Goal: Transaction & Acquisition: Purchase product/service

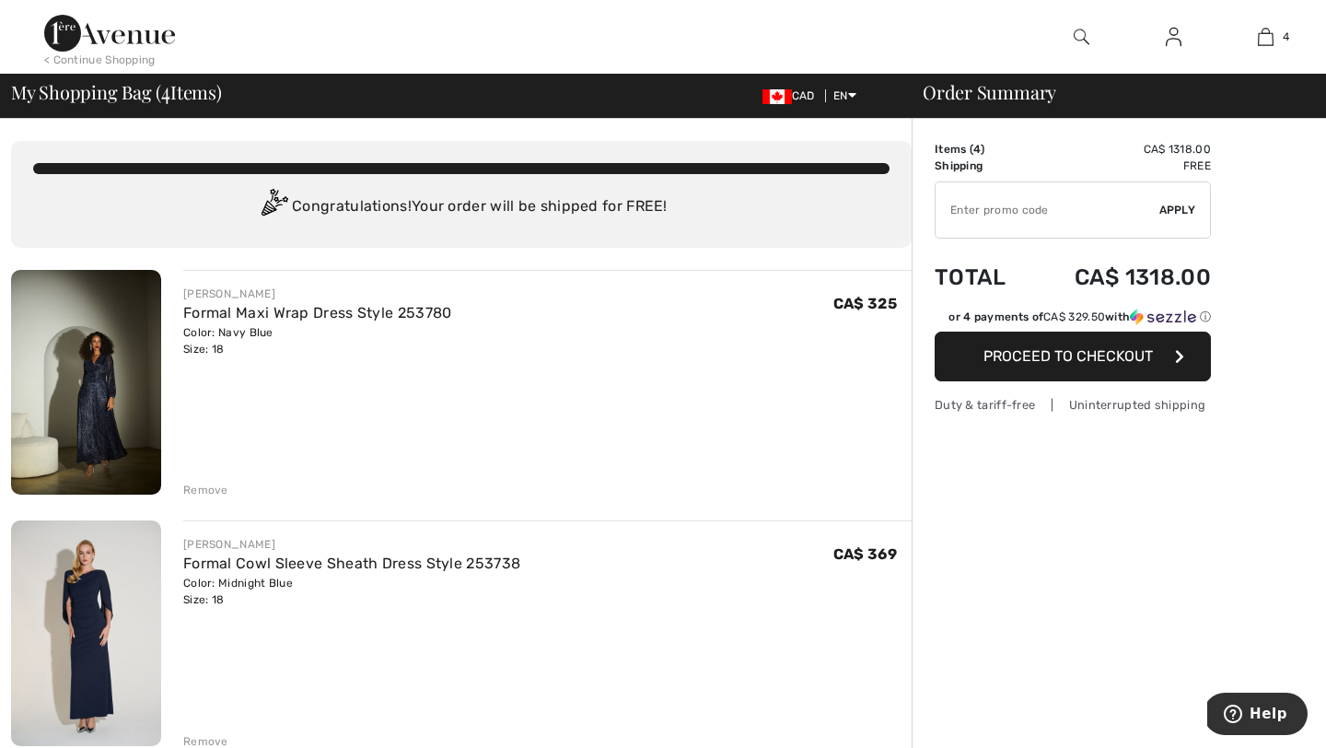
click at [110, 384] on img at bounding box center [86, 382] width 150 height 225
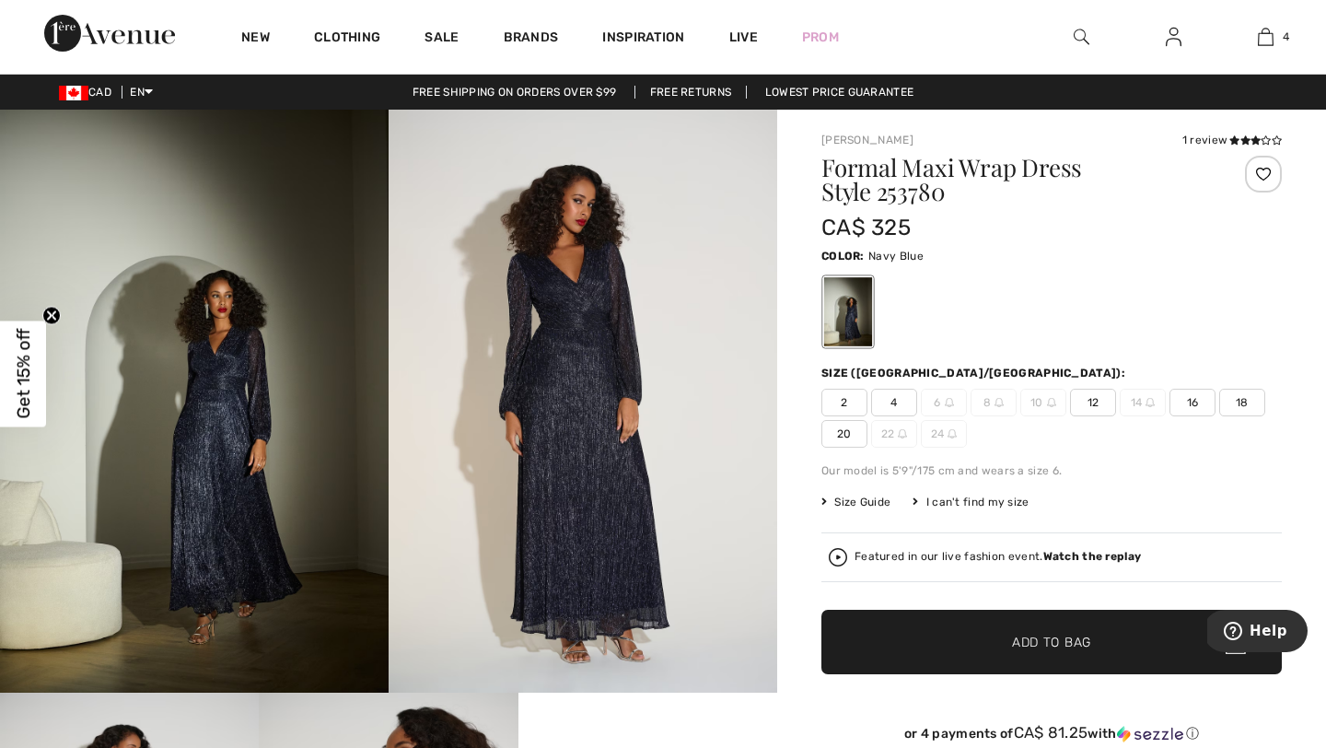
click at [602, 333] on img at bounding box center [582, 401] width 388 height 583
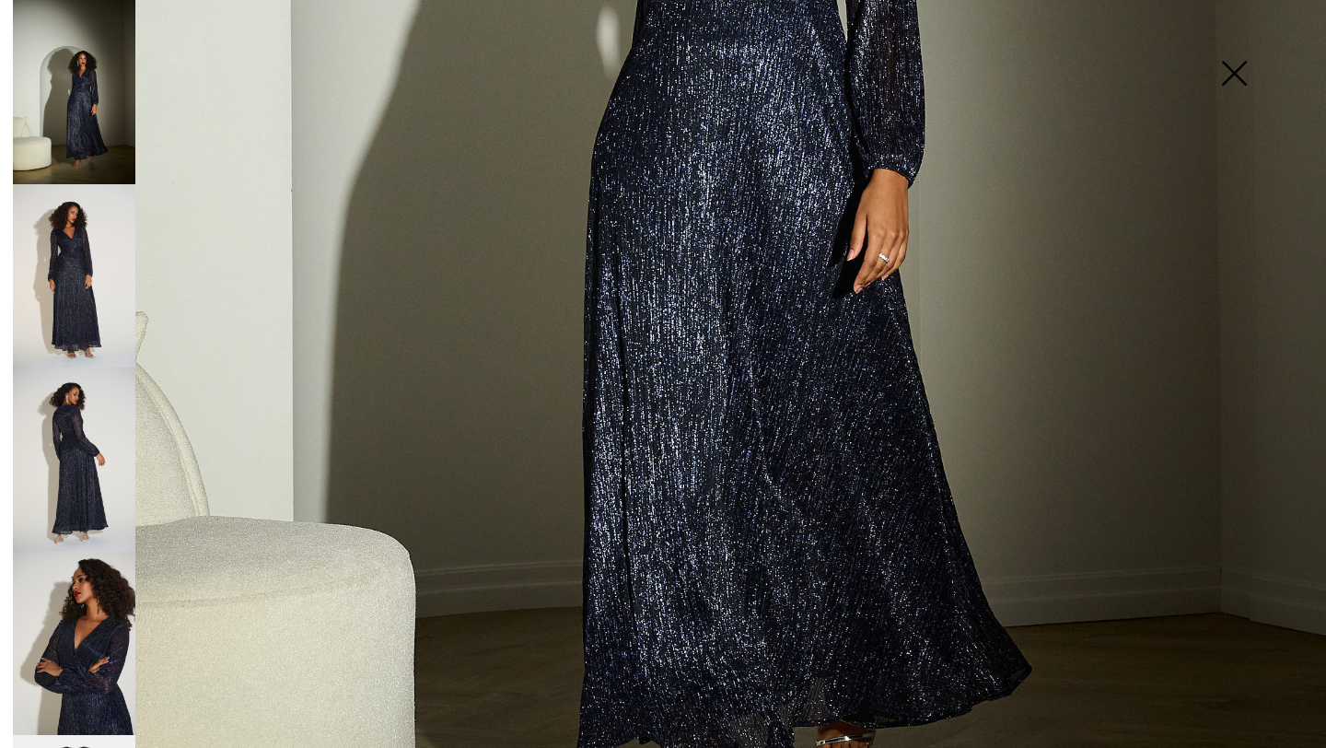
scroll to position [968, 0]
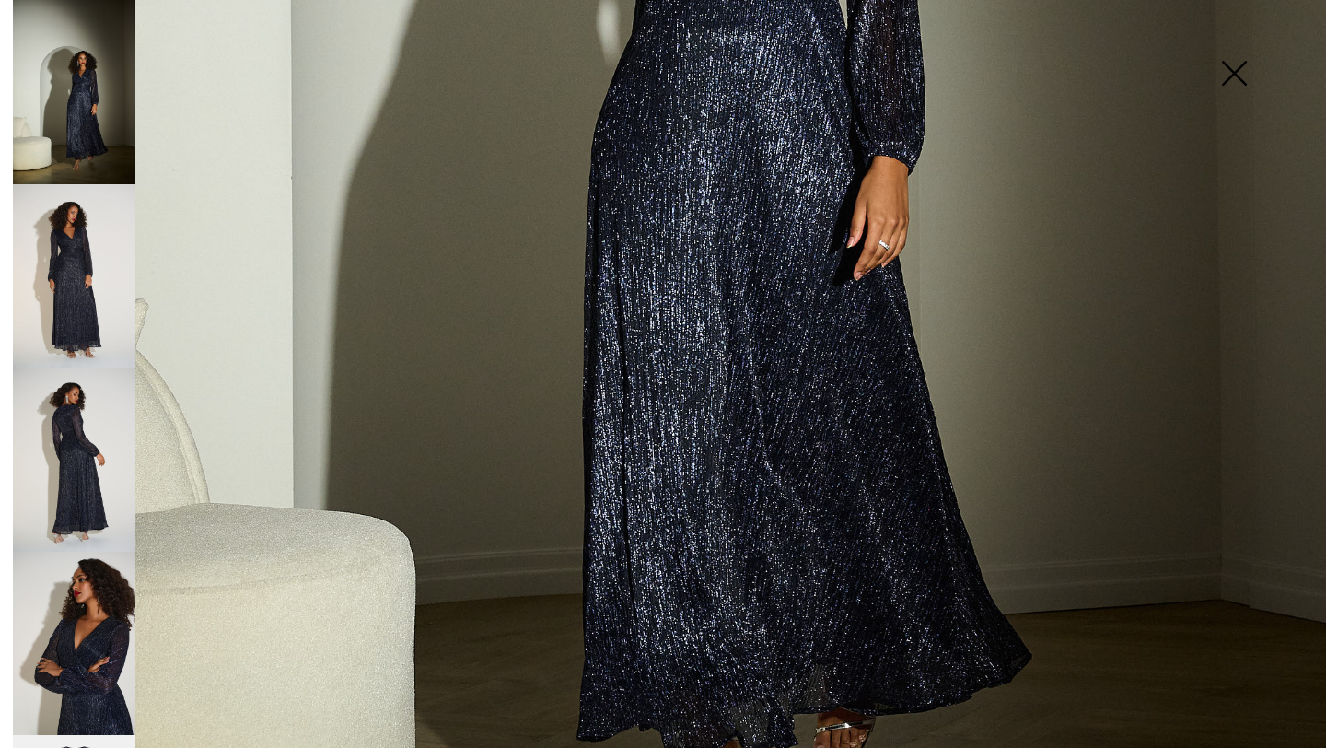
click at [60, 239] on img at bounding box center [74, 276] width 122 height 184
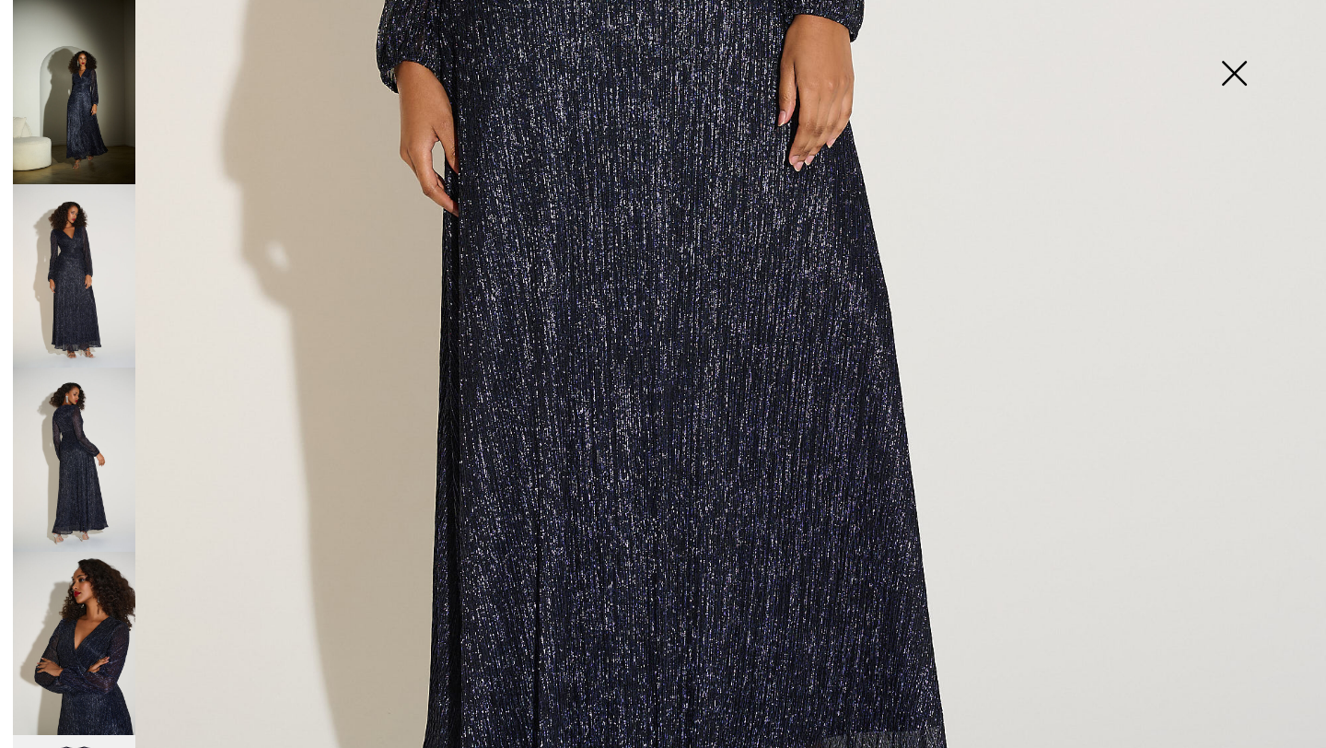
scroll to position [136, 0]
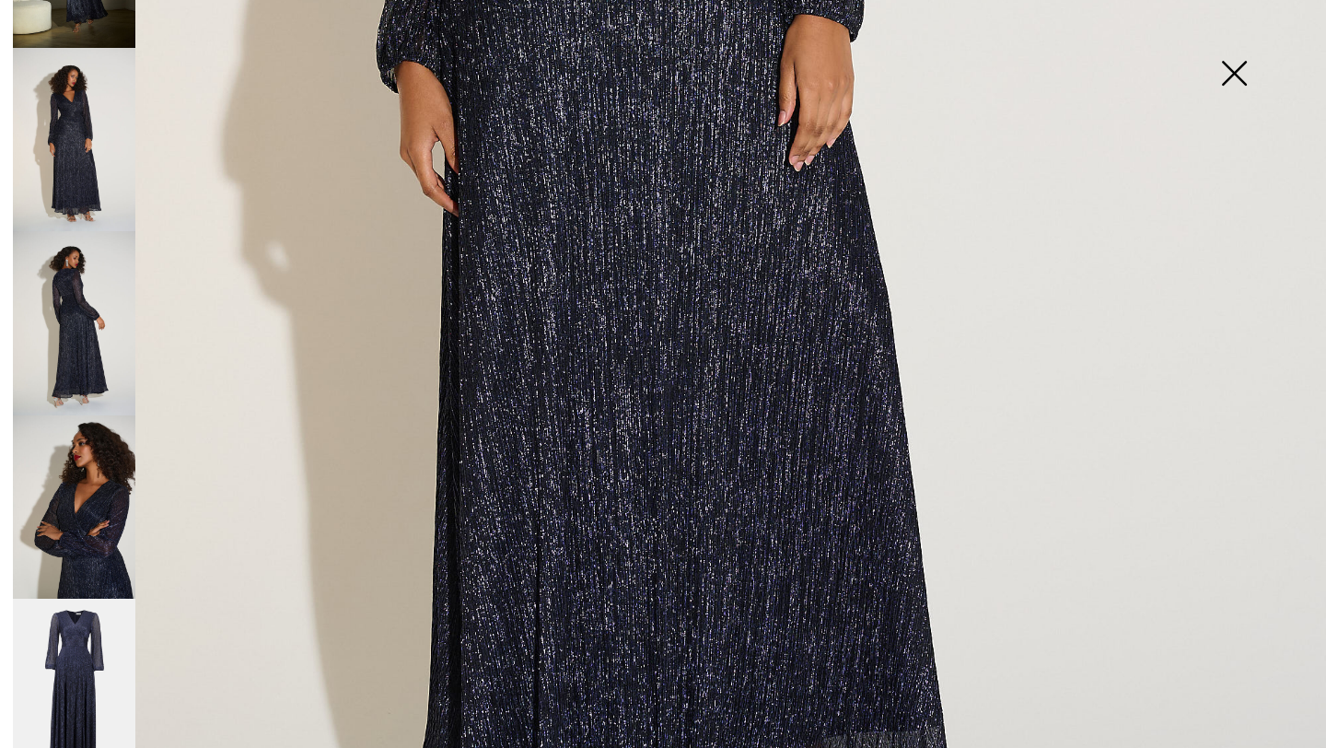
click at [65, 376] on img at bounding box center [74, 323] width 122 height 184
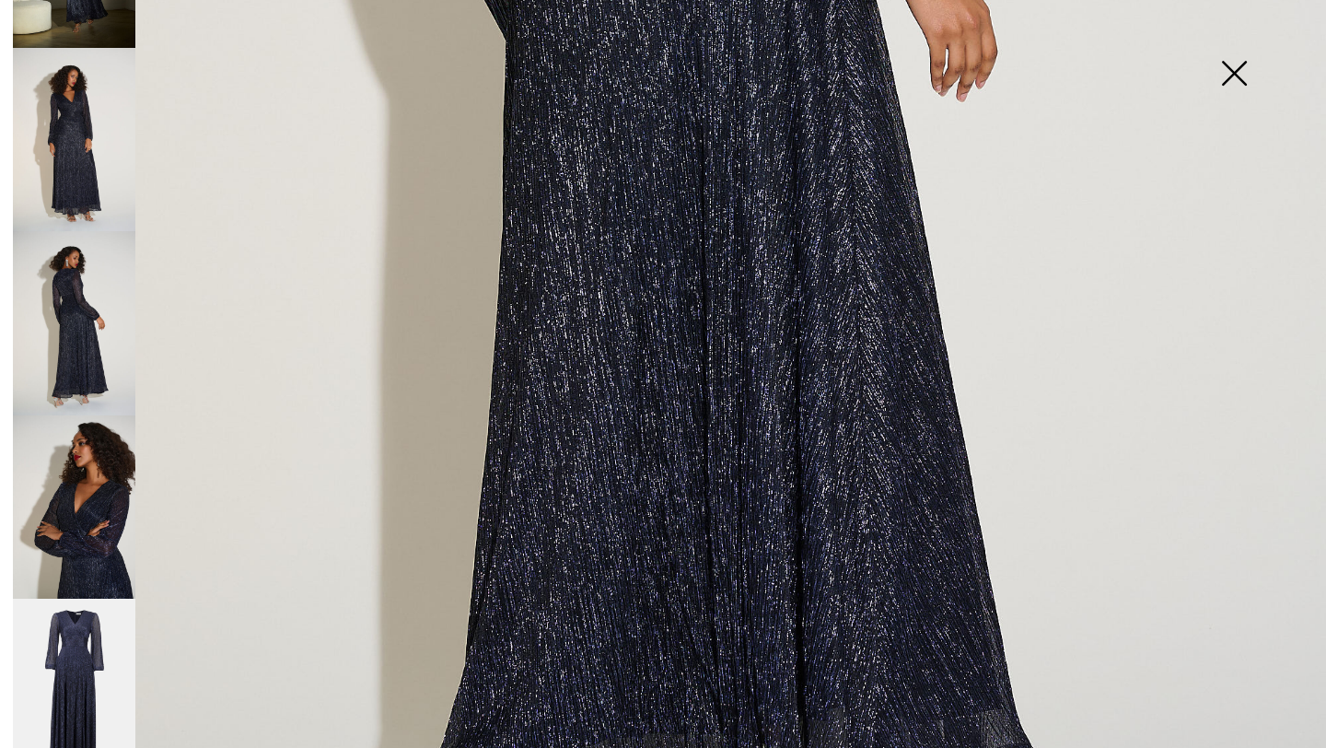
click at [65, 470] on img at bounding box center [74, 507] width 122 height 184
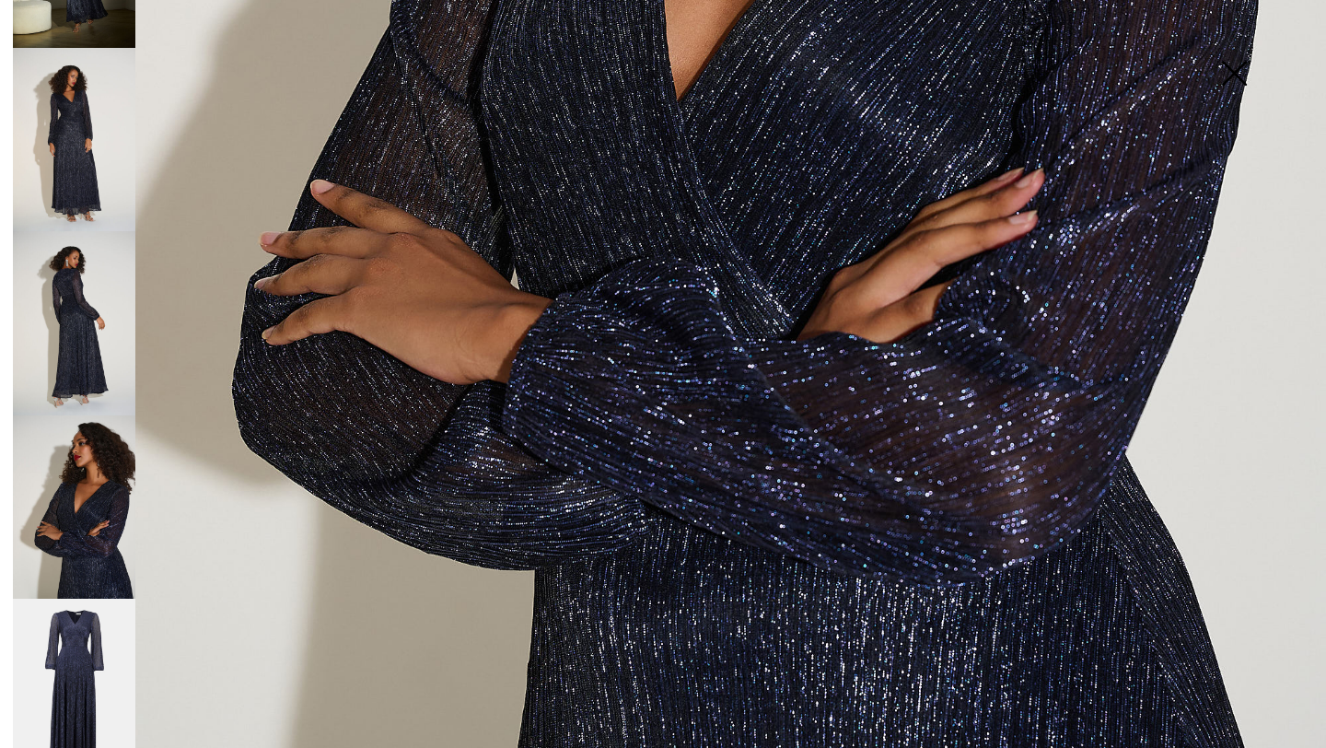
click at [65, 646] on img at bounding box center [74, 690] width 122 height 184
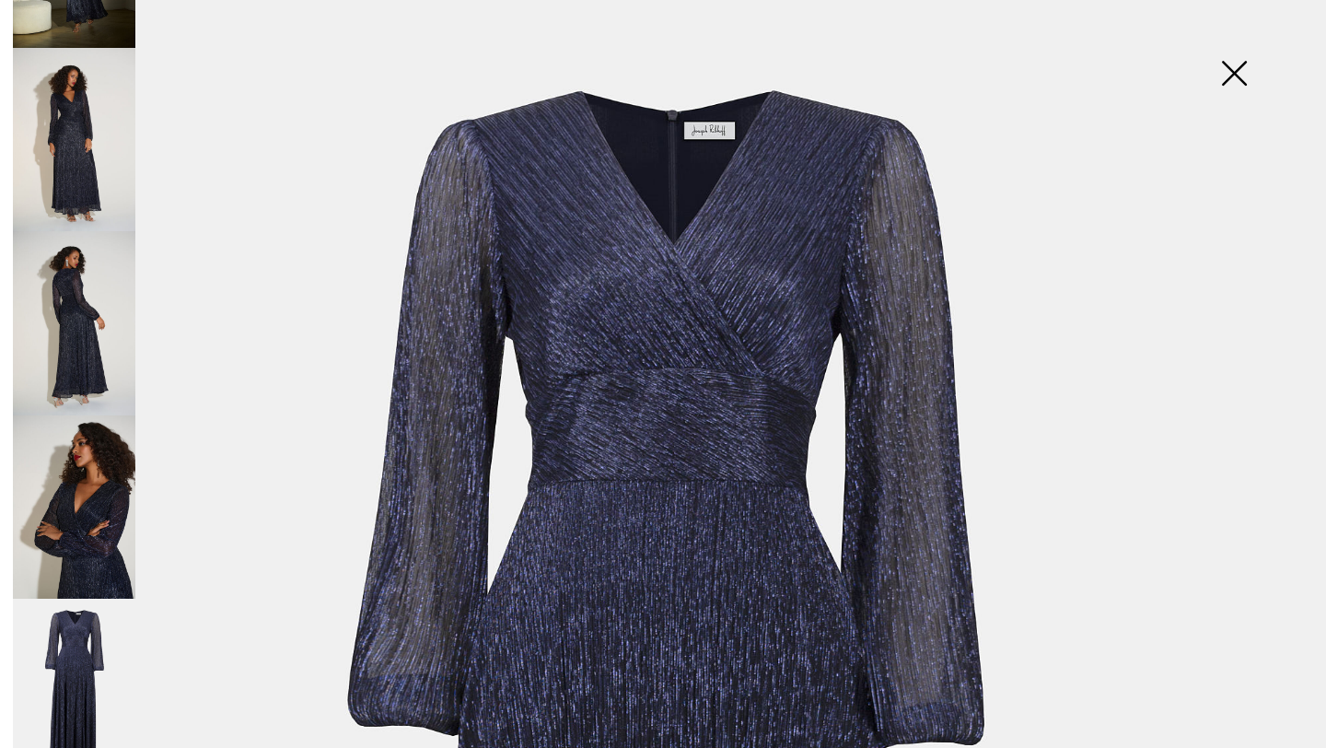
scroll to position [27, 0]
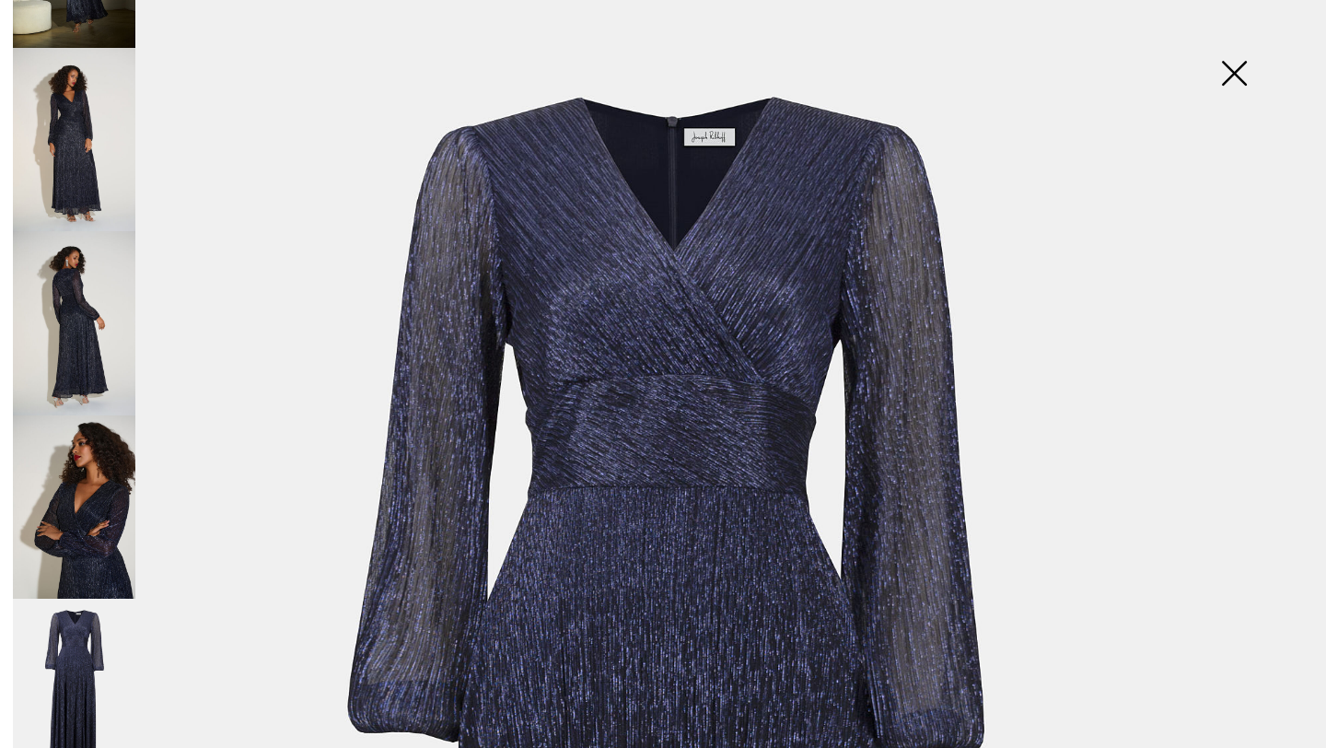
click at [1229, 85] on img at bounding box center [1234, 75] width 92 height 95
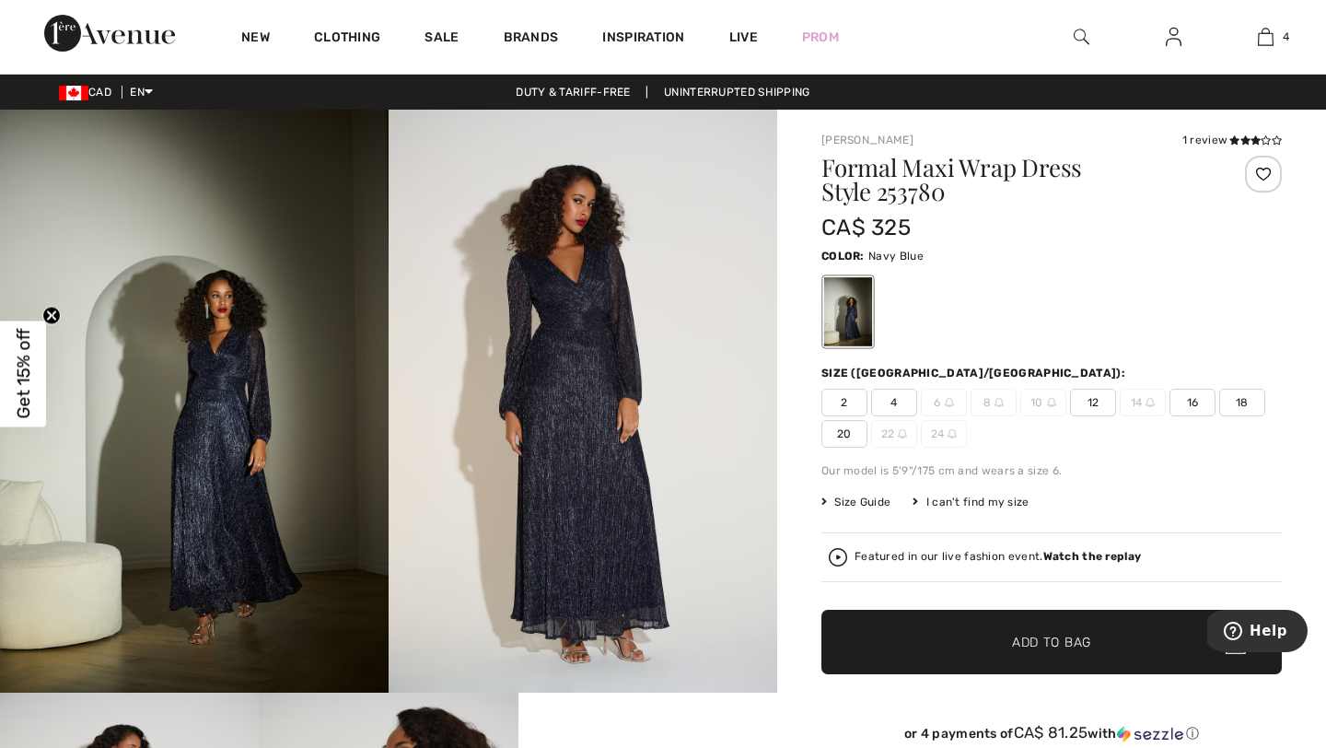
click at [855, 428] on span "20" at bounding box center [844, 434] width 46 height 28
click at [1085, 653] on span "✔ Added to Bag Add to Bag" at bounding box center [1051, 641] width 460 height 64
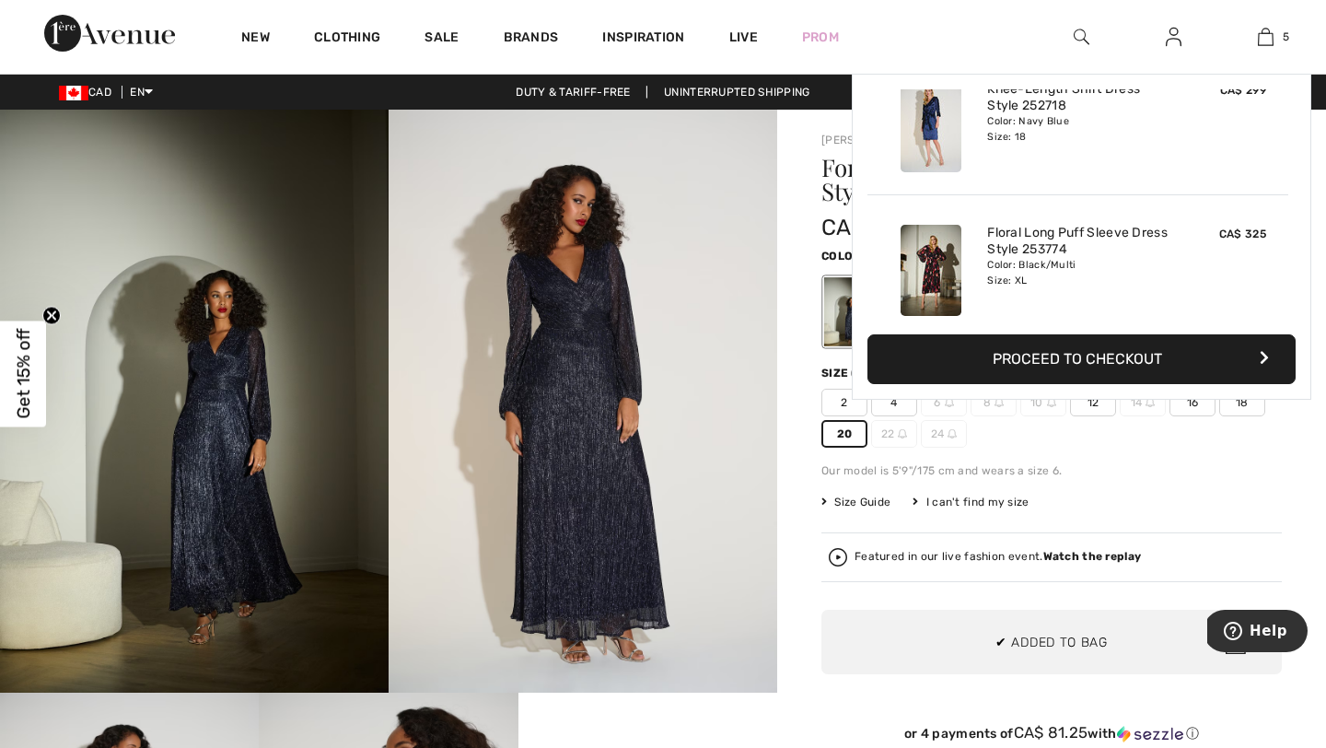
scroll to position [488, 0]
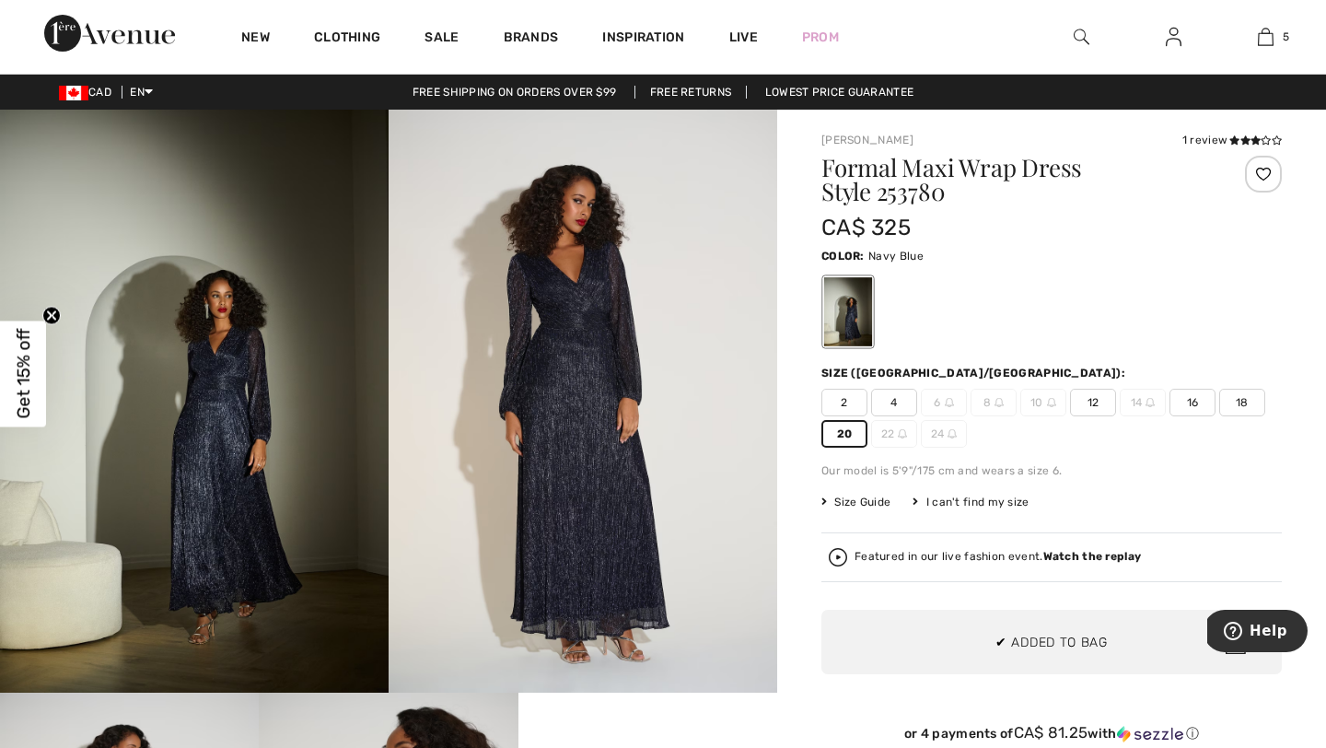
click at [1234, 467] on div "Our model is 5'9"/175 cm and wears a size 6." at bounding box center [1051, 470] width 460 height 17
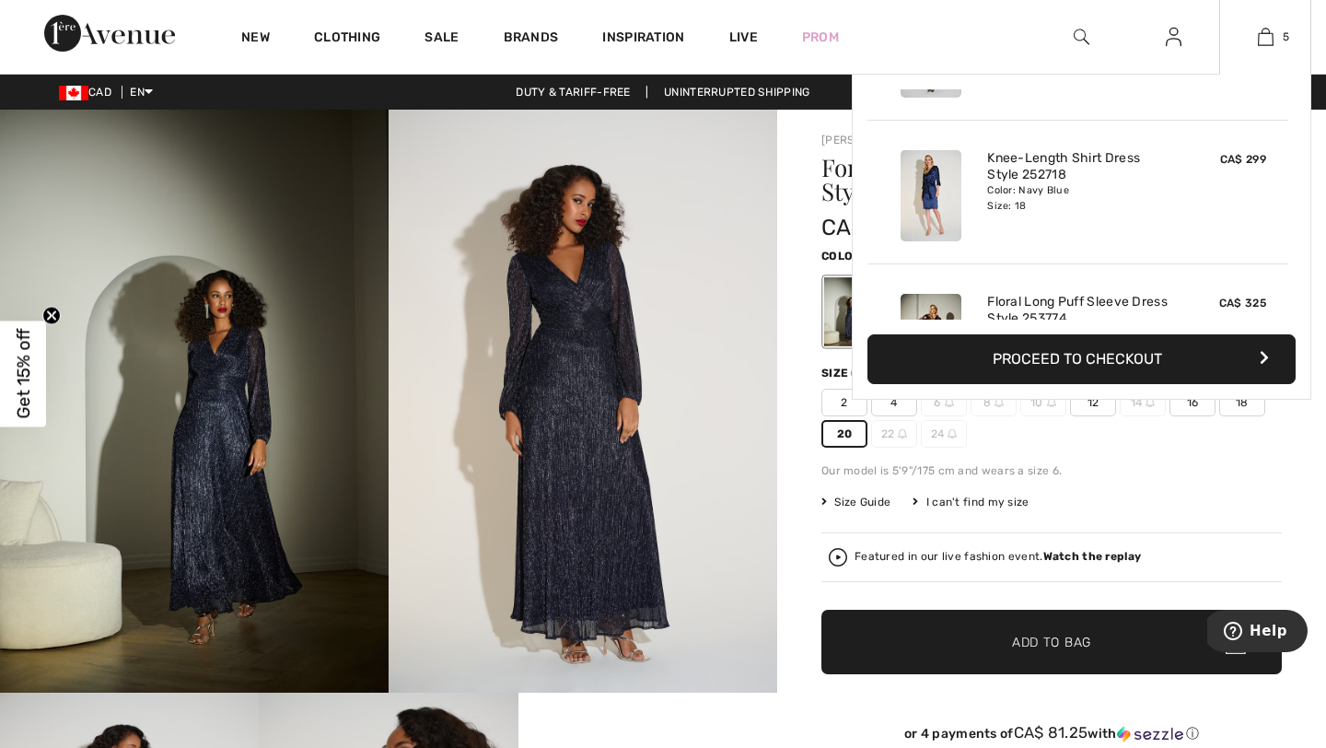
scroll to position [254, 0]
click at [1080, 168] on link "Knee-Length Shirt Dress Style 252718" at bounding box center [1077, 168] width 181 height 33
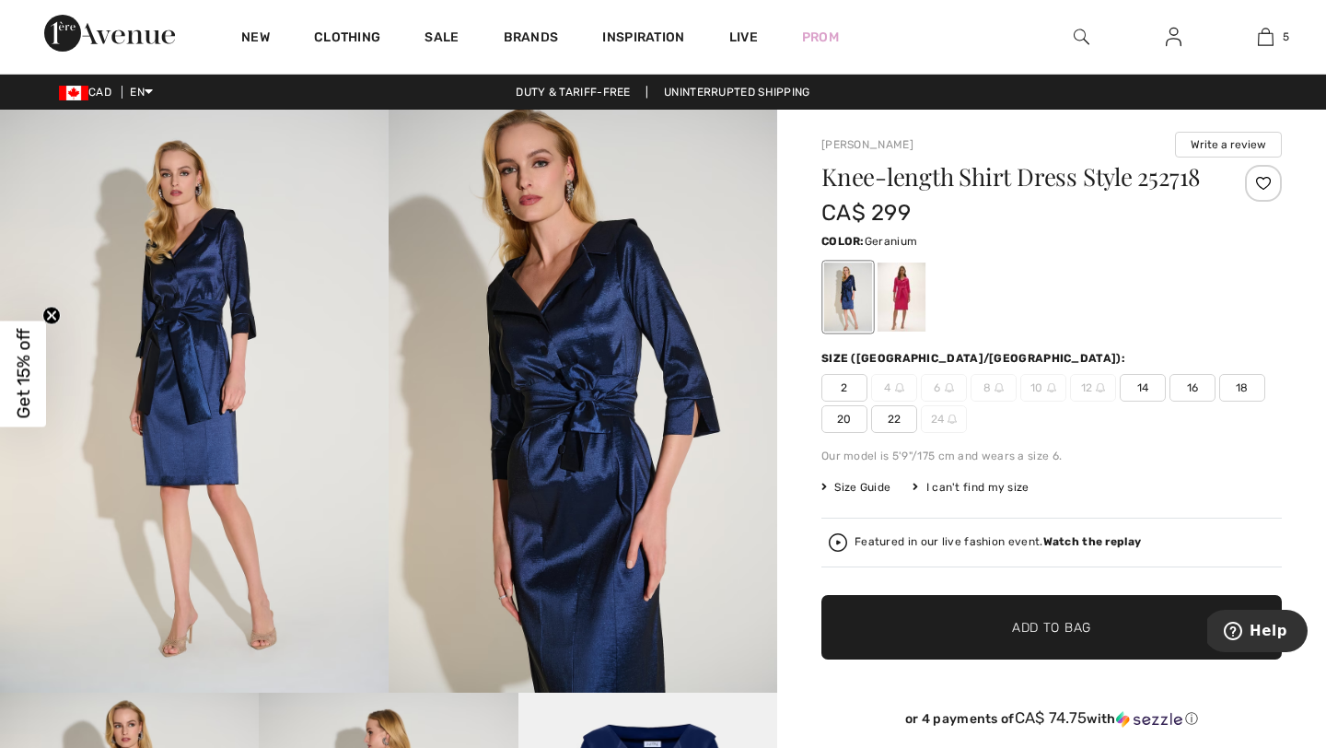
click at [902, 320] on div at bounding box center [901, 296] width 48 height 69
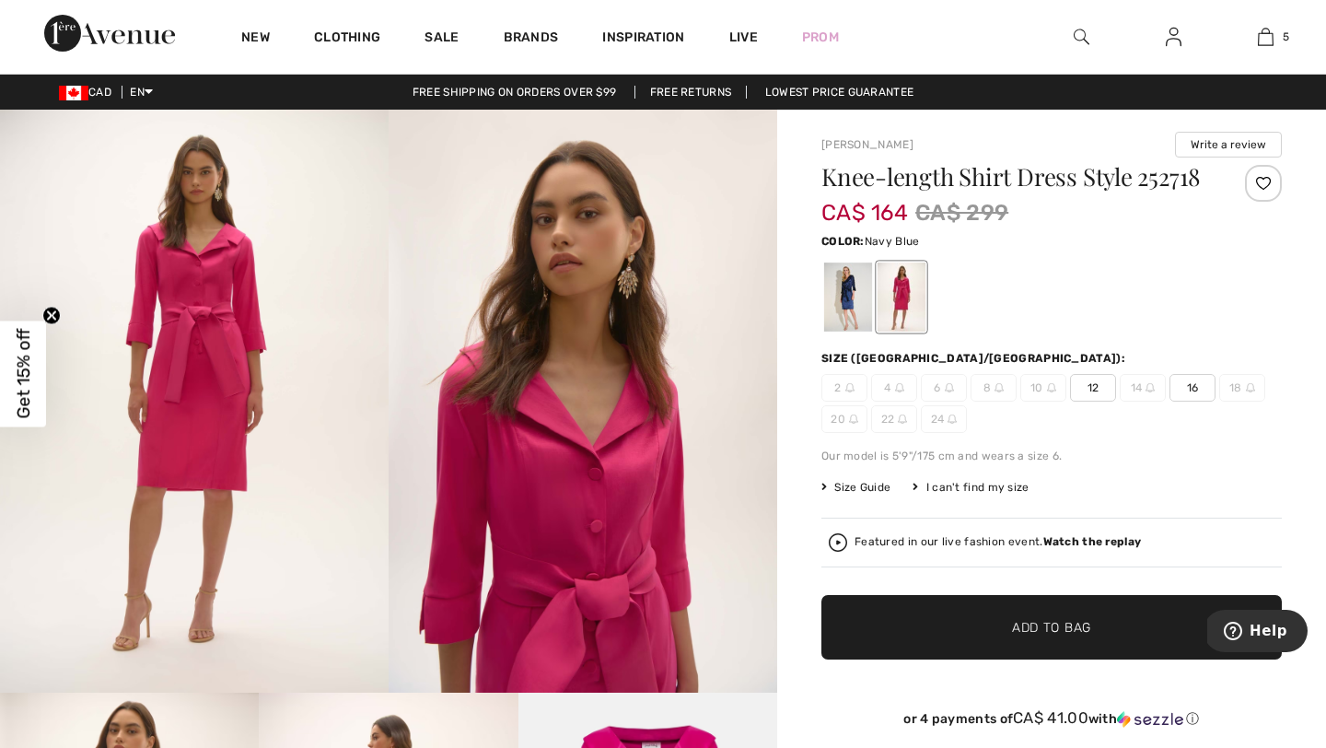
click at [842, 296] on div at bounding box center [848, 296] width 48 height 69
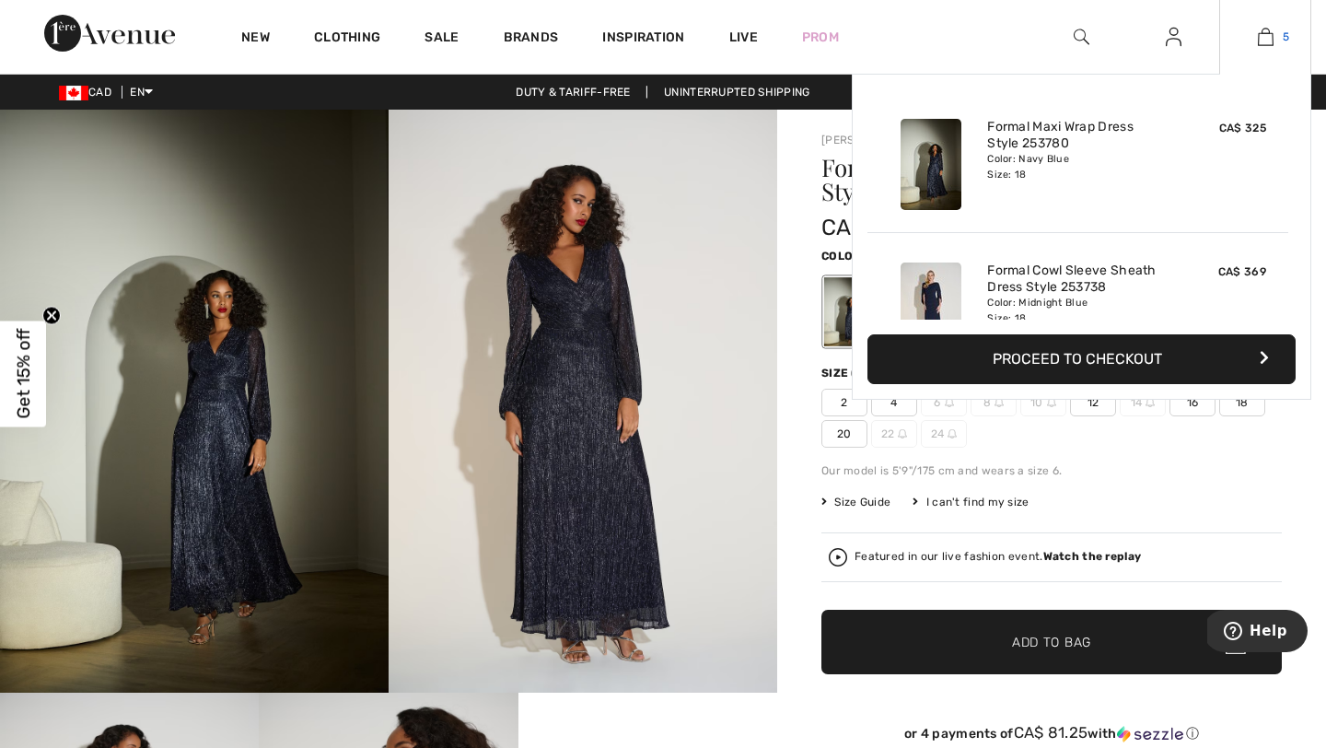
click at [1271, 45] on img at bounding box center [1266, 37] width 16 height 22
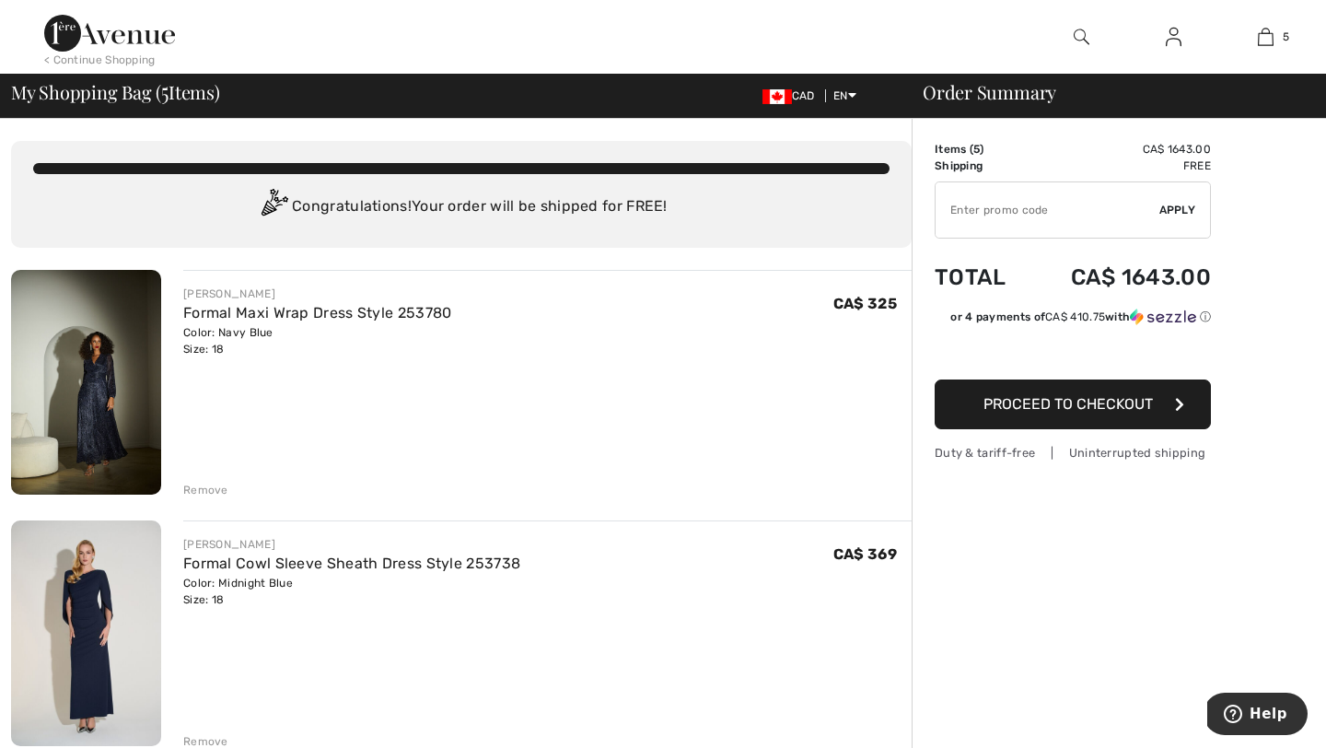
click at [102, 602] on img at bounding box center [86, 632] width 150 height 225
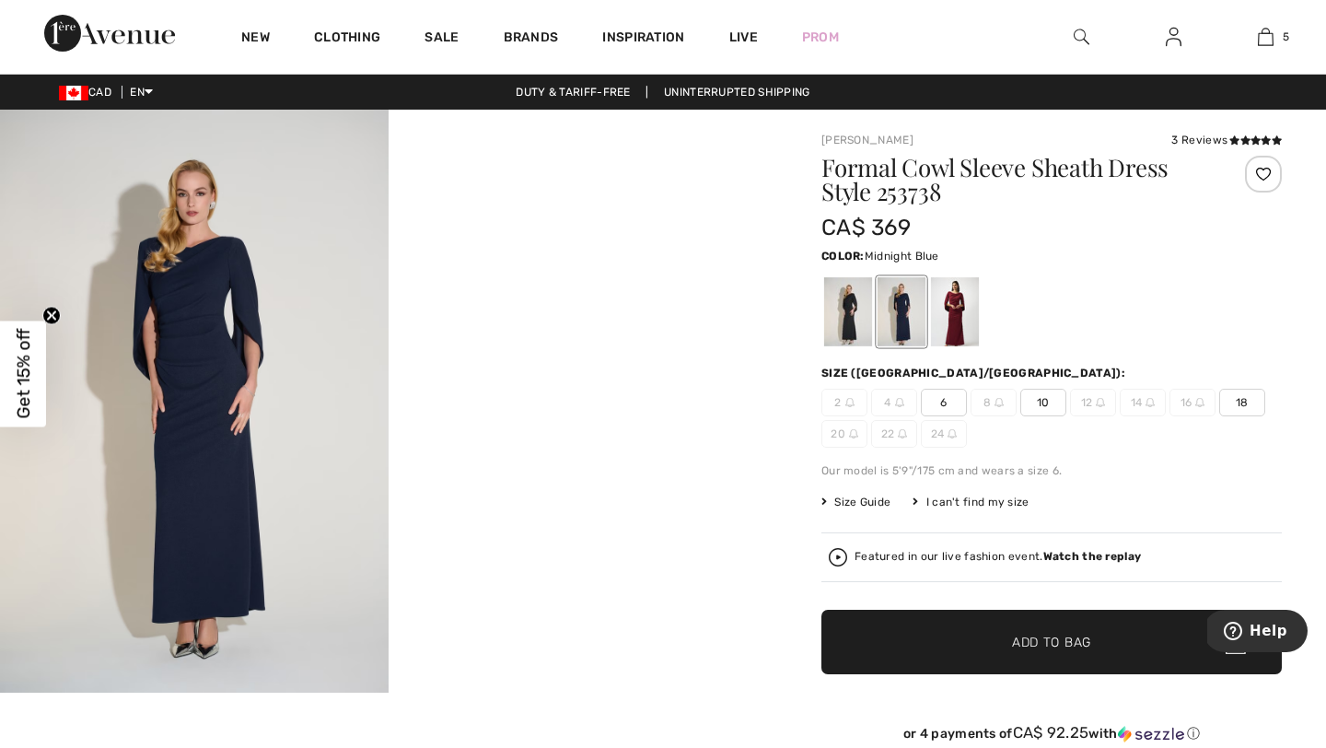
click at [613, 304] on video "Your browser does not support the video tag." at bounding box center [582, 207] width 388 height 194
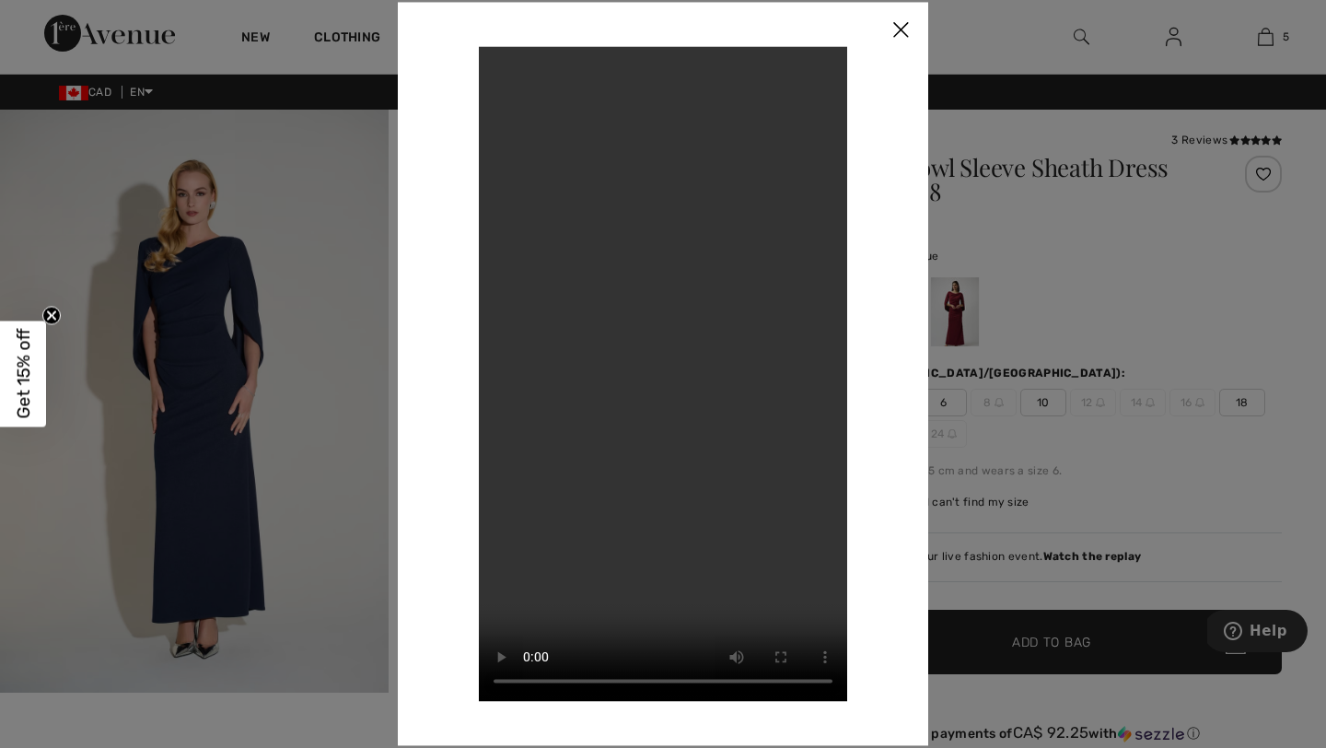
click at [898, 23] on img at bounding box center [900, 30] width 55 height 57
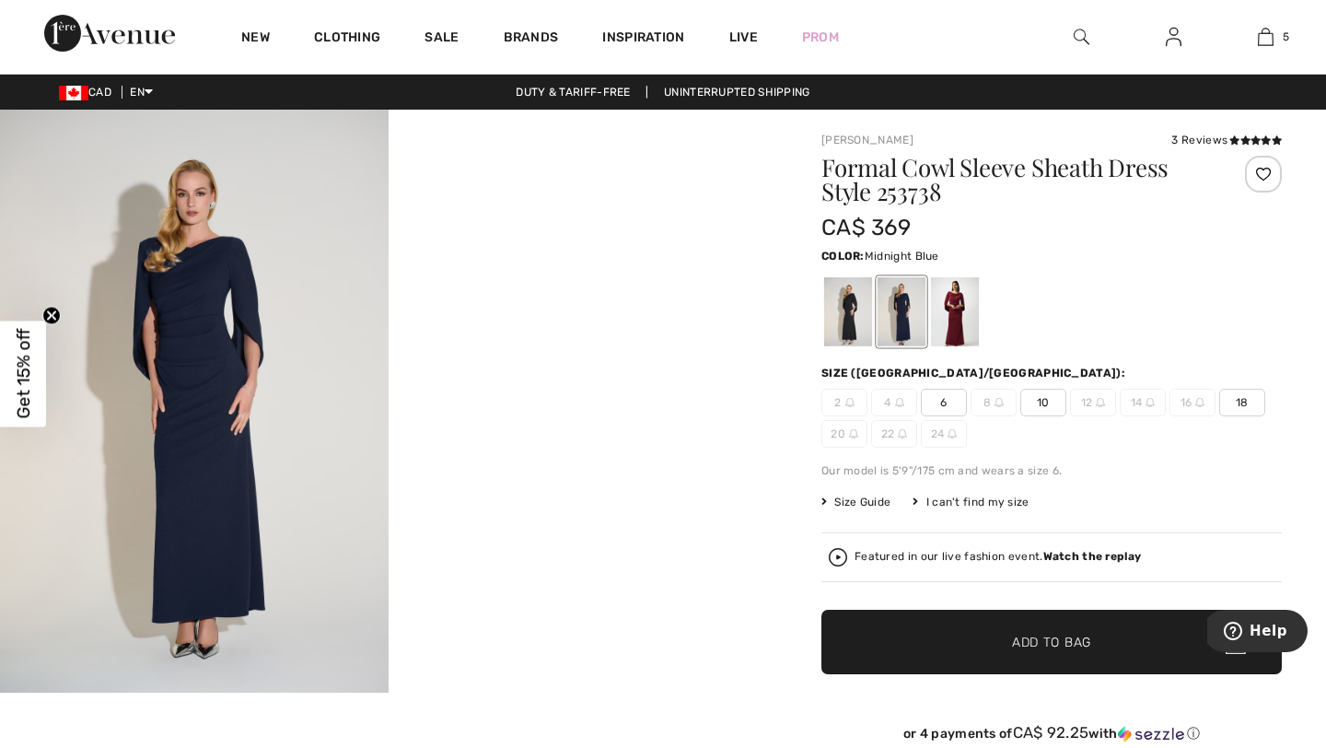
click at [331, 272] on img at bounding box center [194, 401] width 388 height 583
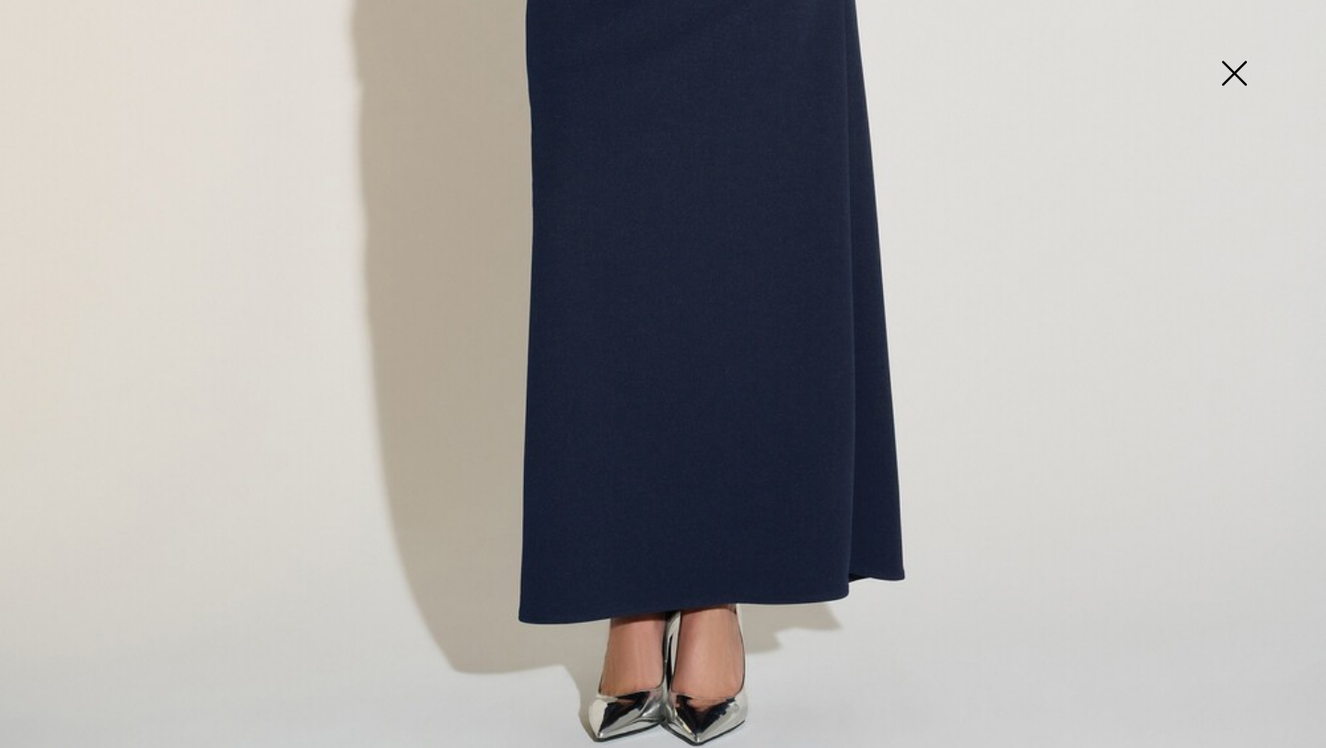
scroll to position [1241, 0]
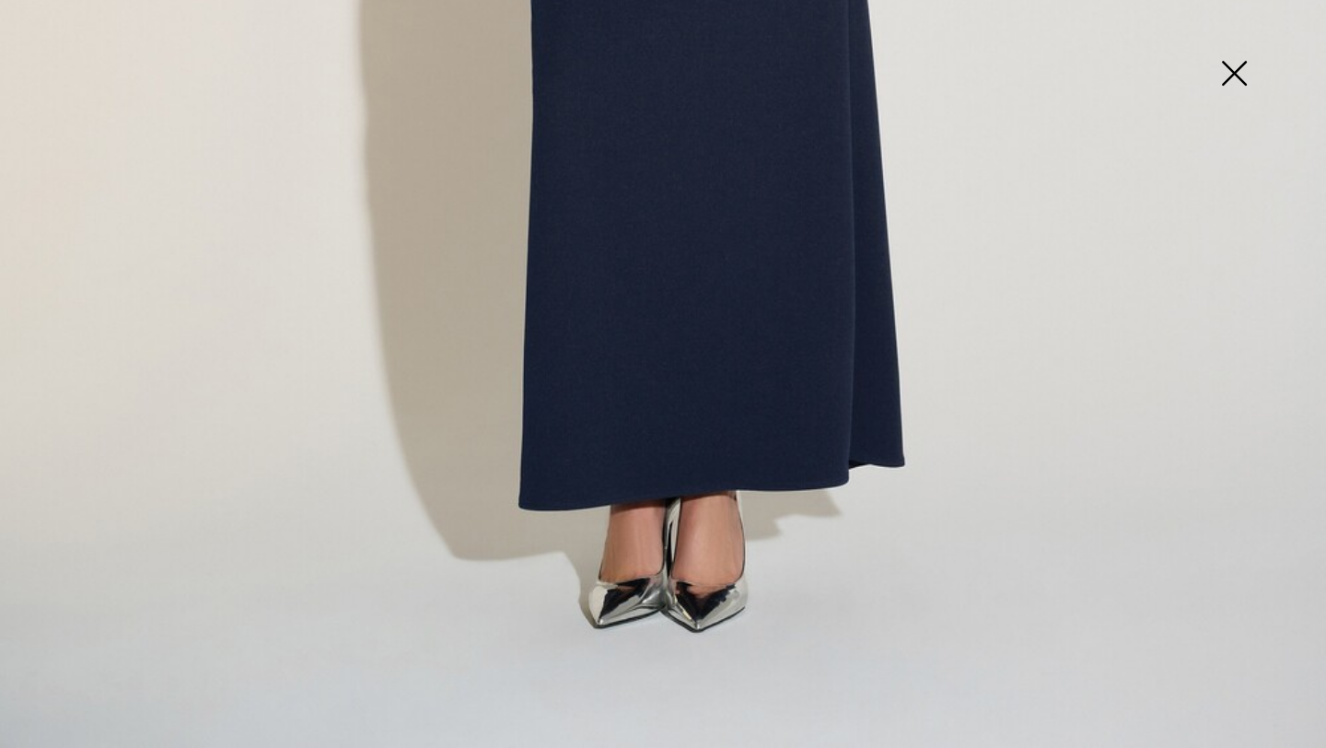
click at [1235, 71] on img at bounding box center [1234, 75] width 92 height 95
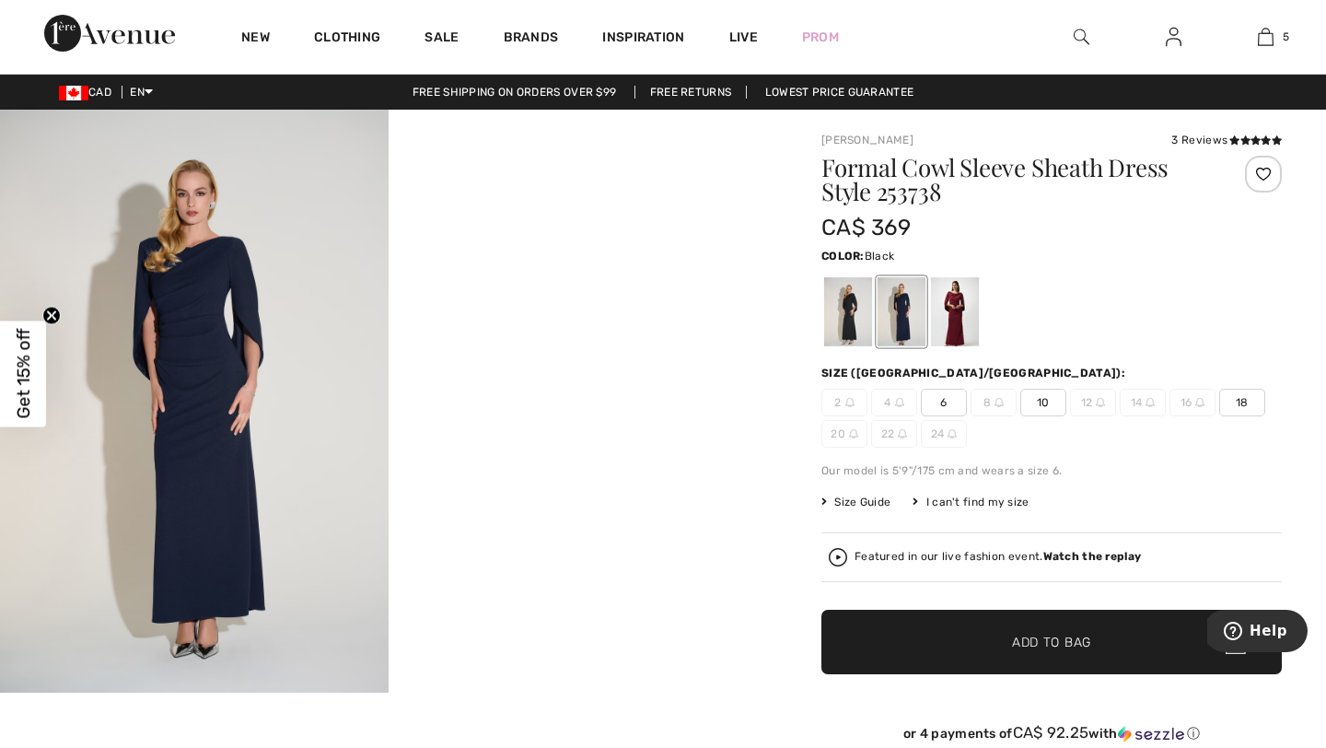
click at [852, 292] on div at bounding box center [848, 311] width 48 height 69
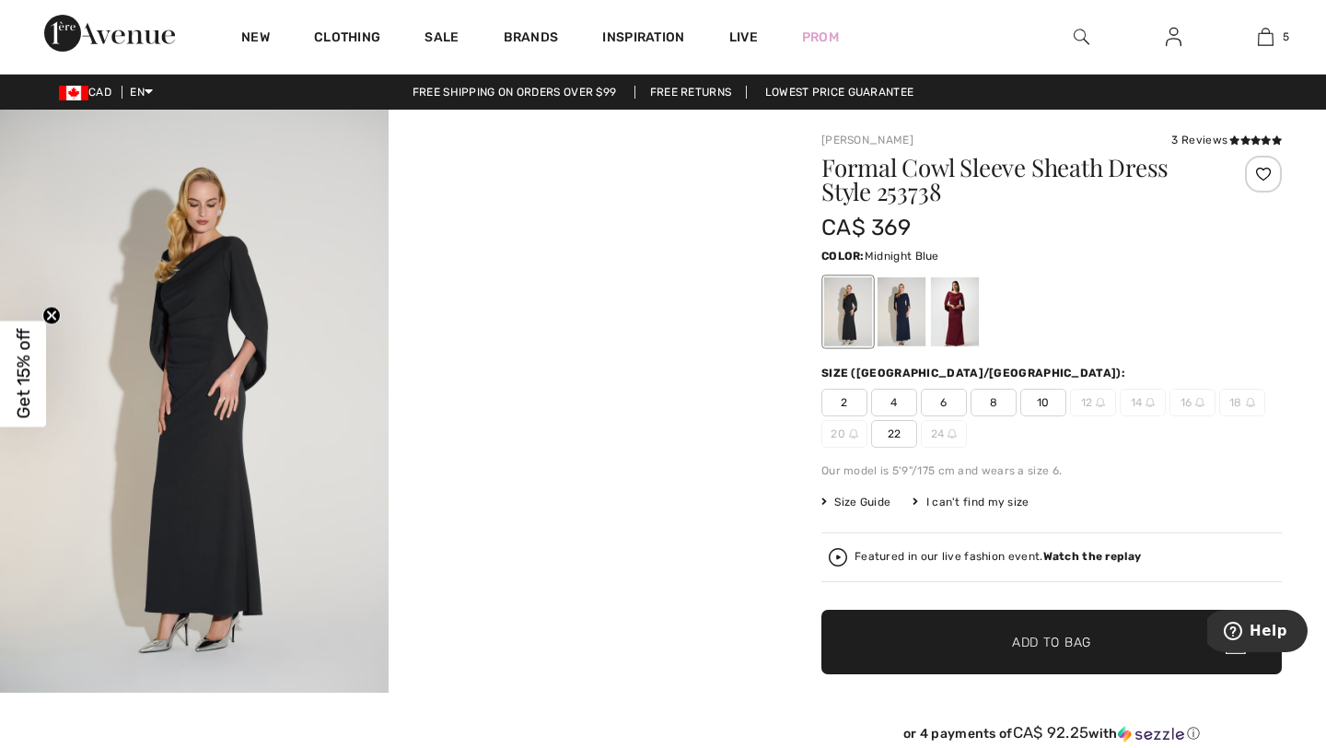
click at [907, 297] on div at bounding box center [901, 311] width 48 height 69
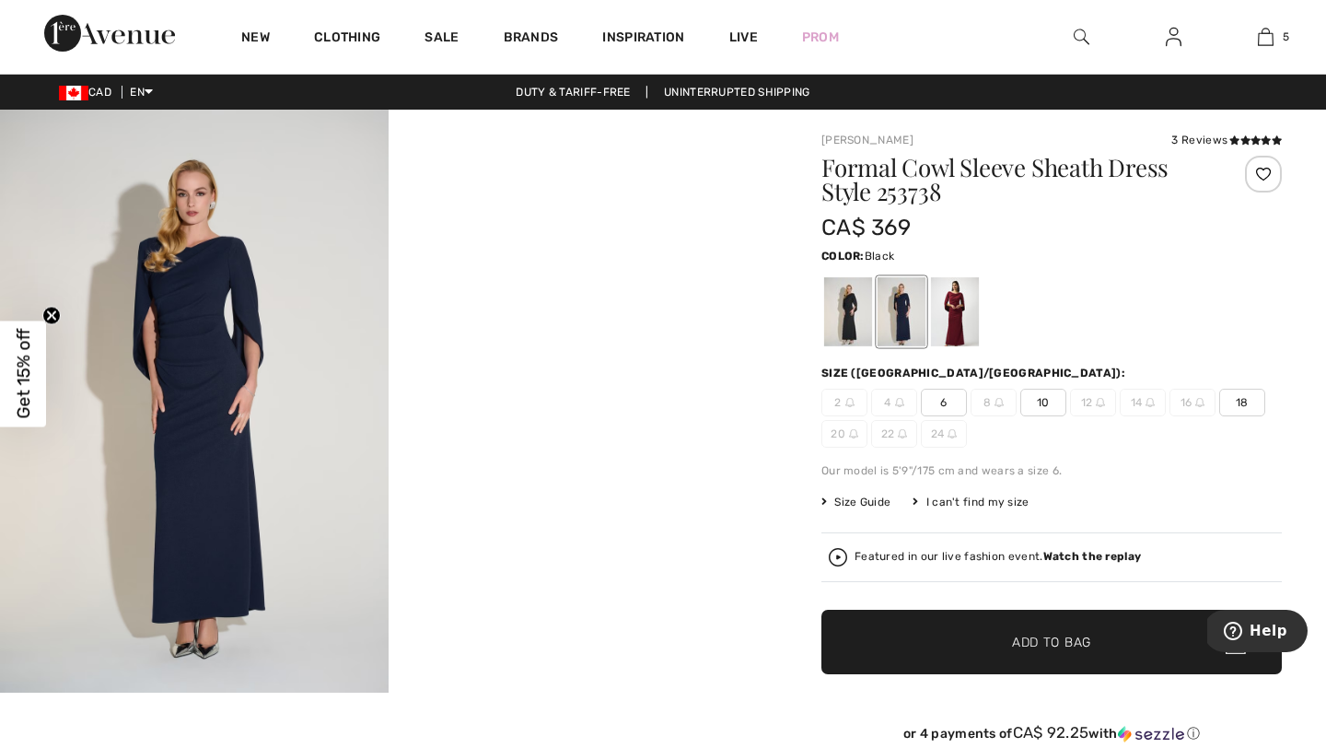
click at [824, 314] on div at bounding box center [848, 311] width 48 height 69
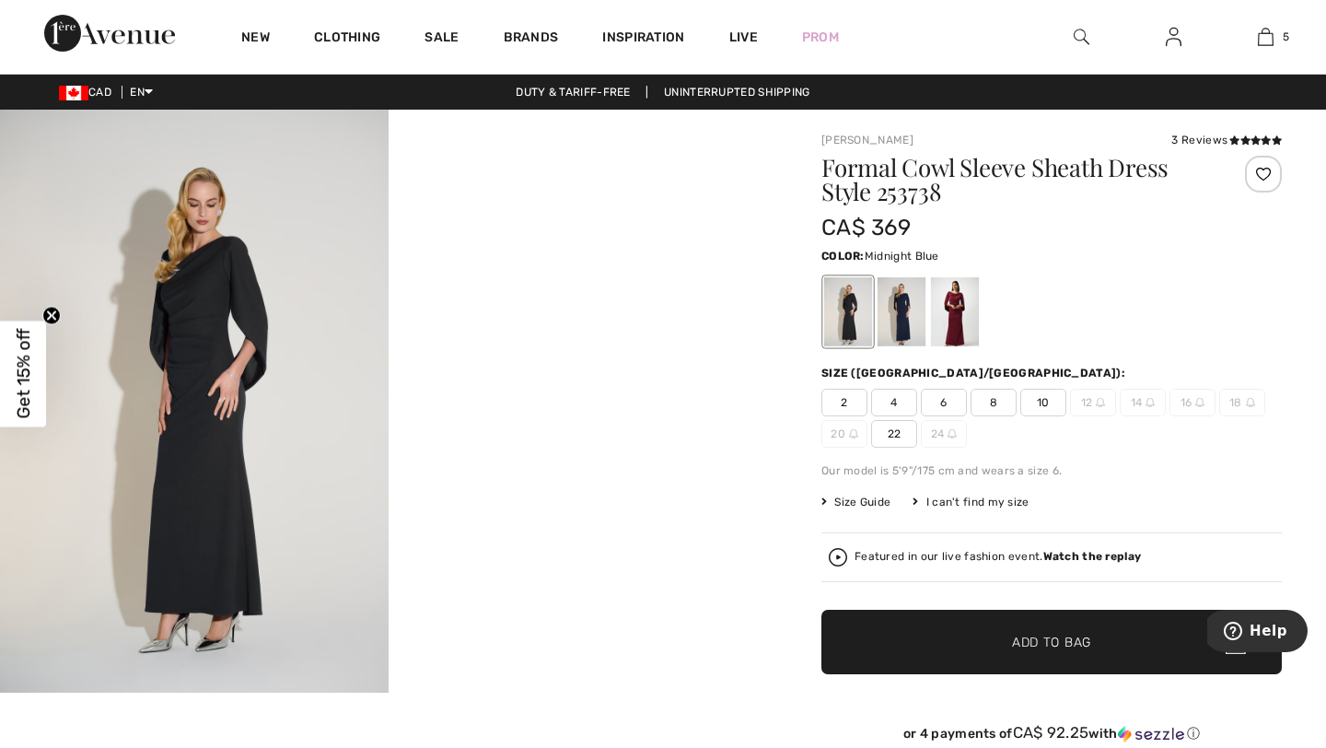
click at [896, 308] on div at bounding box center [901, 311] width 48 height 69
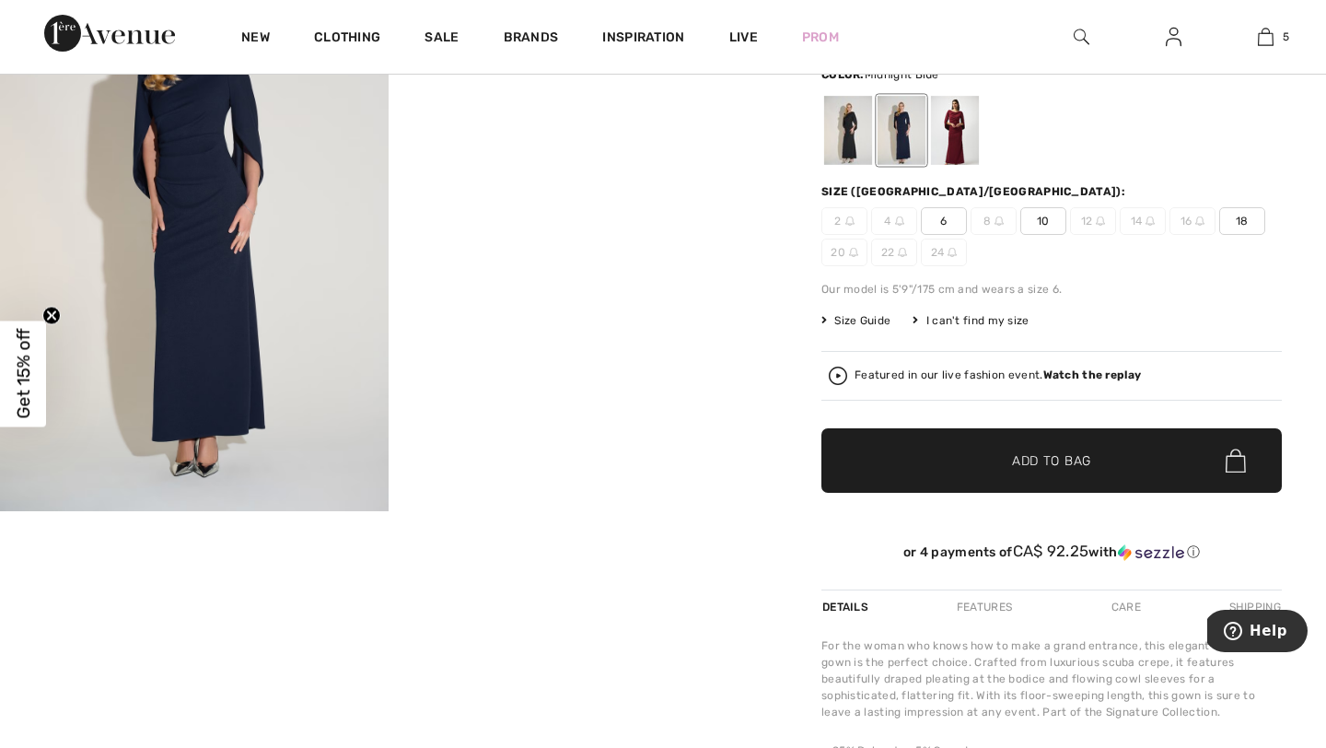
scroll to position [0, 0]
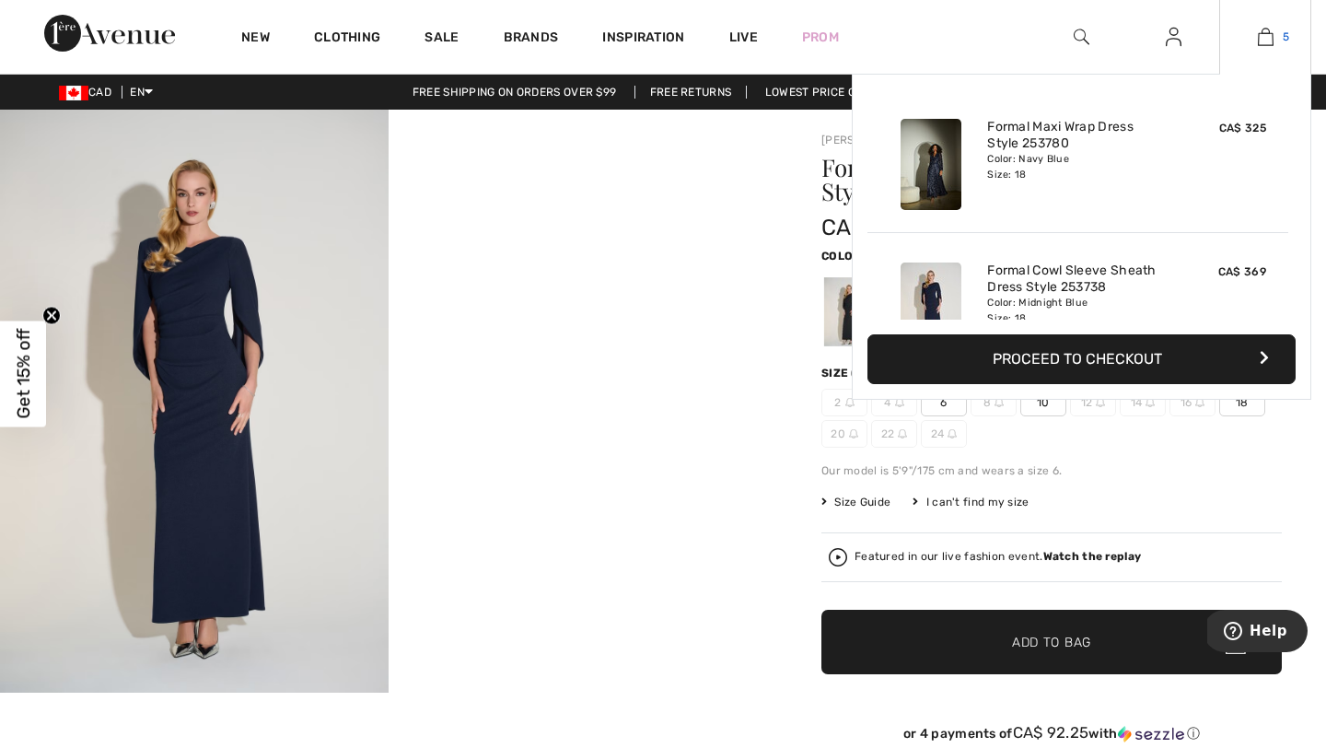
click at [1278, 28] on link "5" at bounding box center [1265, 37] width 90 height 22
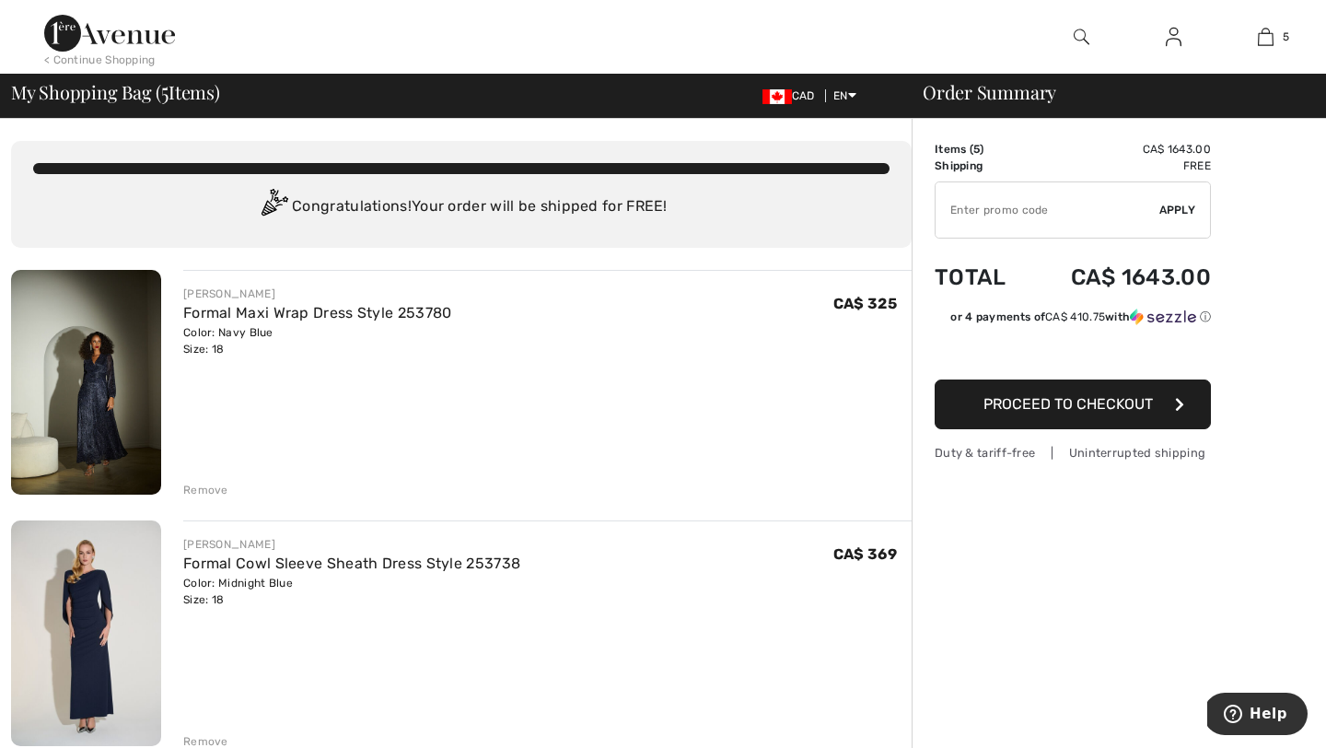
click at [108, 384] on img at bounding box center [86, 382] width 150 height 225
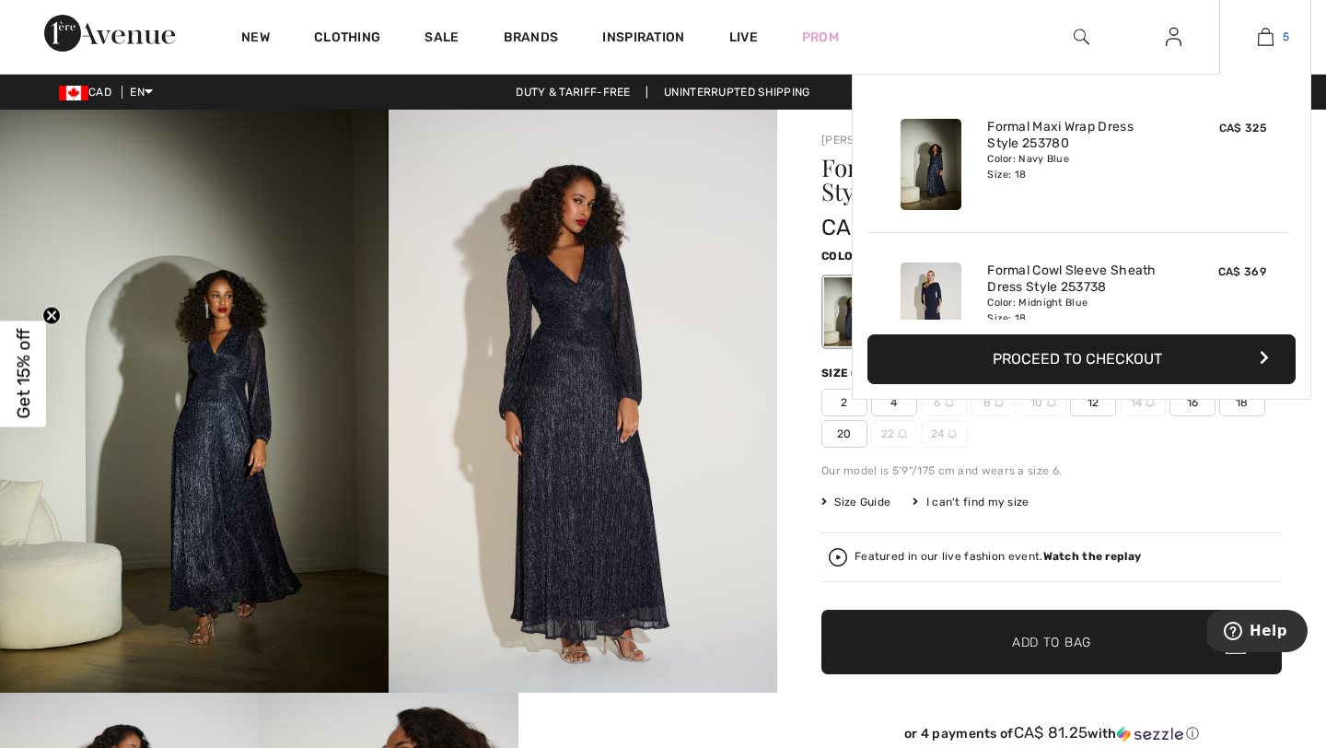
click at [1282, 42] on span "5" at bounding box center [1285, 37] width 6 height 17
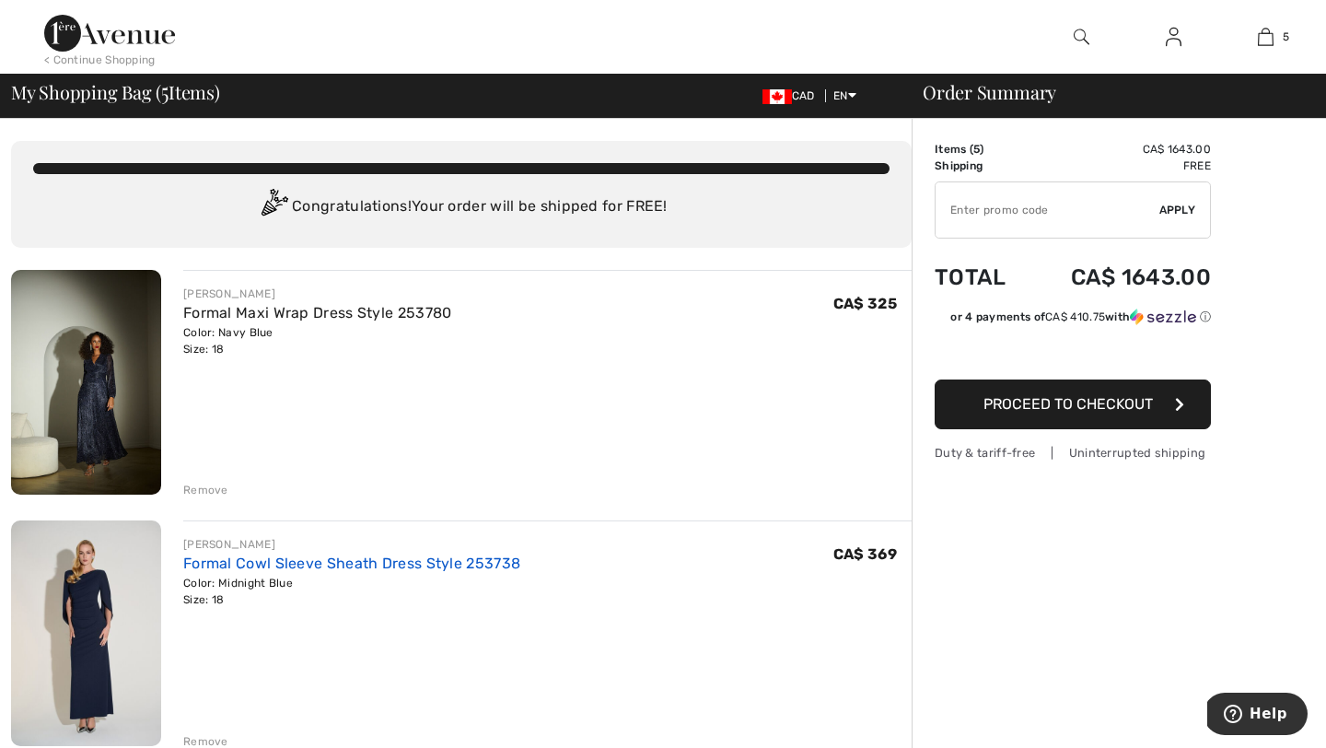
click at [219, 559] on link "Formal Cowl Sleeve Sheath Dress Style 253738" at bounding box center [351, 562] width 337 height 17
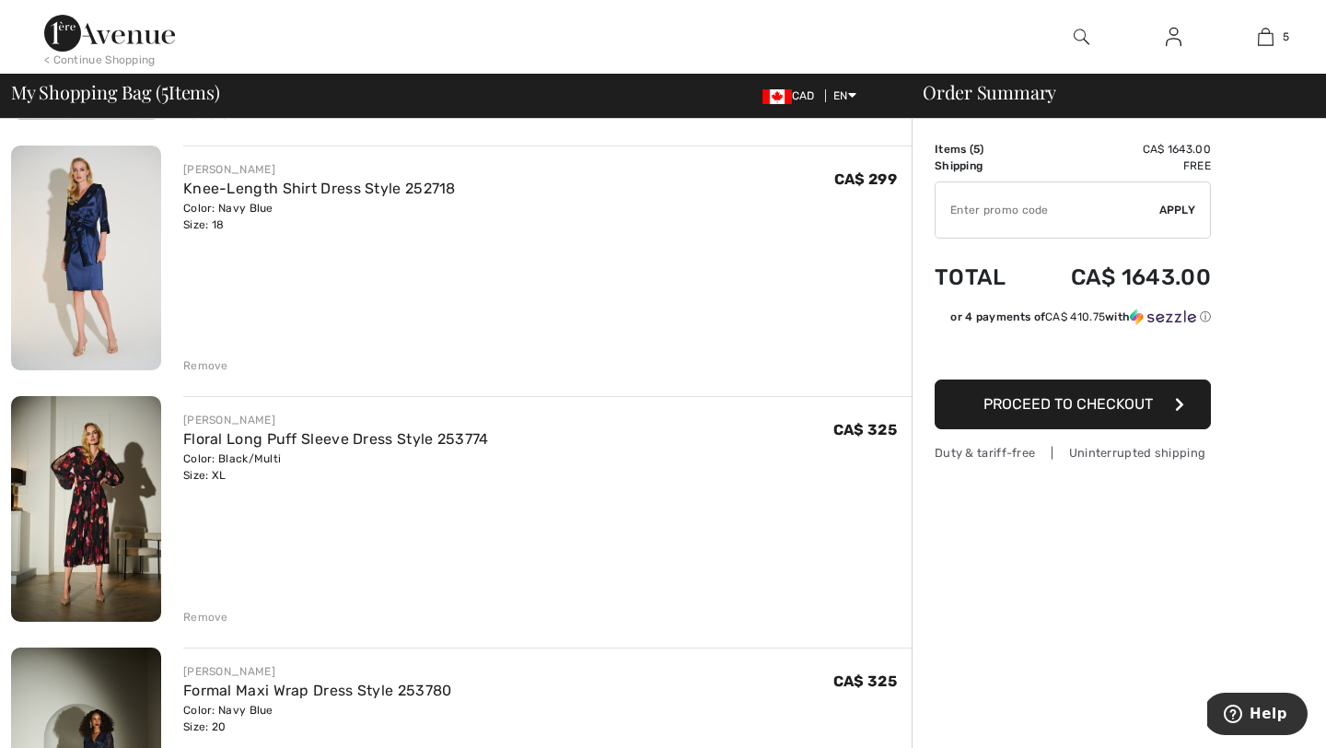
scroll to position [584, 0]
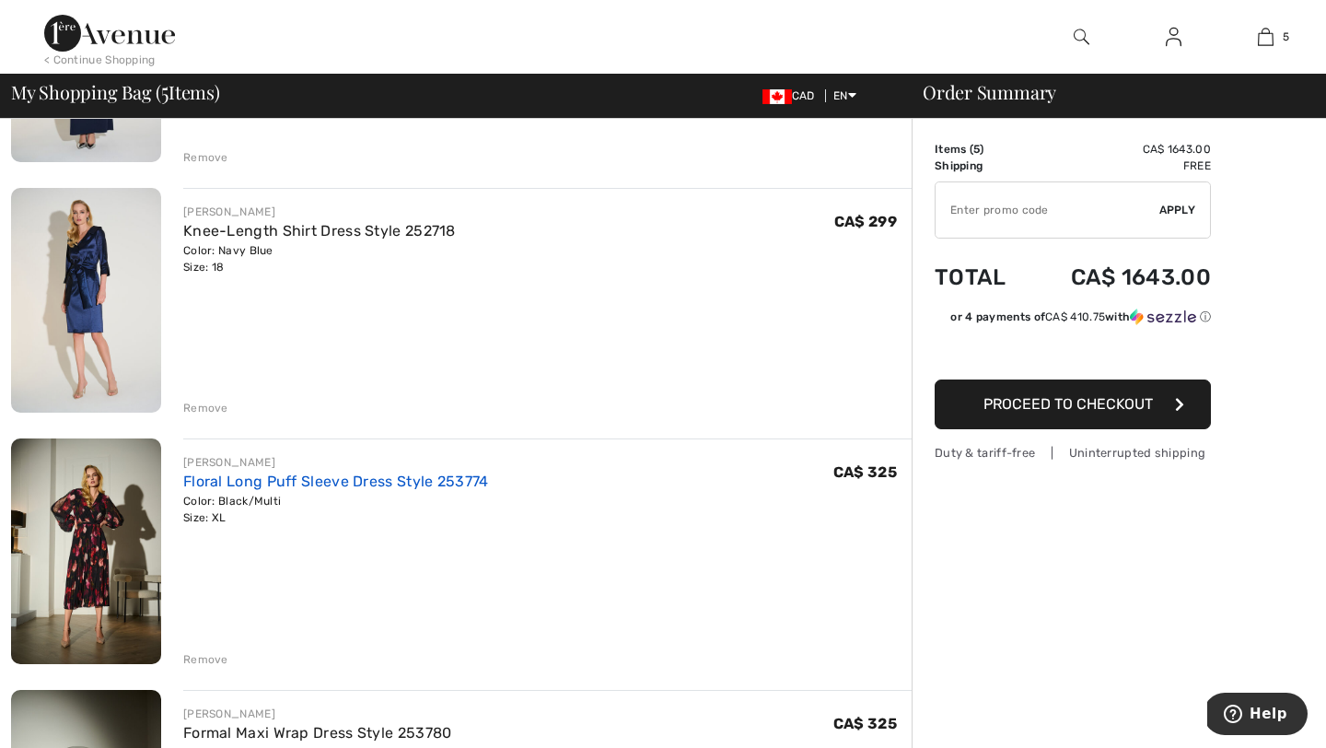
click at [236, 481] on link "Floral Long Puff Sleeve Dress Style 253774" at bounding box center [336, 480] width 306 height 17
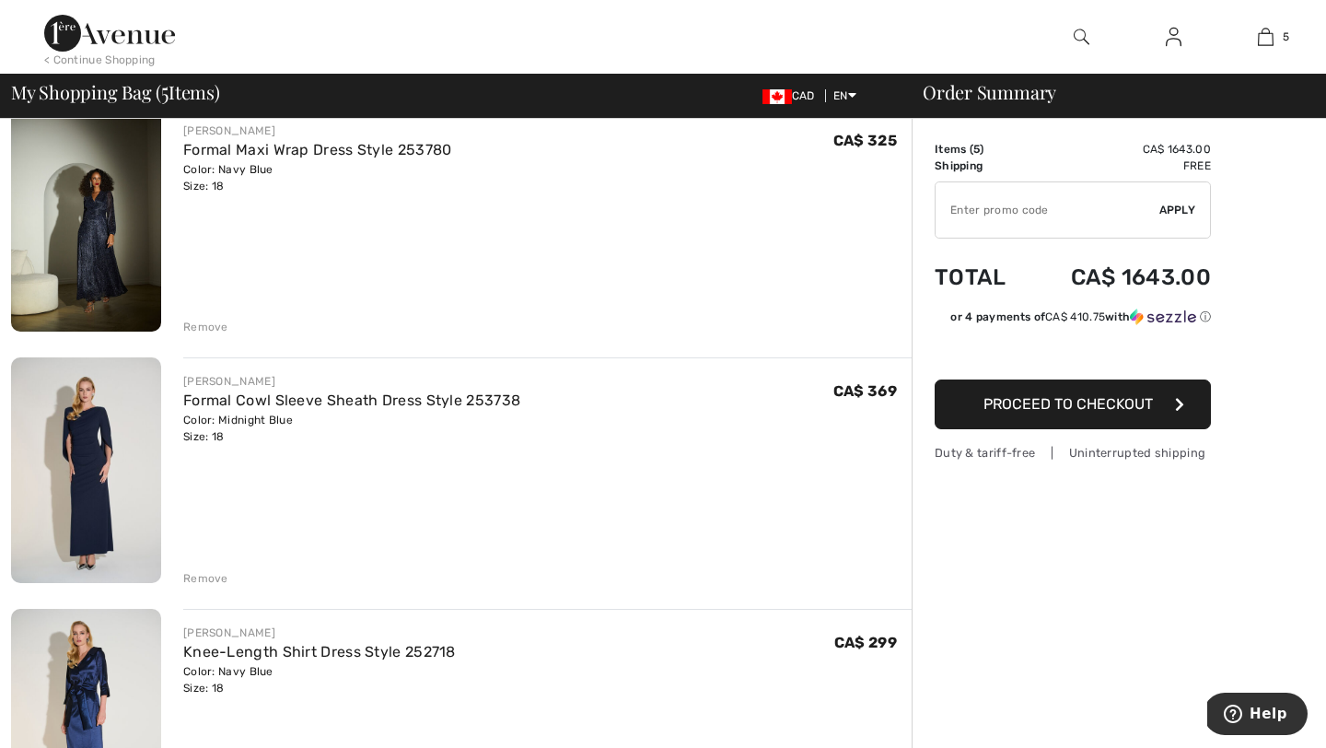
scroll to position [162, 0]
click at [100, 478] on img at bounding box center [86, 470] width 150 height 225
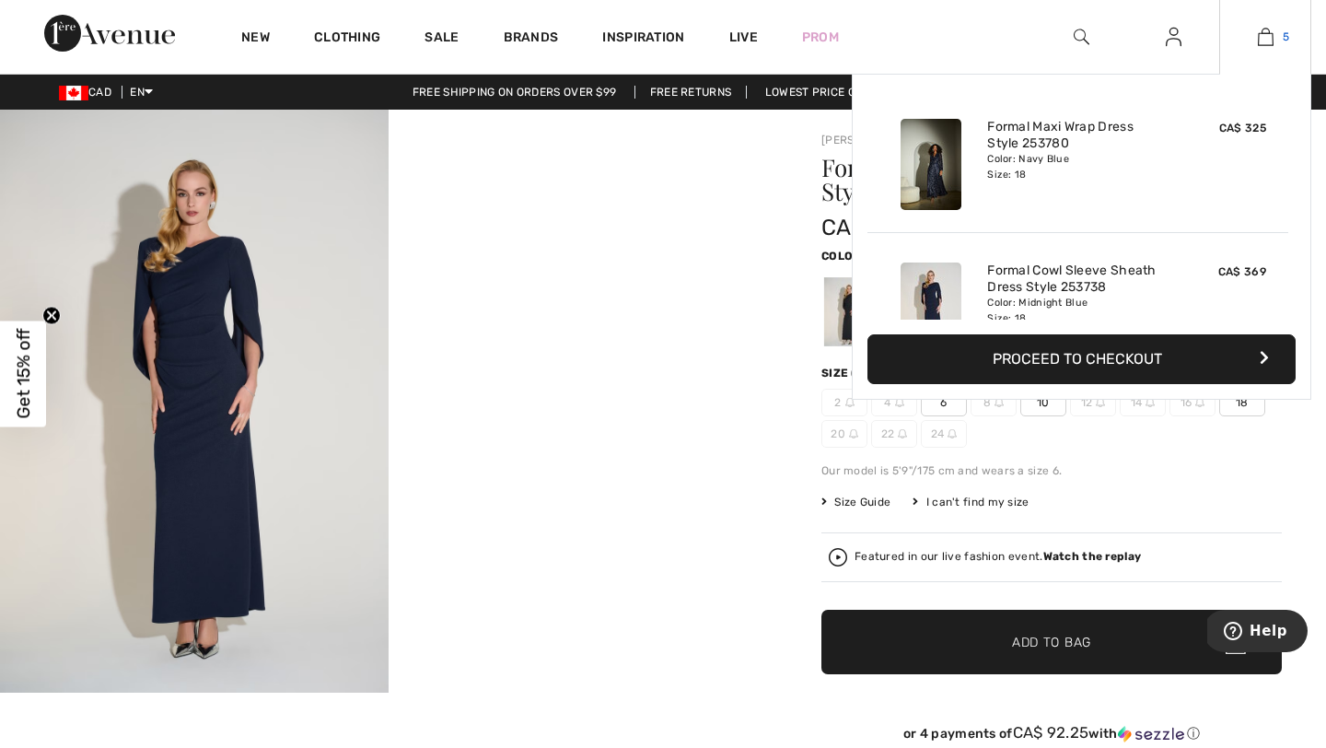
click at [1262, 40] on img at bounding box center [1266, 37] width 16 height 22
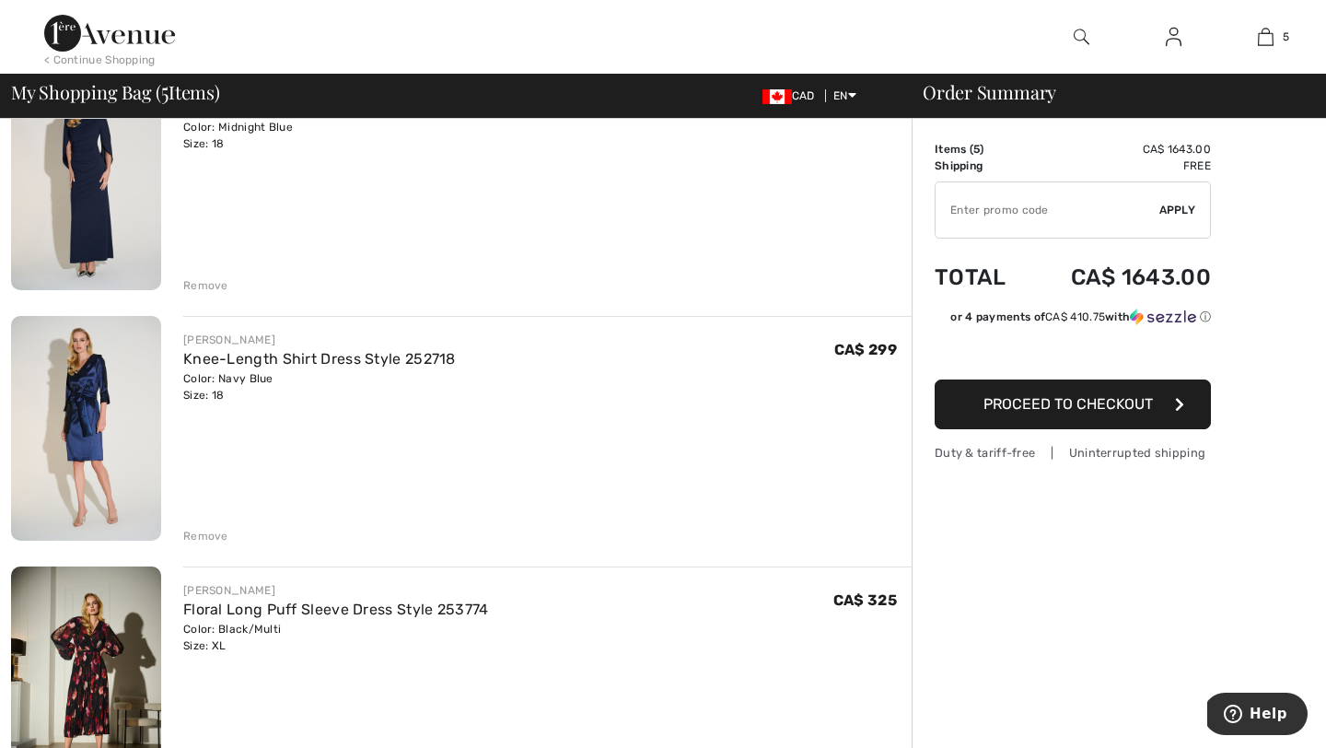
scroll to position [458, 0]
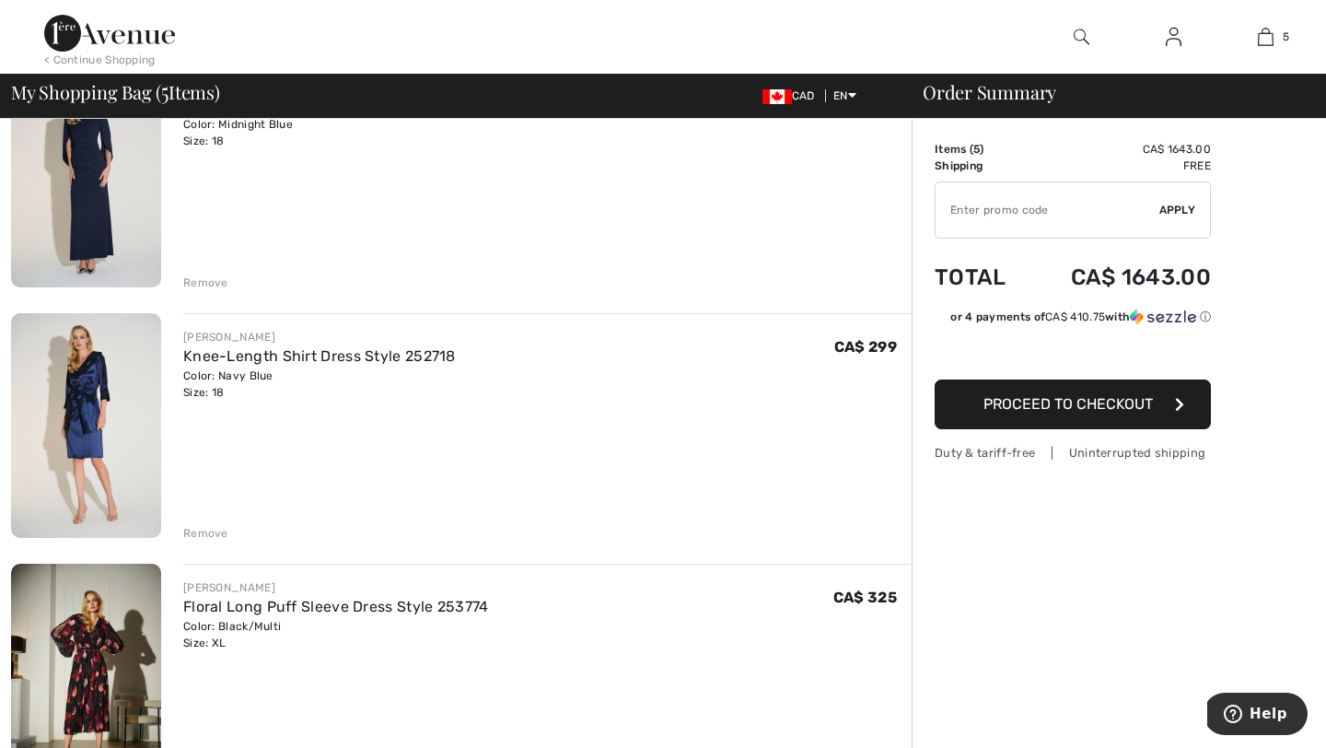
click at [203, 528] on div "Remove" at bounding box center [205, 533] width 45 height 17
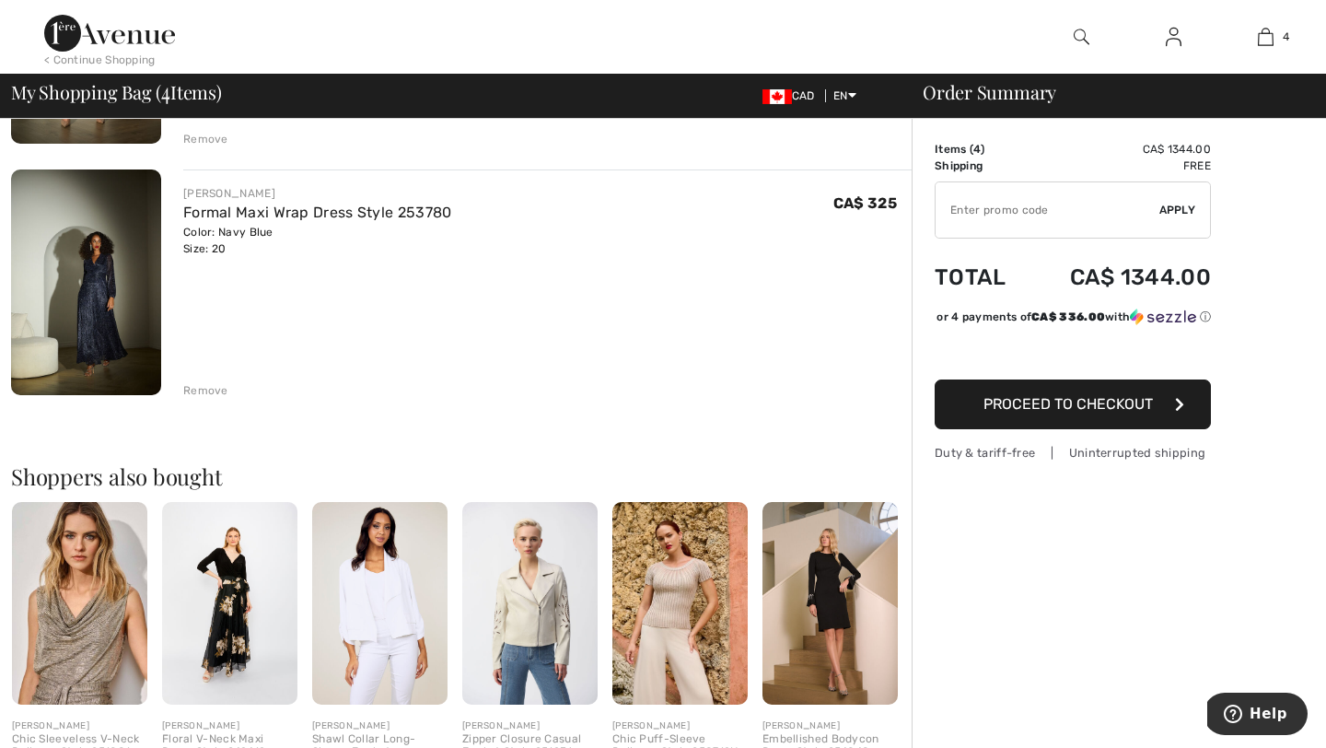
scroll to position [854, 0]
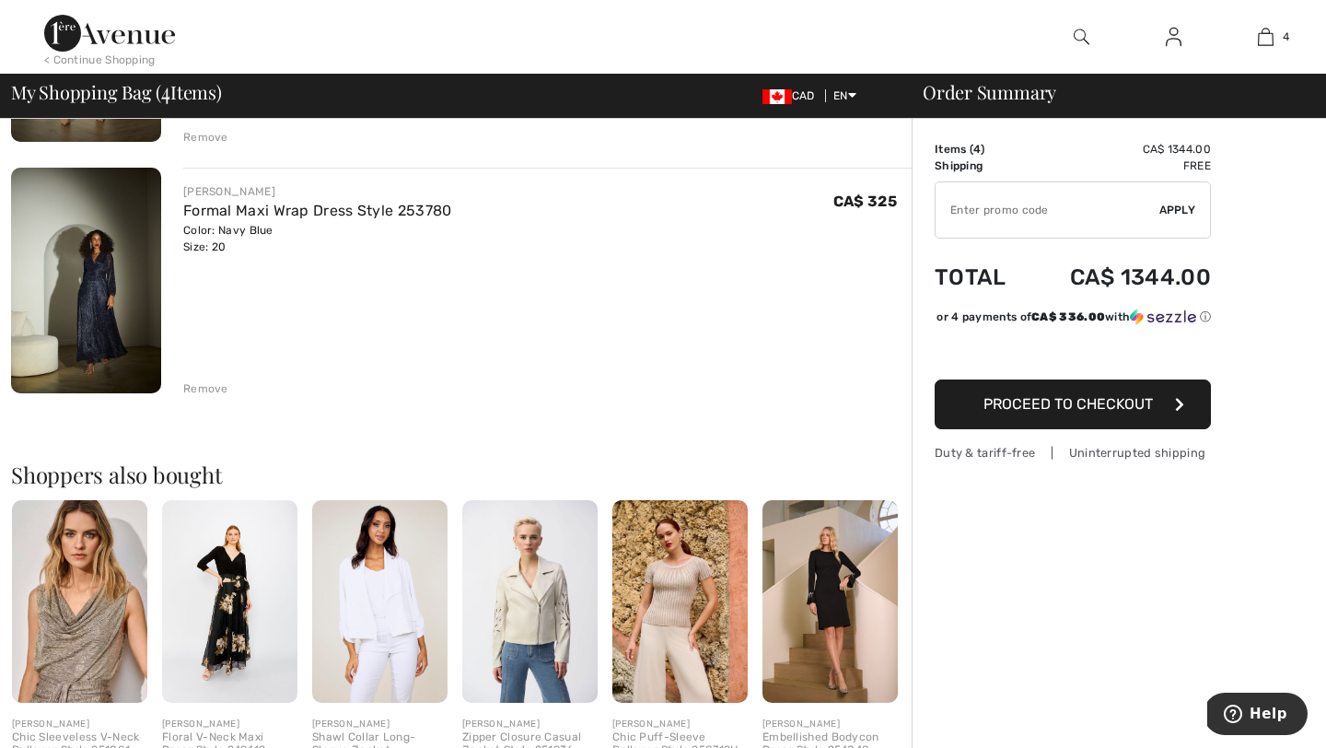
click at [232, 581] on img at bounding box center [229, 601] width 135 height 203
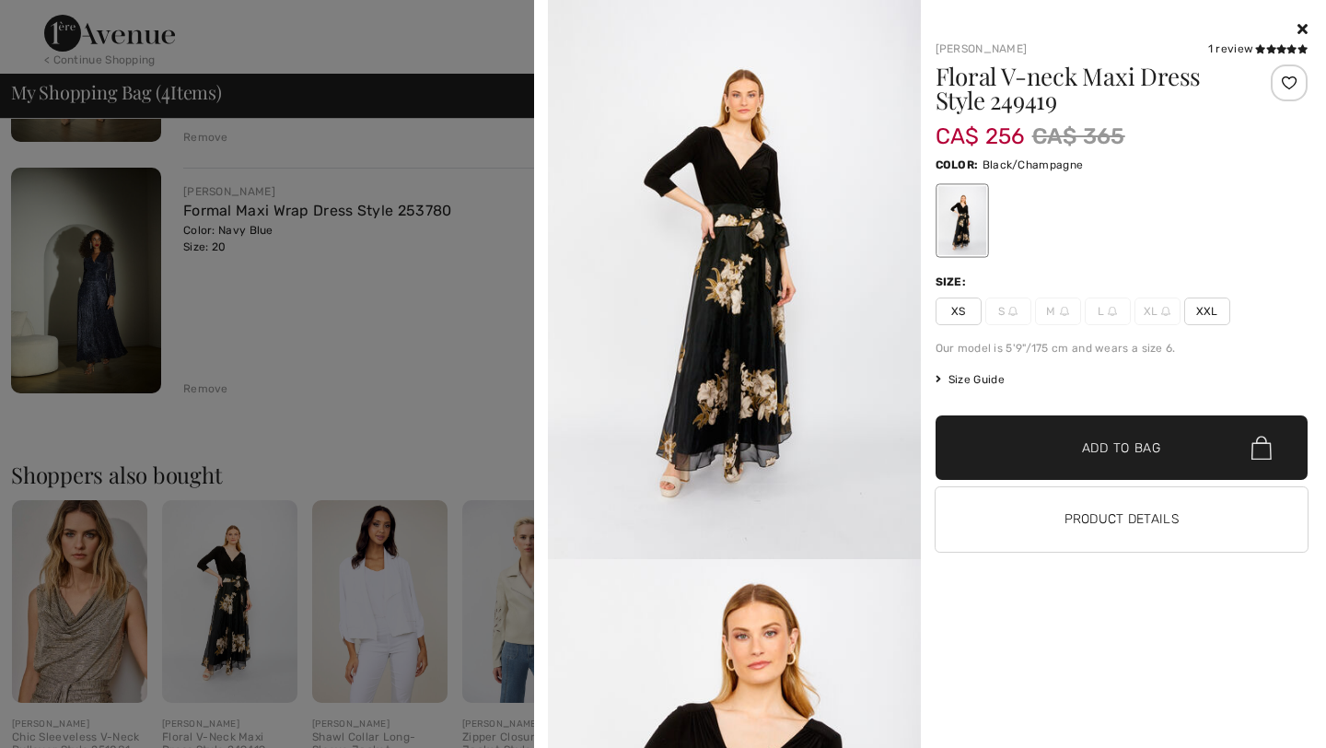
click at [749, 201] on img at bounding box center [734, 279] width 373 height 559
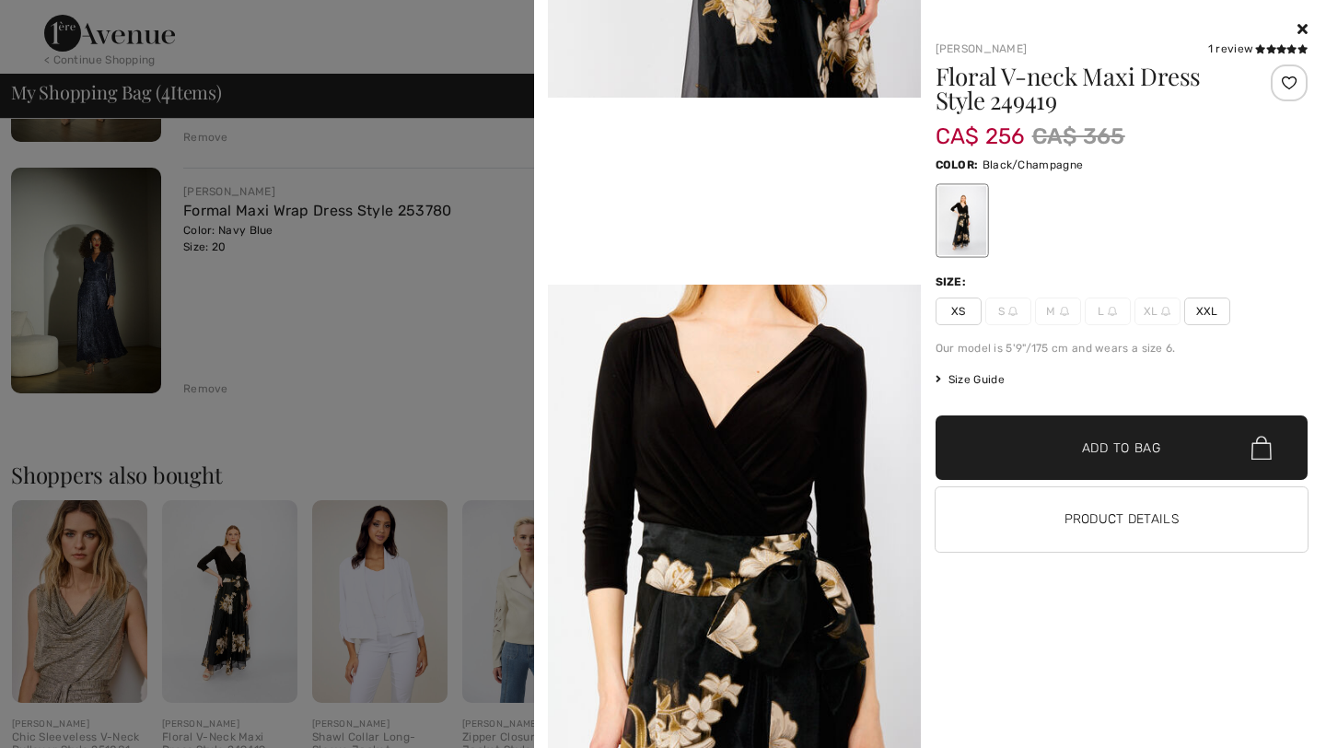
scroll to position [1023, 0]
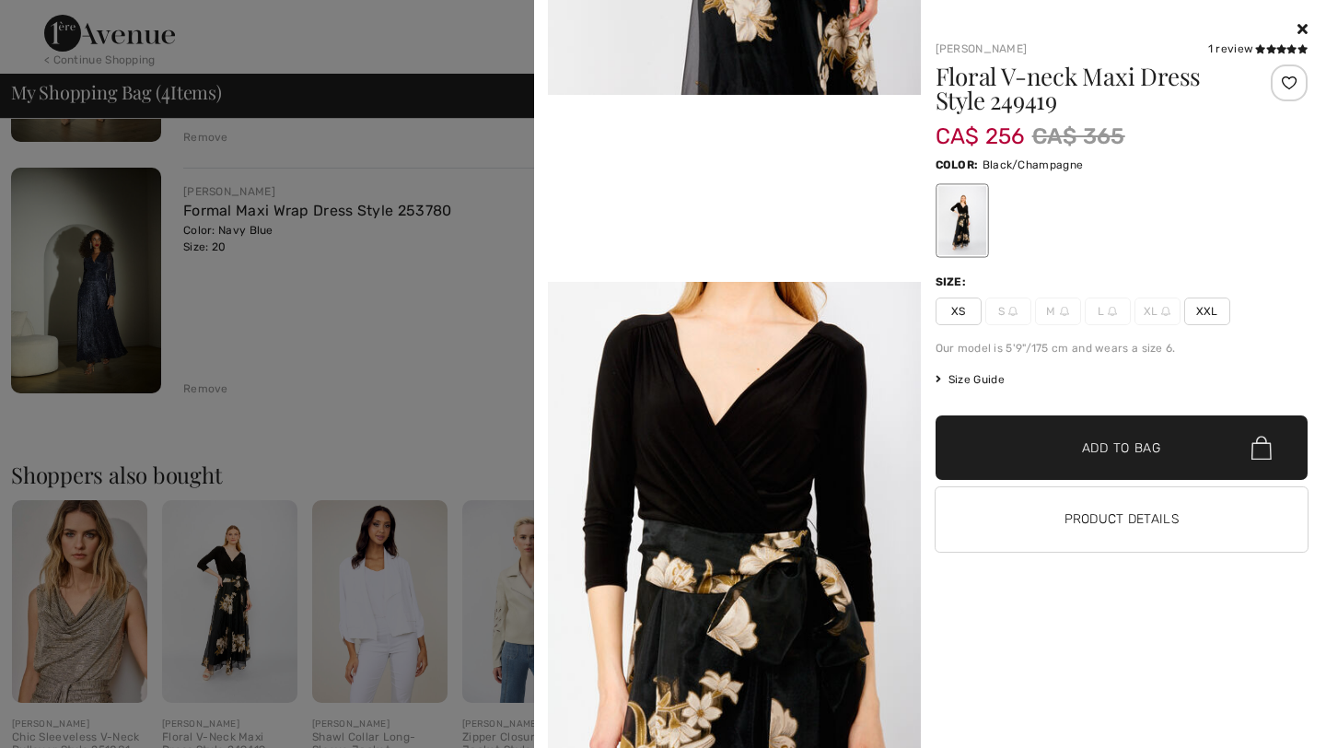
click at [1141, 446] on span "Add to Bag" at bounding box center [1121, 447] width 79 height 19
click at [1108, 445] on span "Add to Bag" at bounding box center [1121, 447] width 79 height 19
click at [1153, 446] on span "Add to Bag" at bounding box center [1121, 447] width 79 height 19
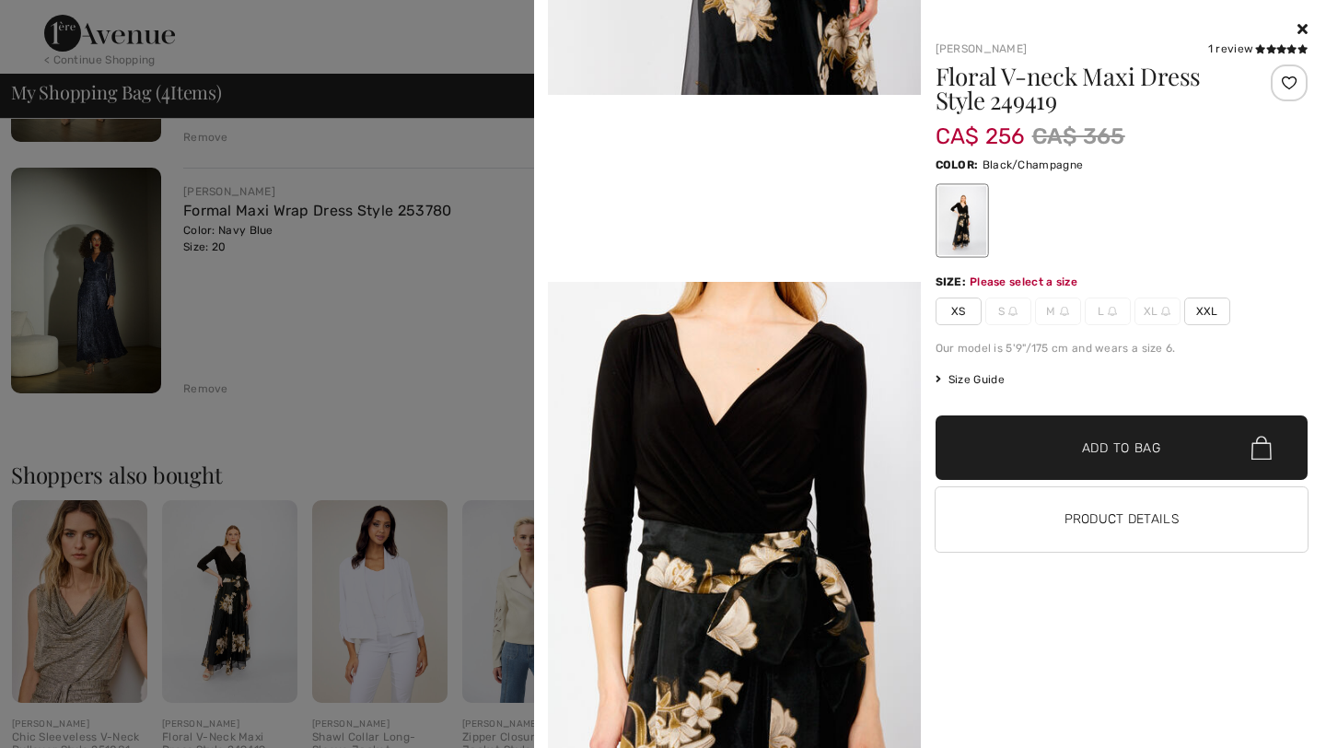
click at [1153, 446] on span "Add to Bag" at bounding box center [1121, 447] width 79 height 19
click at [1302, 26] on icon at bounding box center [1302, 28] width 10 height 15
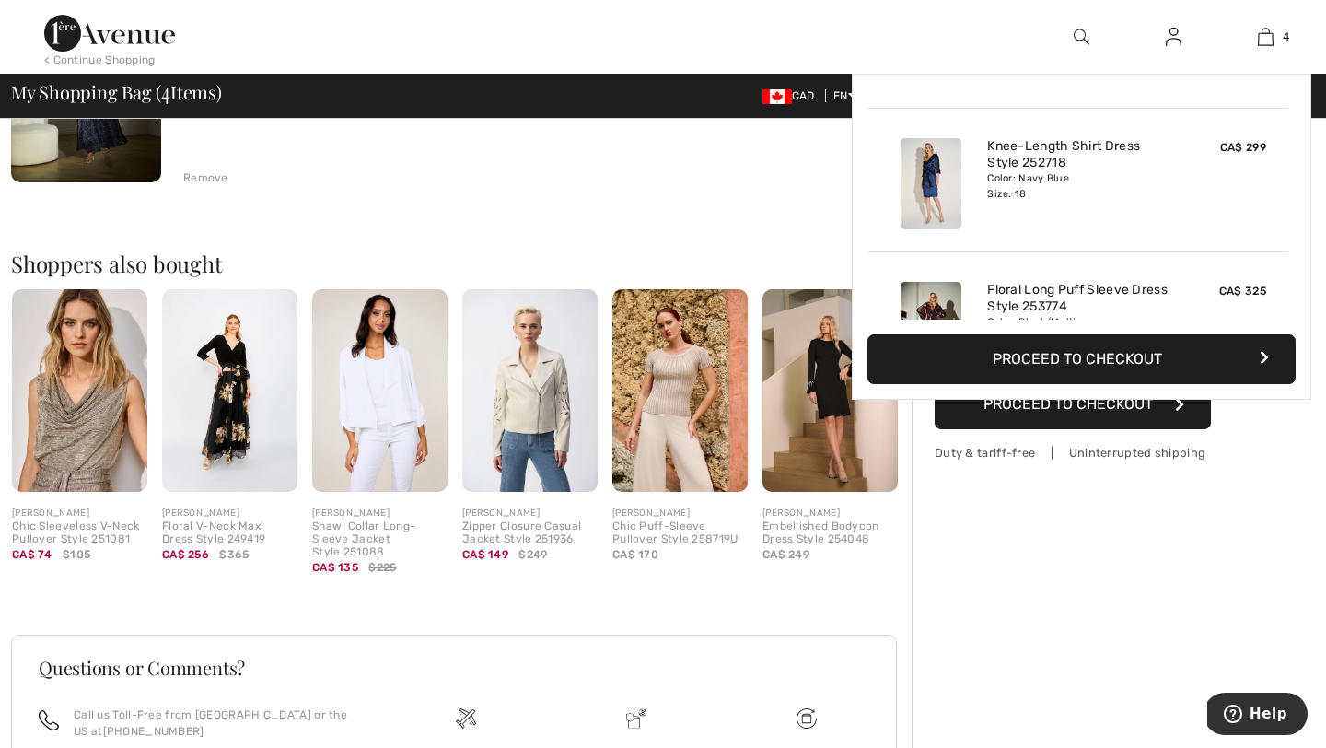
scroll to position [254, 0]
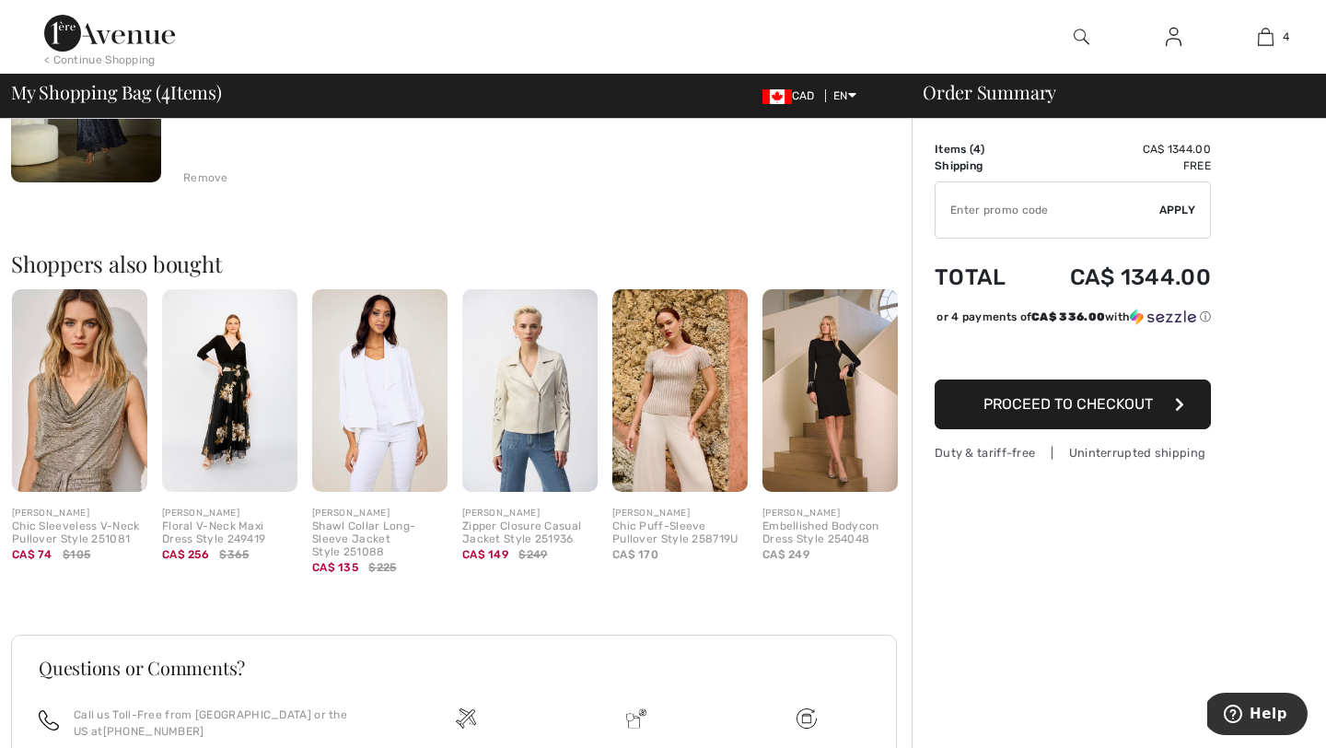
click at [247, 392] on img at bounding box center [229, 390] width 135 height 203
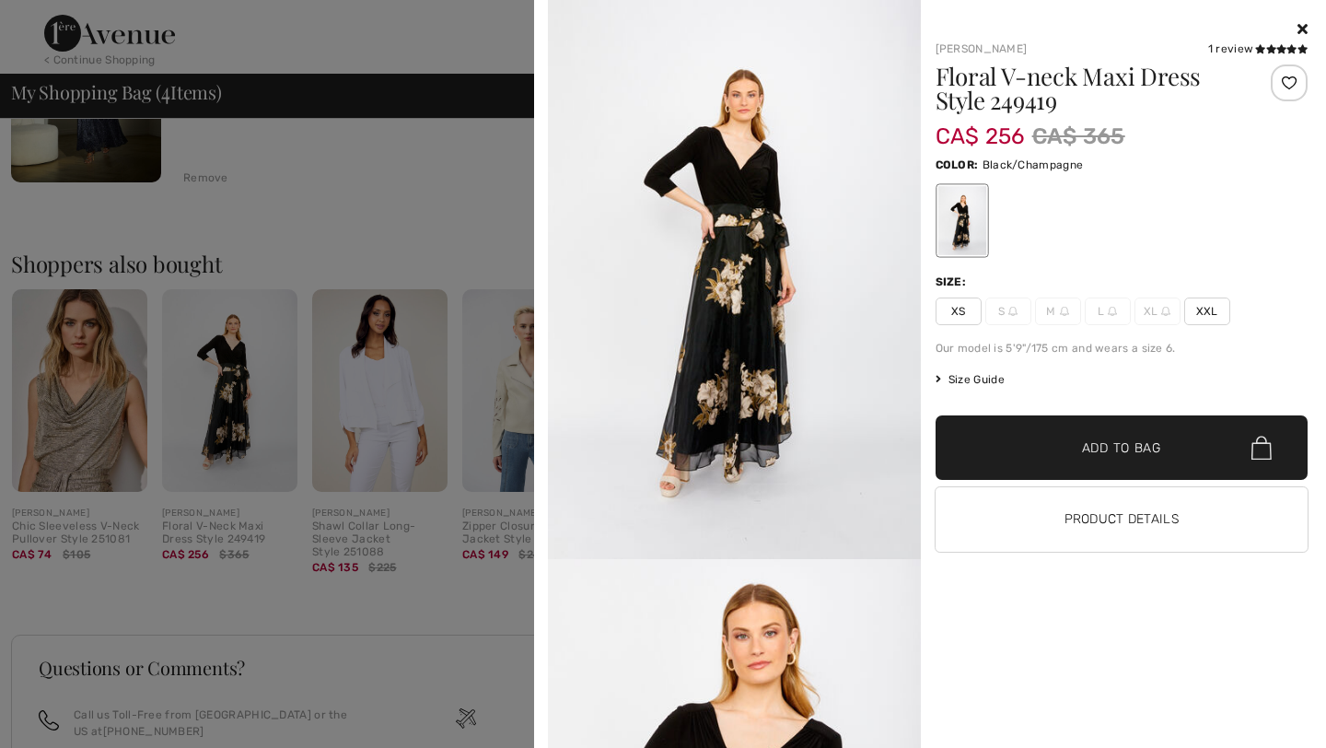
click at [1139, 448] on span "Add to Bag" at bounding box center [1121, 447] width 79 height 19
click at [1208, 299] on span "XXL" at bounding box center [1207, 311] width 46 height 28
click at [1129, 451] on span "Add to Bag" at bounding box center [1121, 447] width 79 height 19
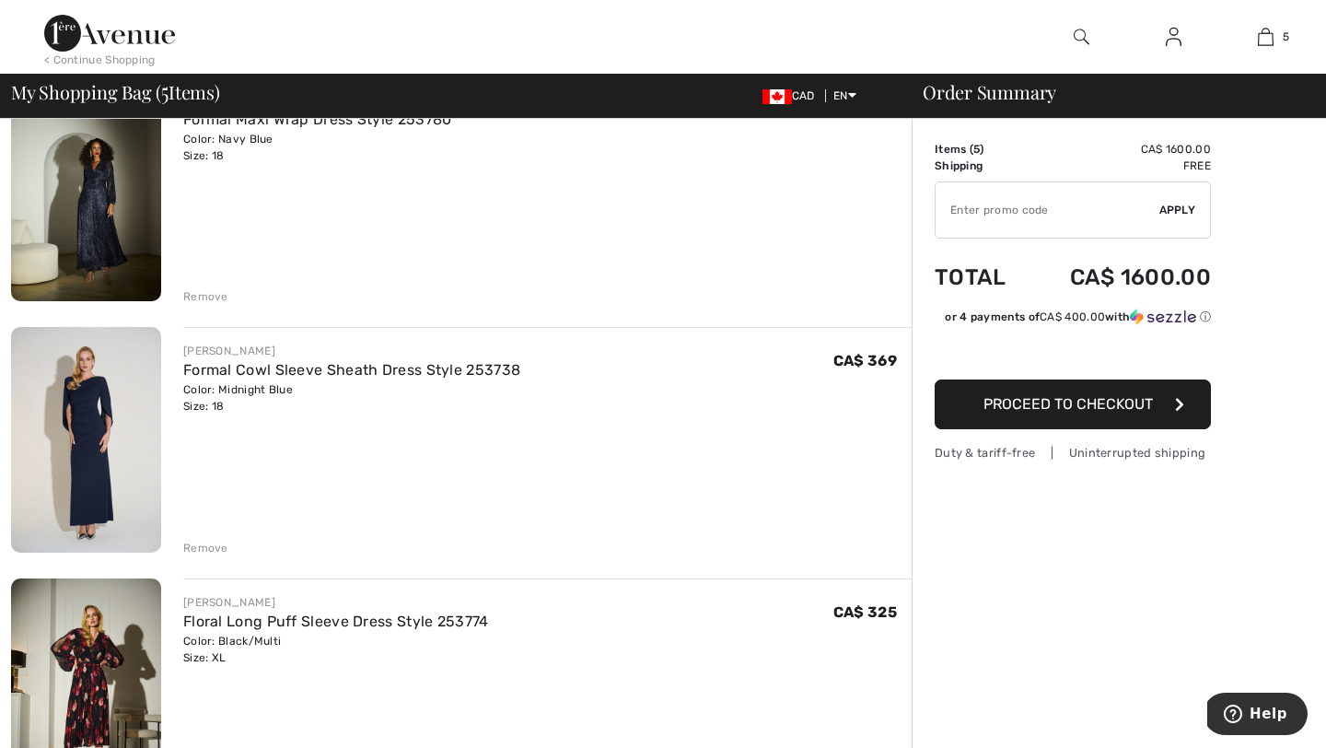
scroll to position [200, 0]
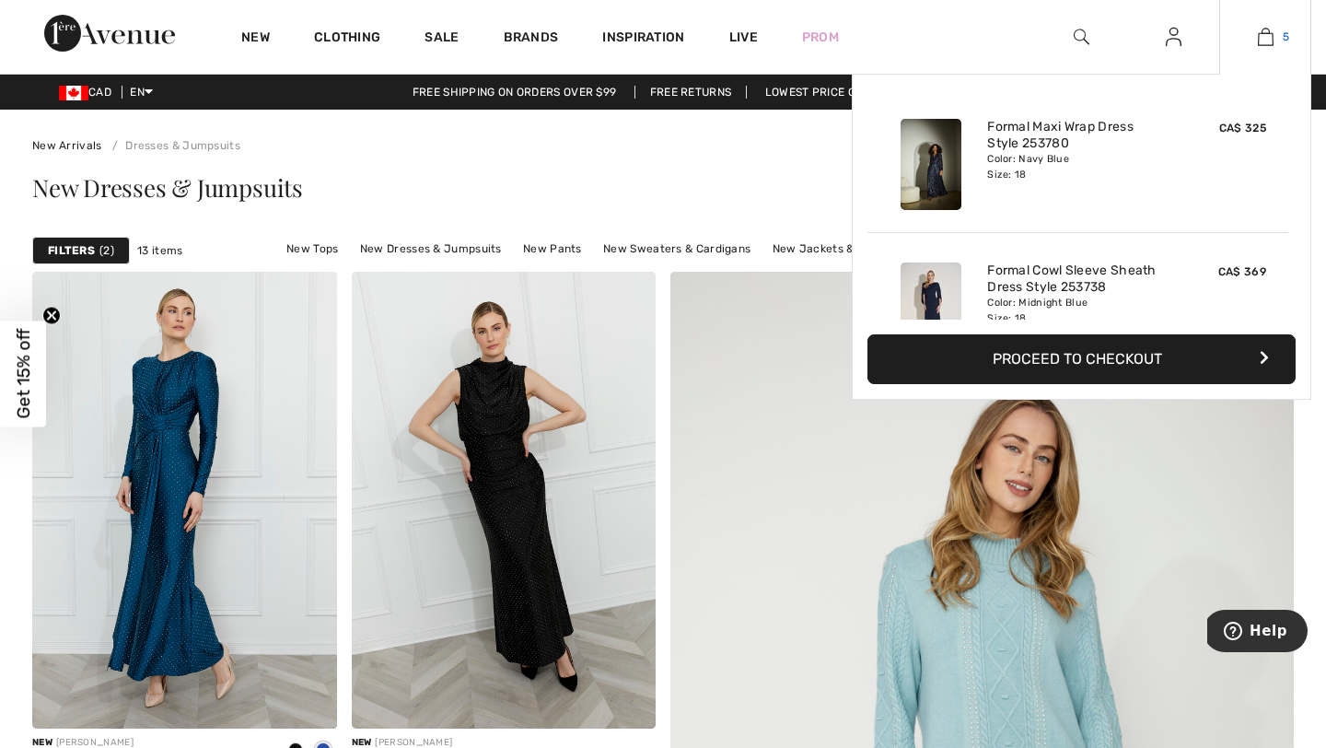
click at [1279, 41] on link "5" at bounding box center [1265, 37] width 90 height 22
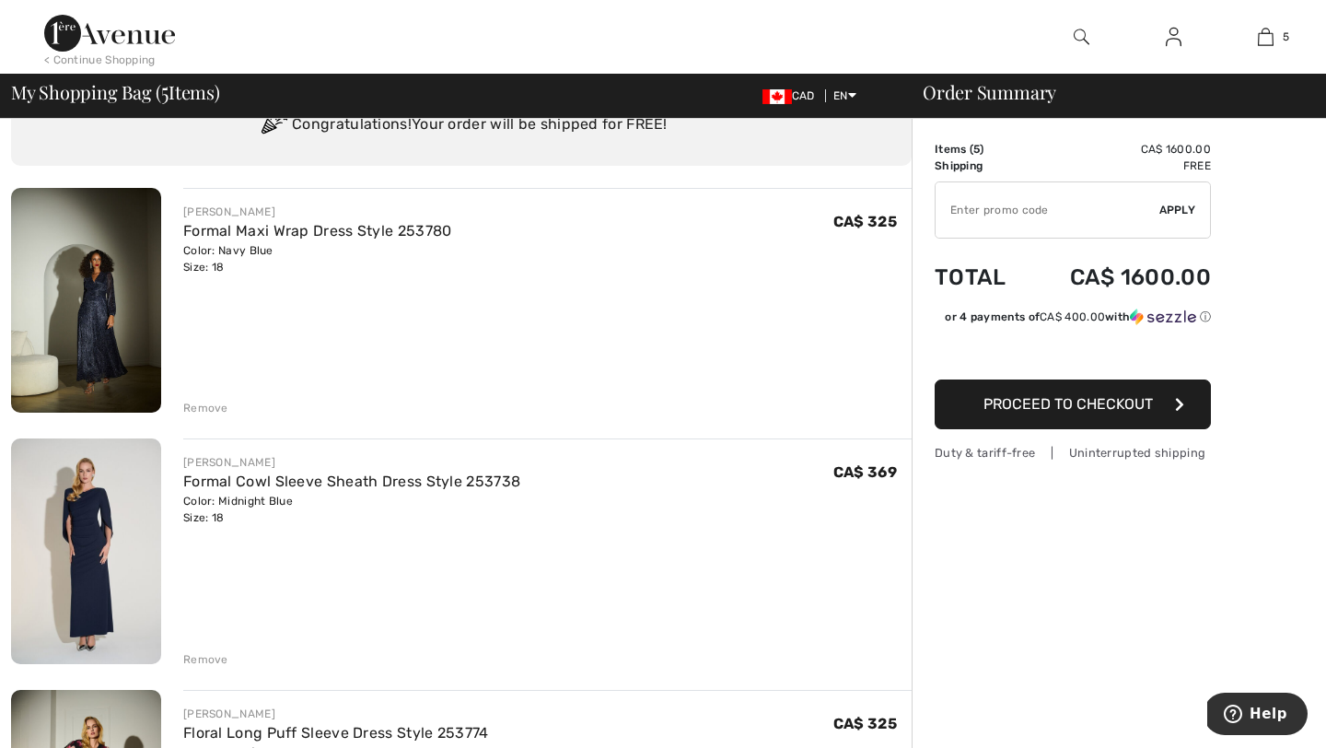
scroll to position [45, 0]
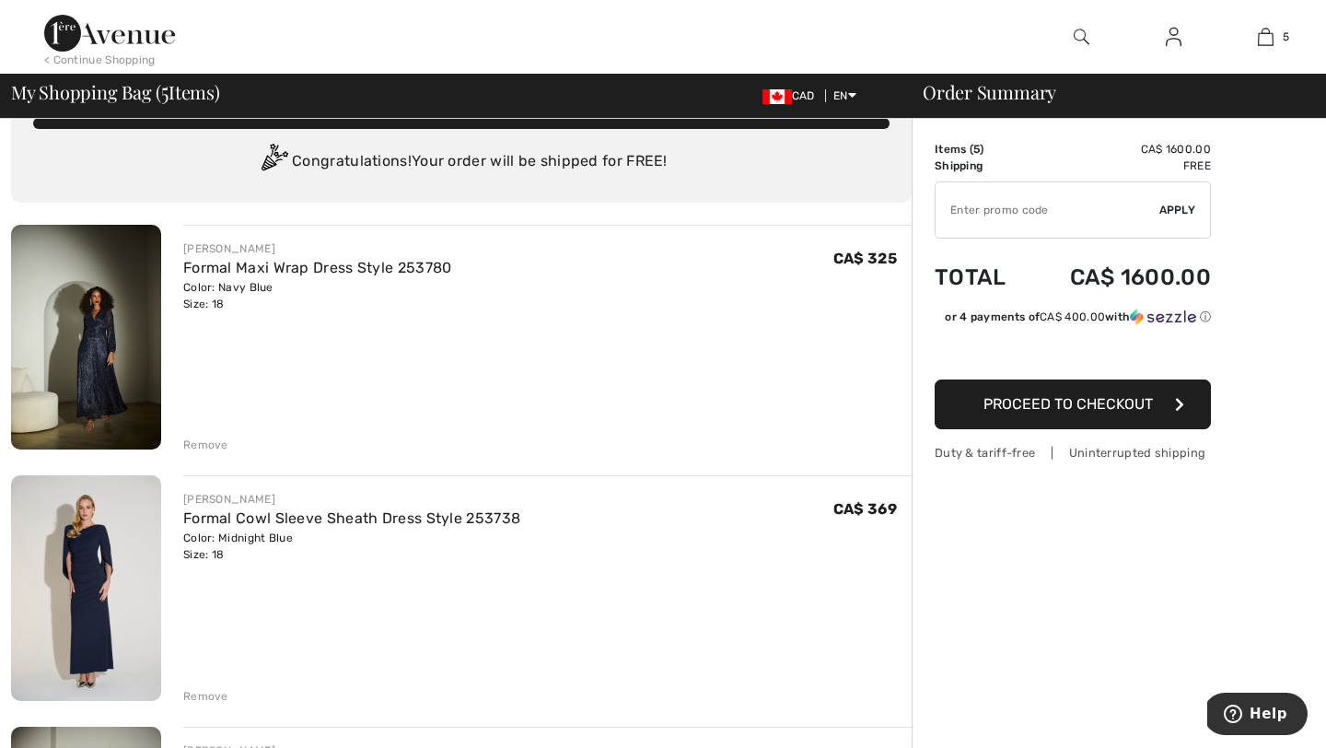
click at [202, 695] on div "Remove" at bounding box center [205, 696] width 45 height 17
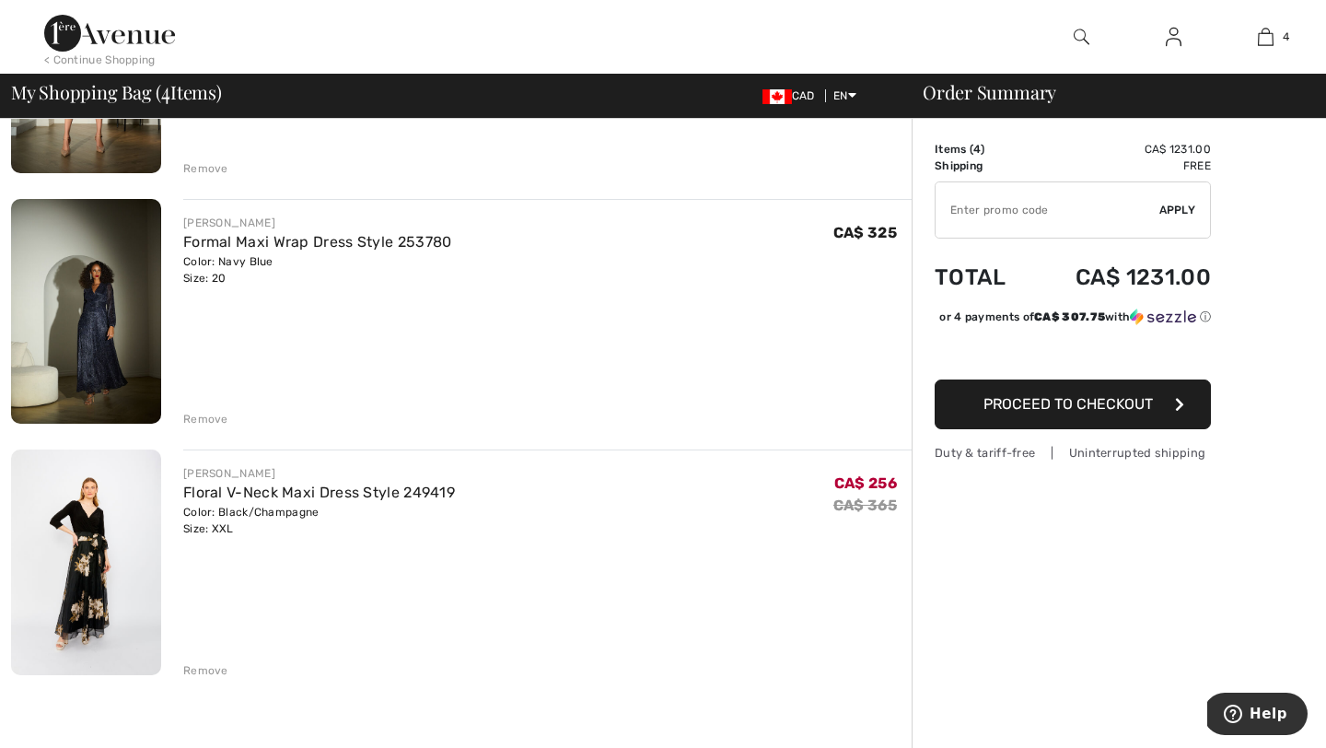
scroll to position [609, 0]
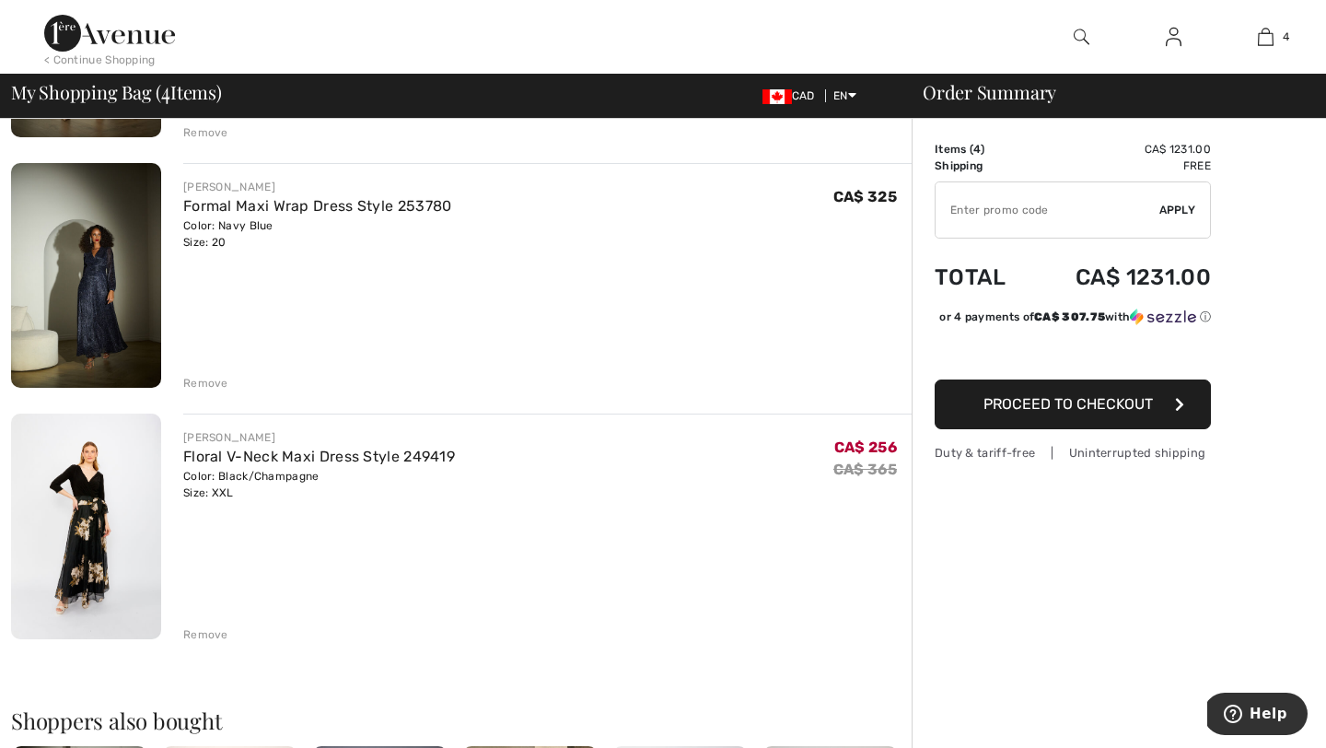
click at [91, 493] on img at bounding box center [86, 526] width 150 height 226
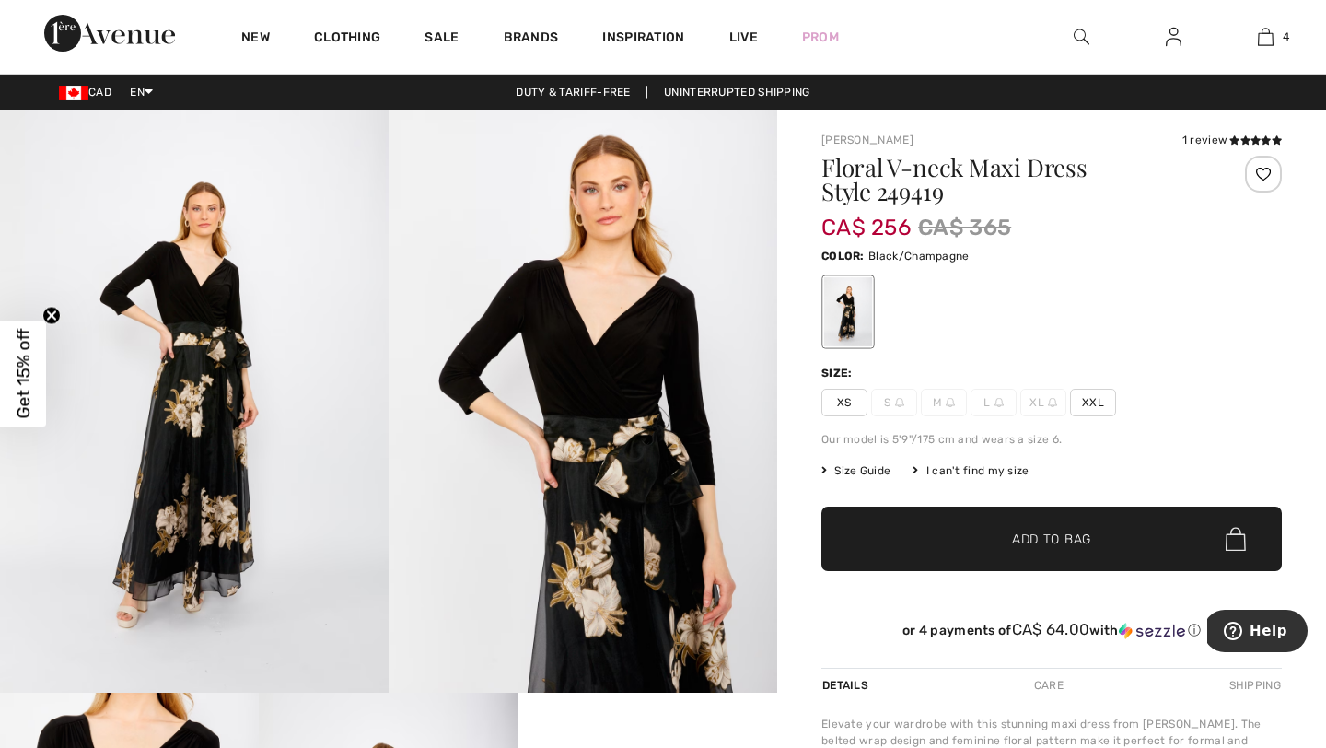
click at [213, 357] on img at bounding box center [194, 401] width 388 height 583
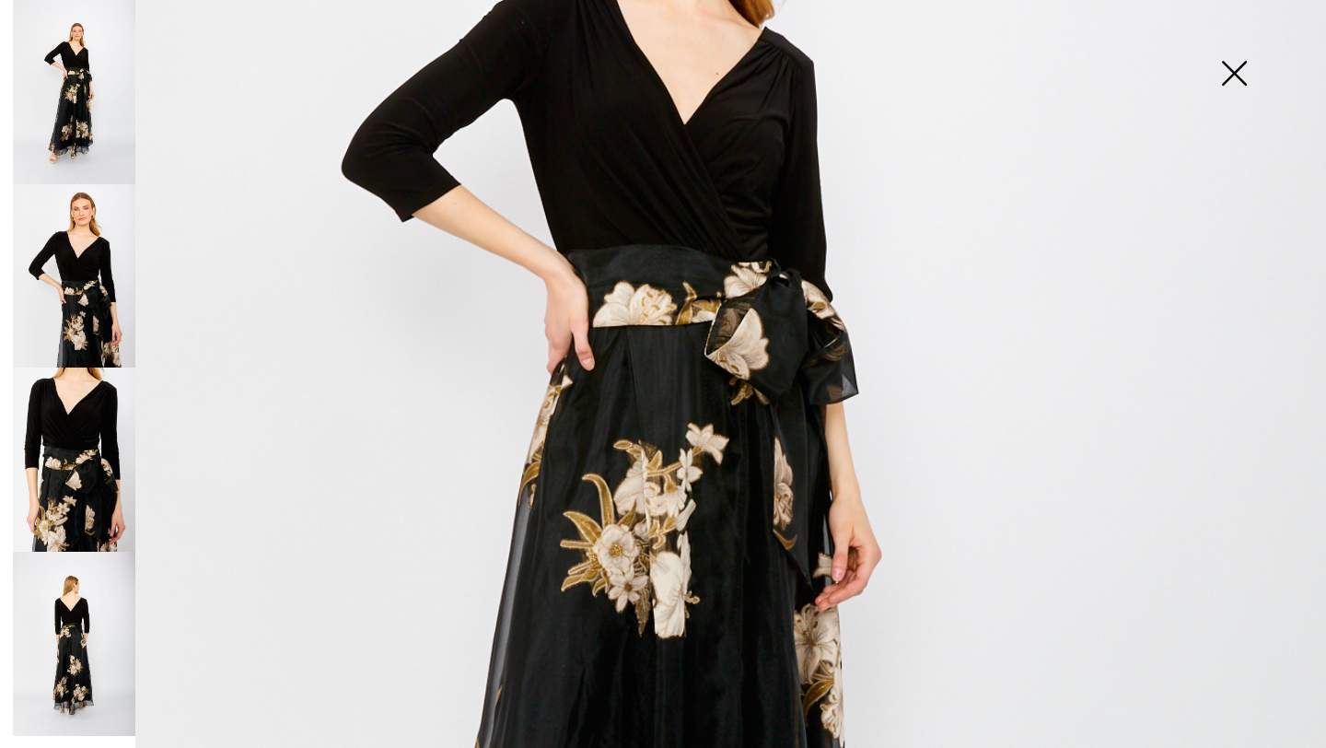
scroll to position [349, 0]
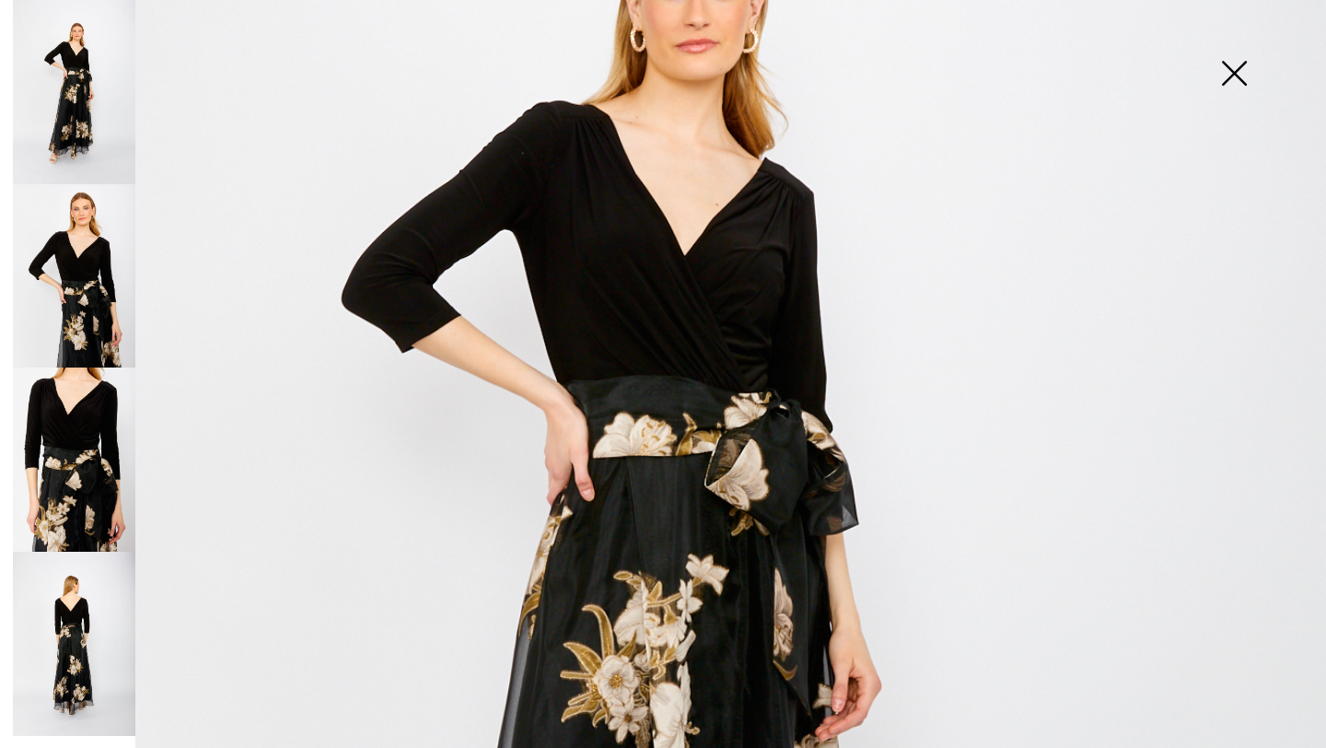
click at [1254, 73] on img at bounding box center [1234, 75] width 92 height 95
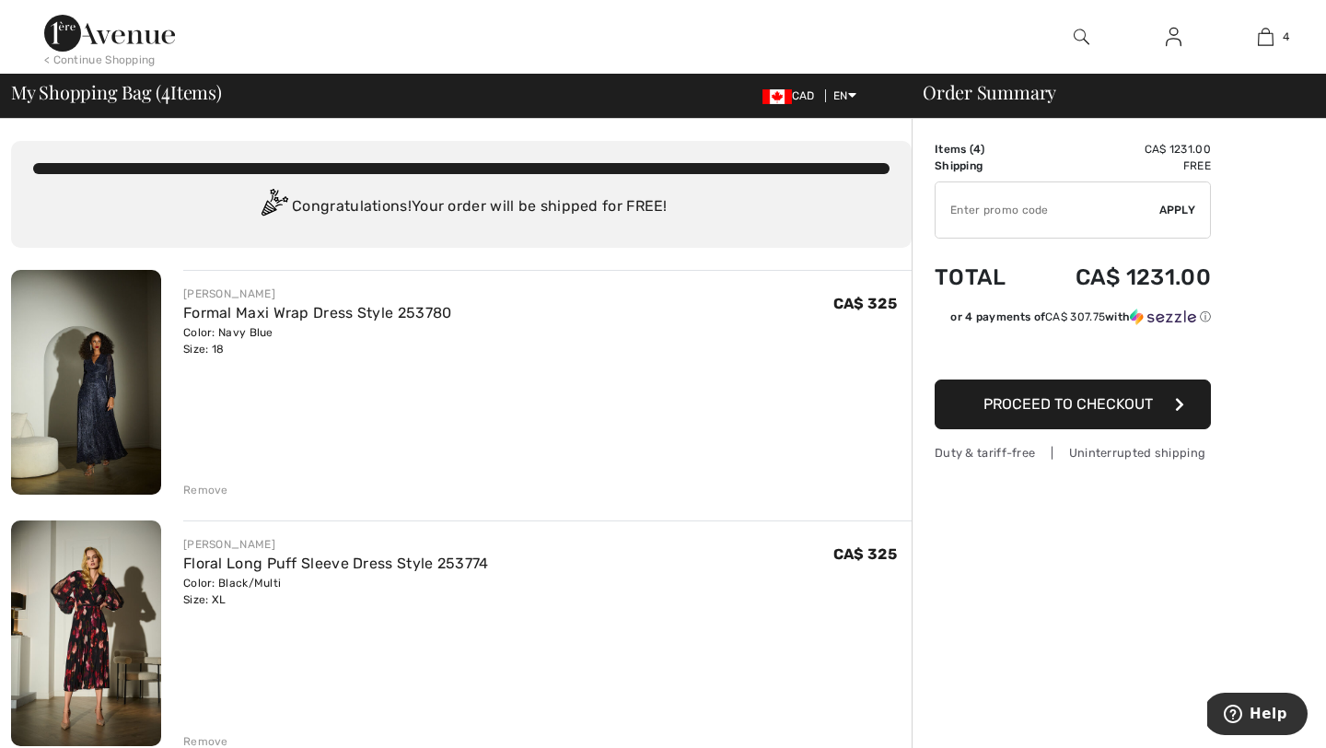
click at [1076, 38] on img at bounding box center [1081, 37] width 16 height 22
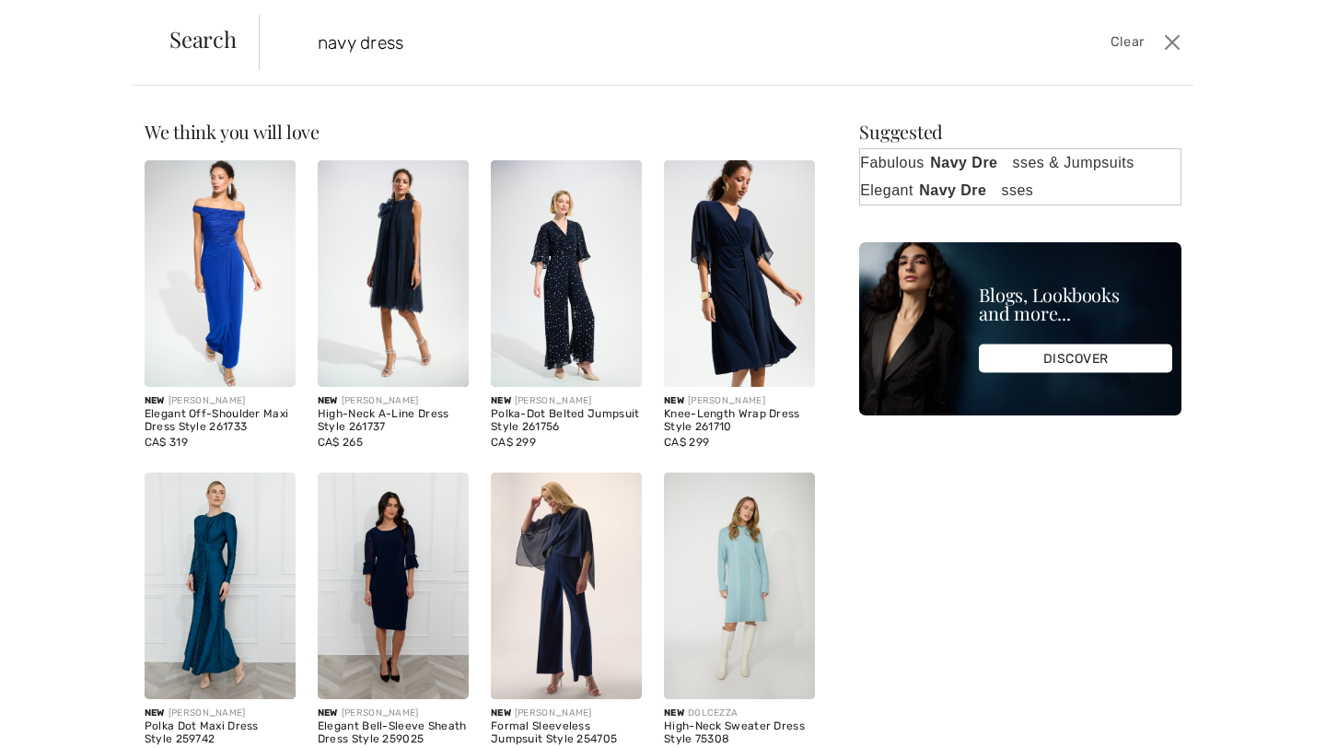
type input "navy dress"
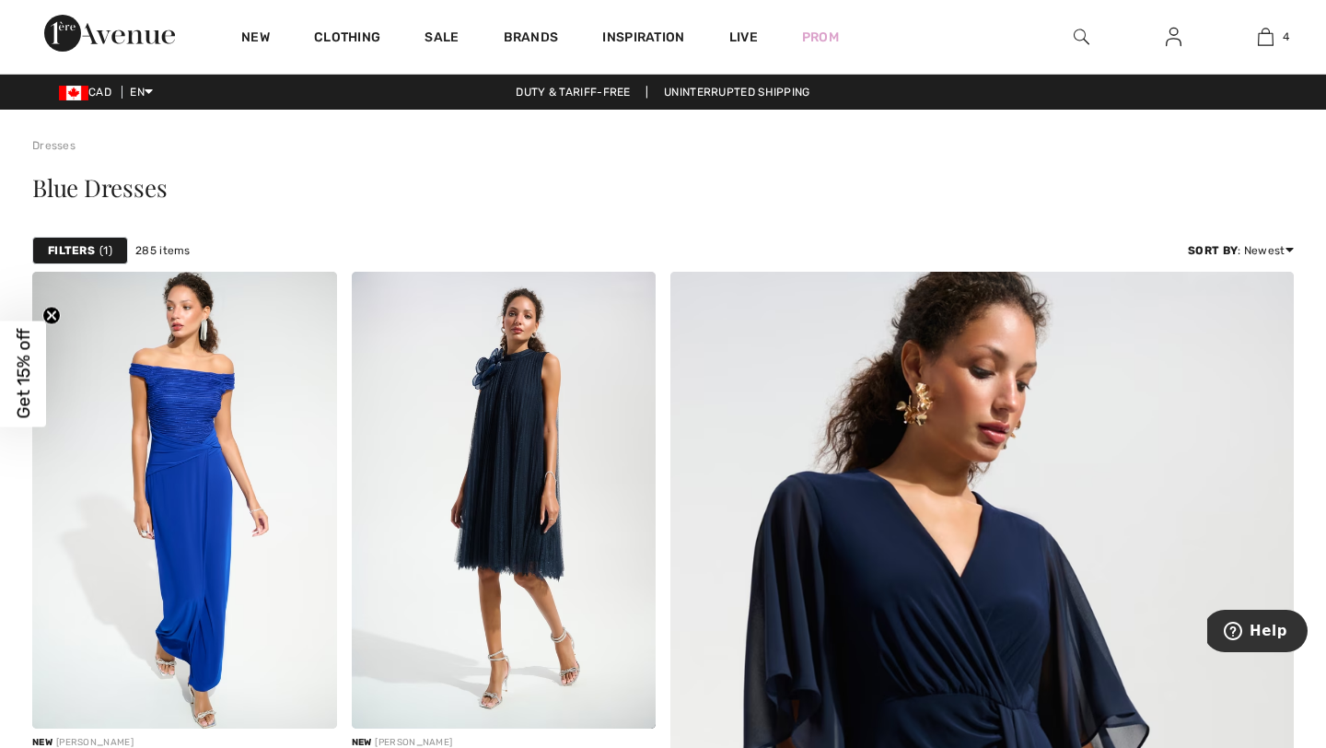
click at [74, 257] on strong "Filters" at bounding box center [71, 250] width 47 height 17
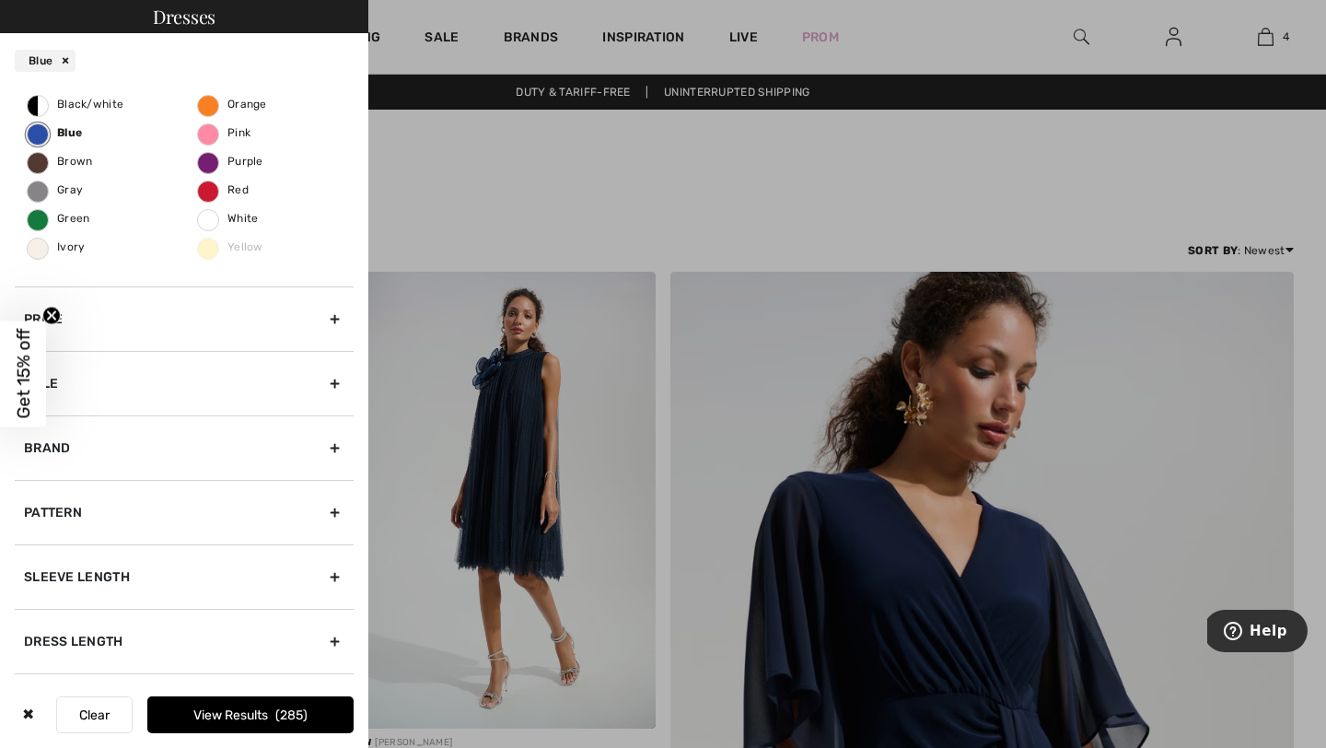
scroll to position [302, 0]
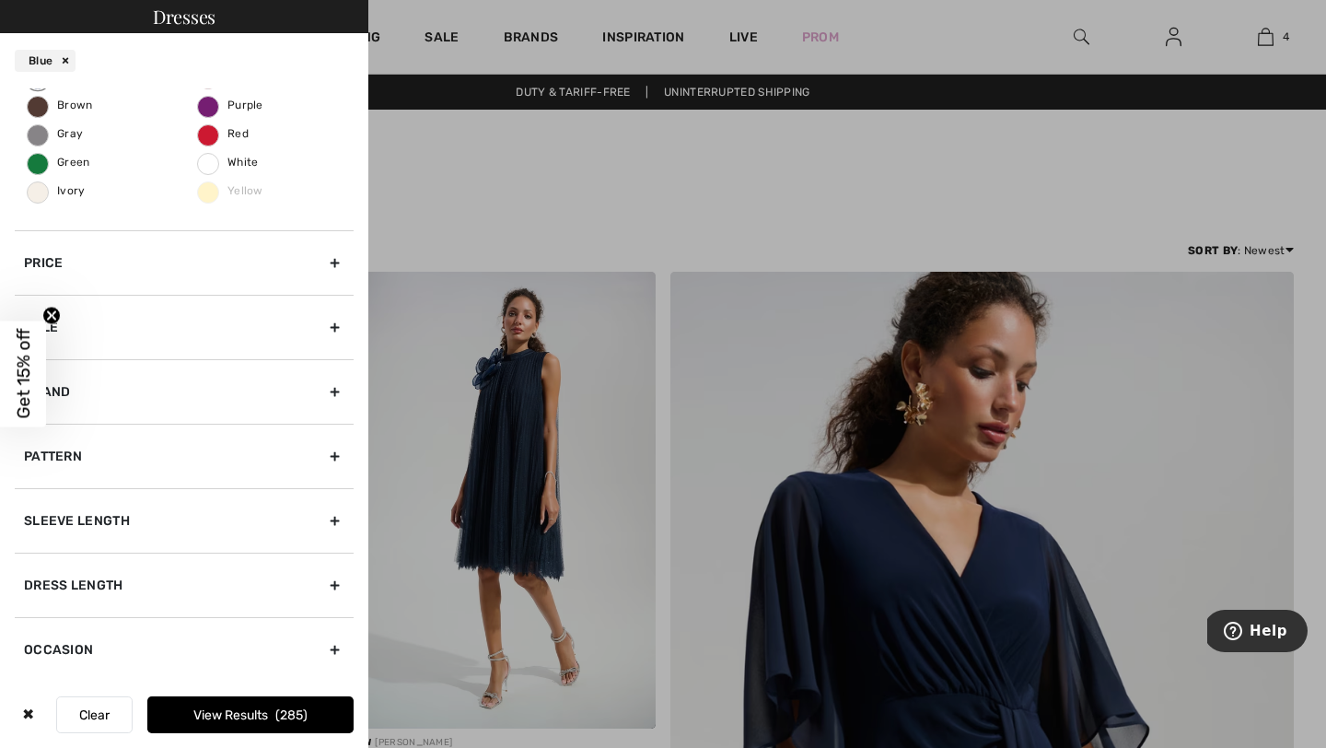
click at [128, 511] on div "Sleeve length" at bounding box center [184, 520] width 339 height 64
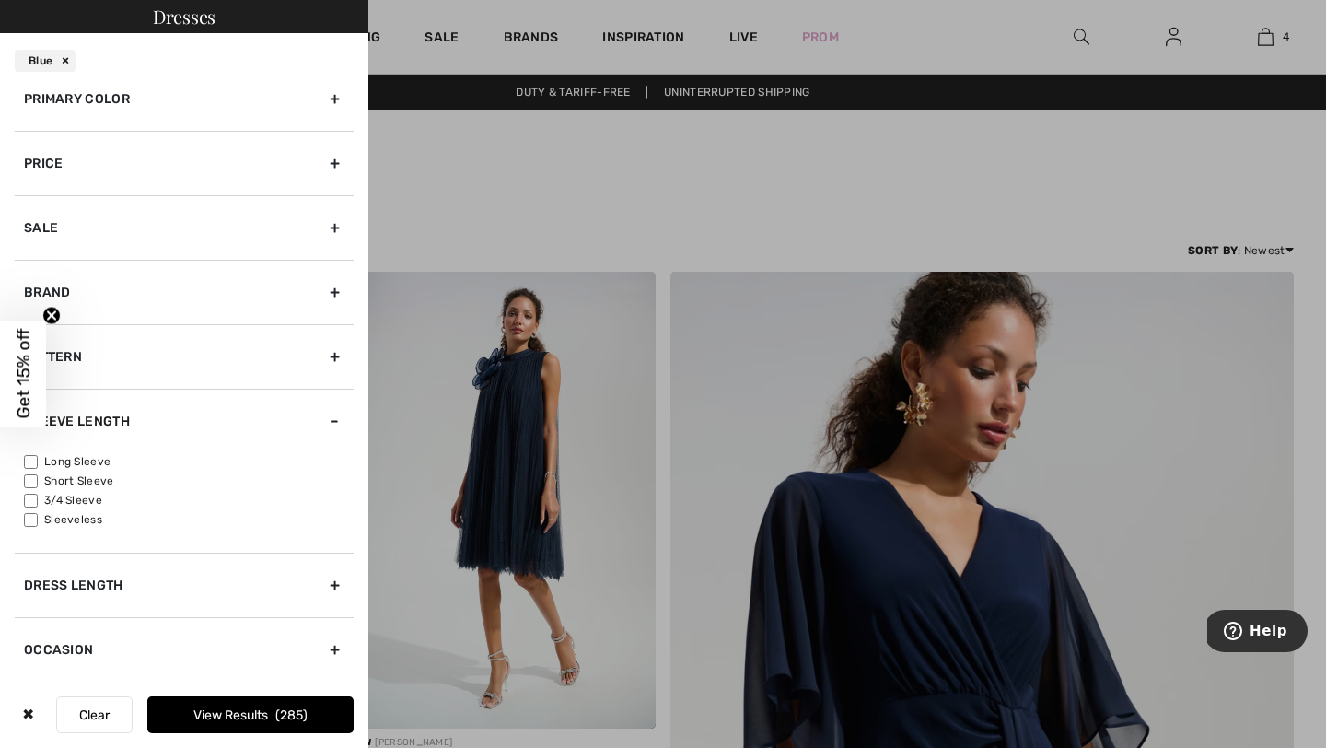
click at [24, 459] on input"] "Long Sleeve" at bounding box center [31, 462] width 14 height 14
checkbox input"] "true"
click at [28, 484] on input"] "Short Sleeve" at bounding box center [31, 481] width 14 height 14
checkbox input"] "true"
click at [28, 496] on input"] "3/4 Sleeve" at bounding box center [31, 500] width 14 height 14
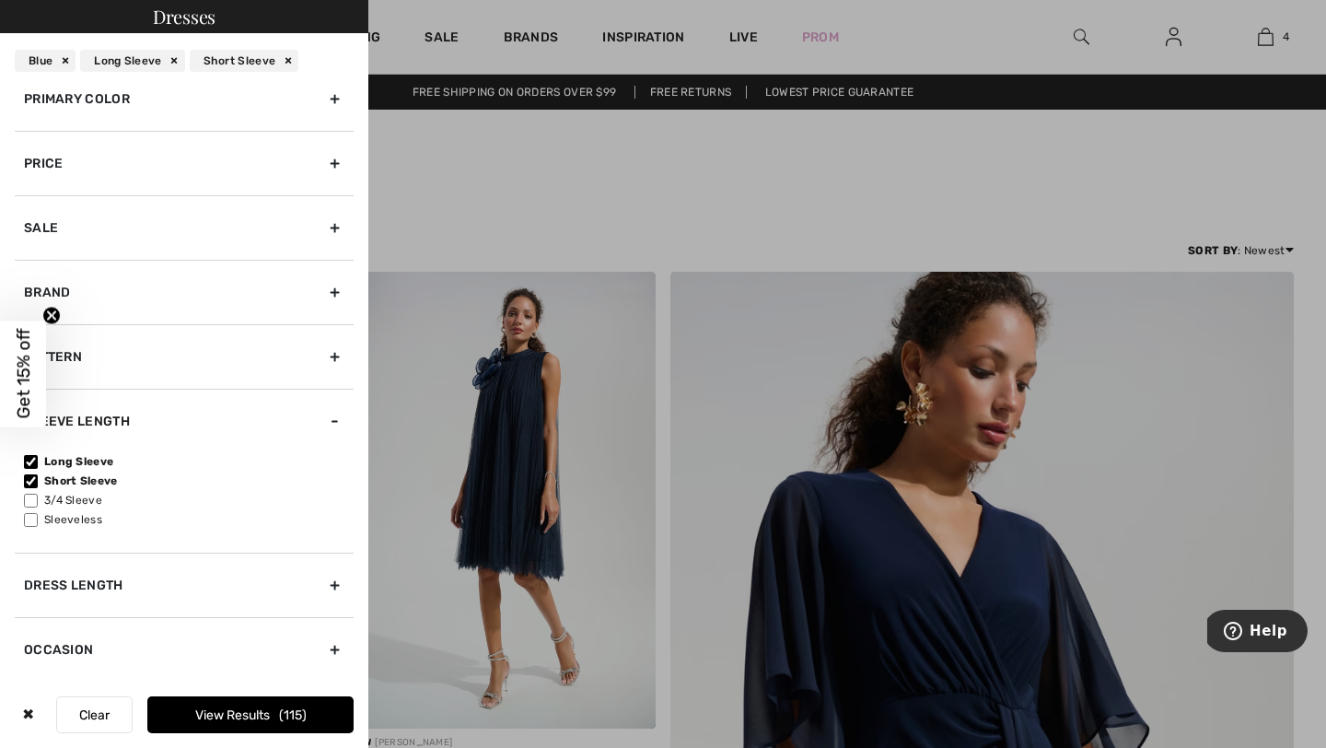
checkbox input"] "true"
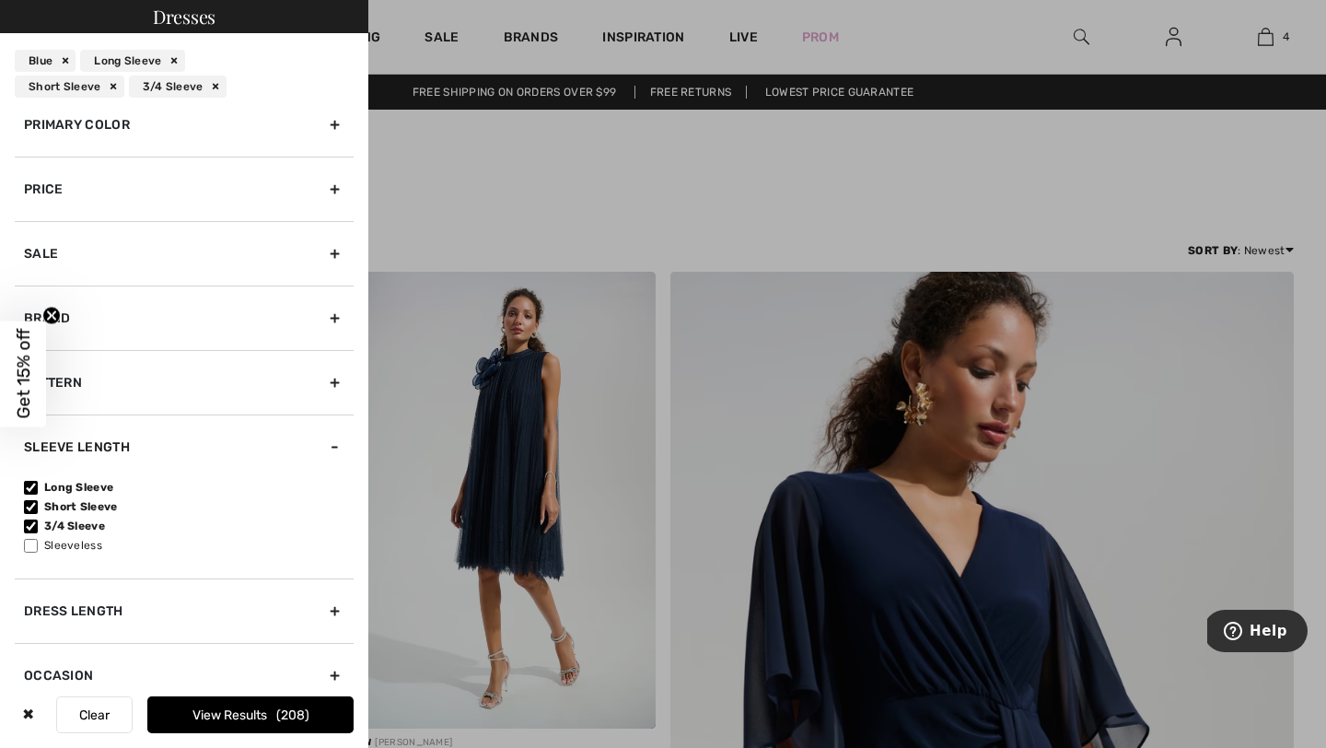
click at [260, 710] on button "View Results 208" at bounding box center [250, 714] width 206 height 37
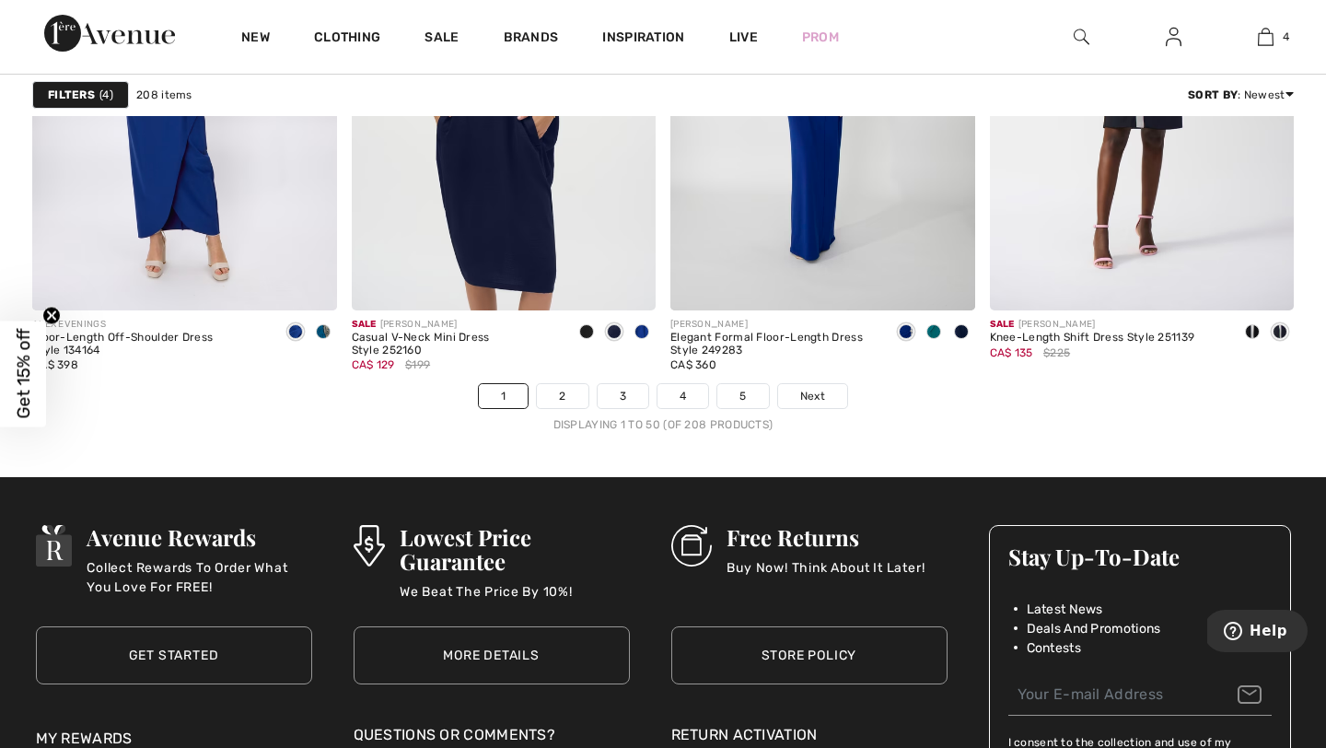
scroll to position [8203, 0]
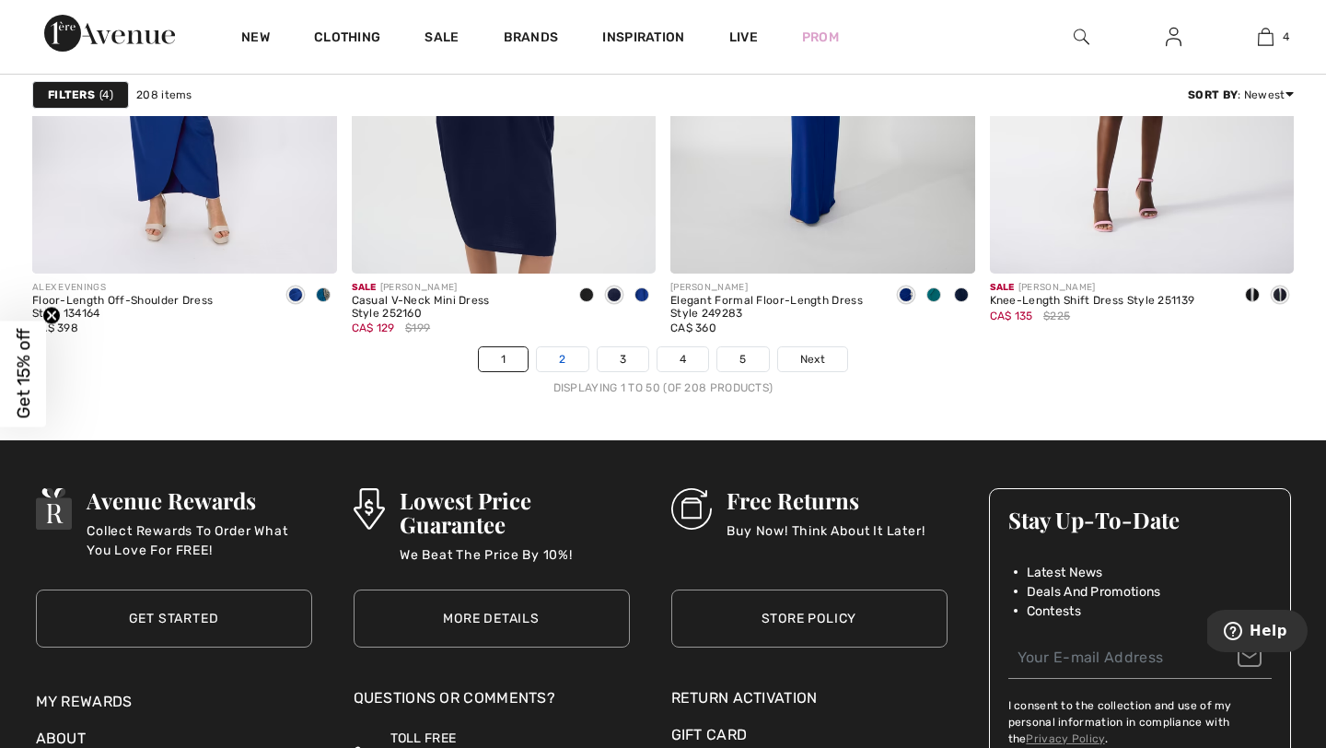
click at [567, 361] on link "2" at bounding box center [562, 359] width 51 height 24
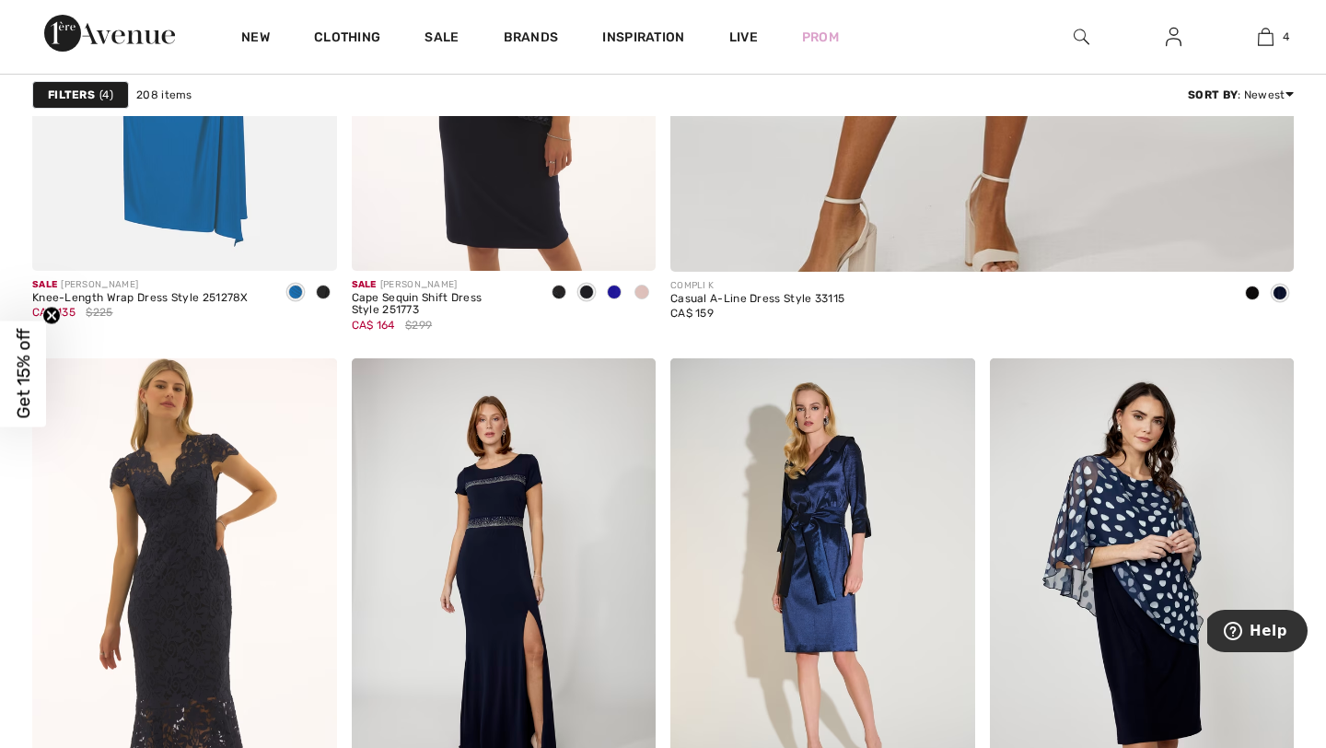
scroll to position [1003, 0]
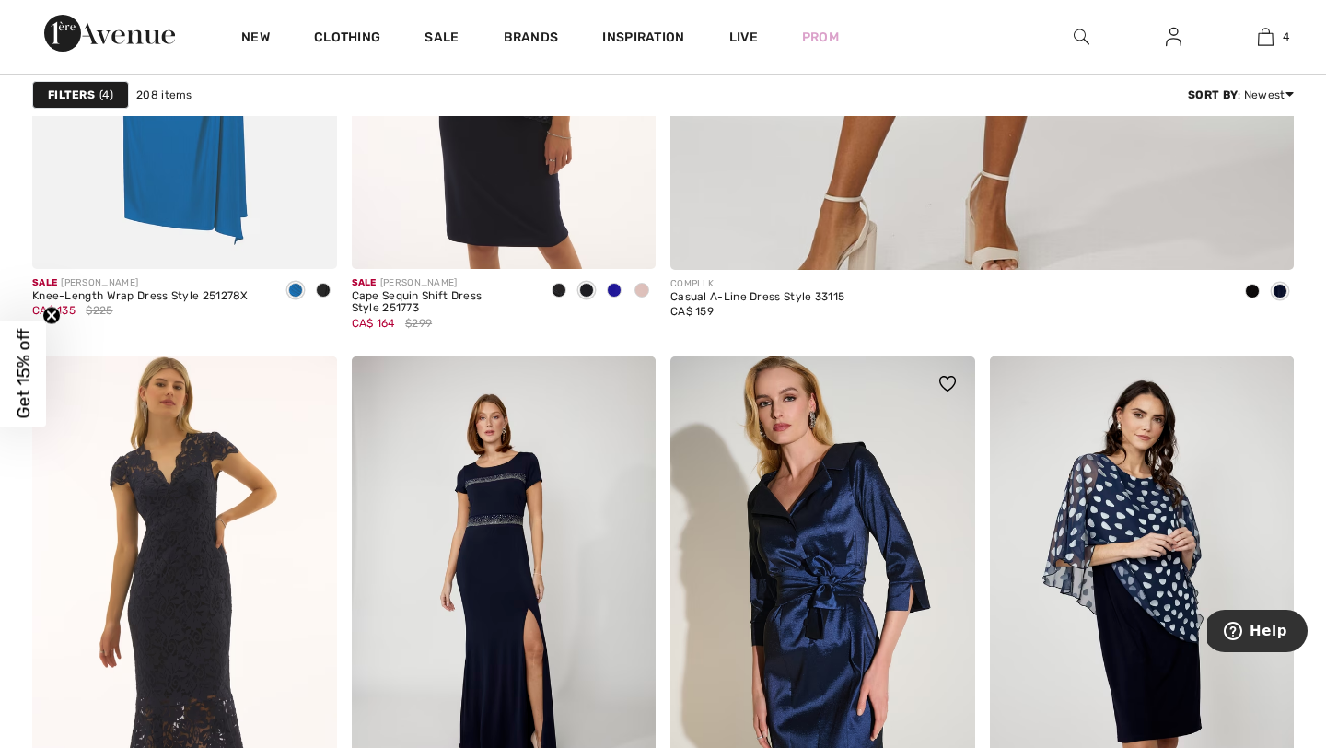
click at [804, 395] on img at bounding box center [822, 584] width 305 height 457
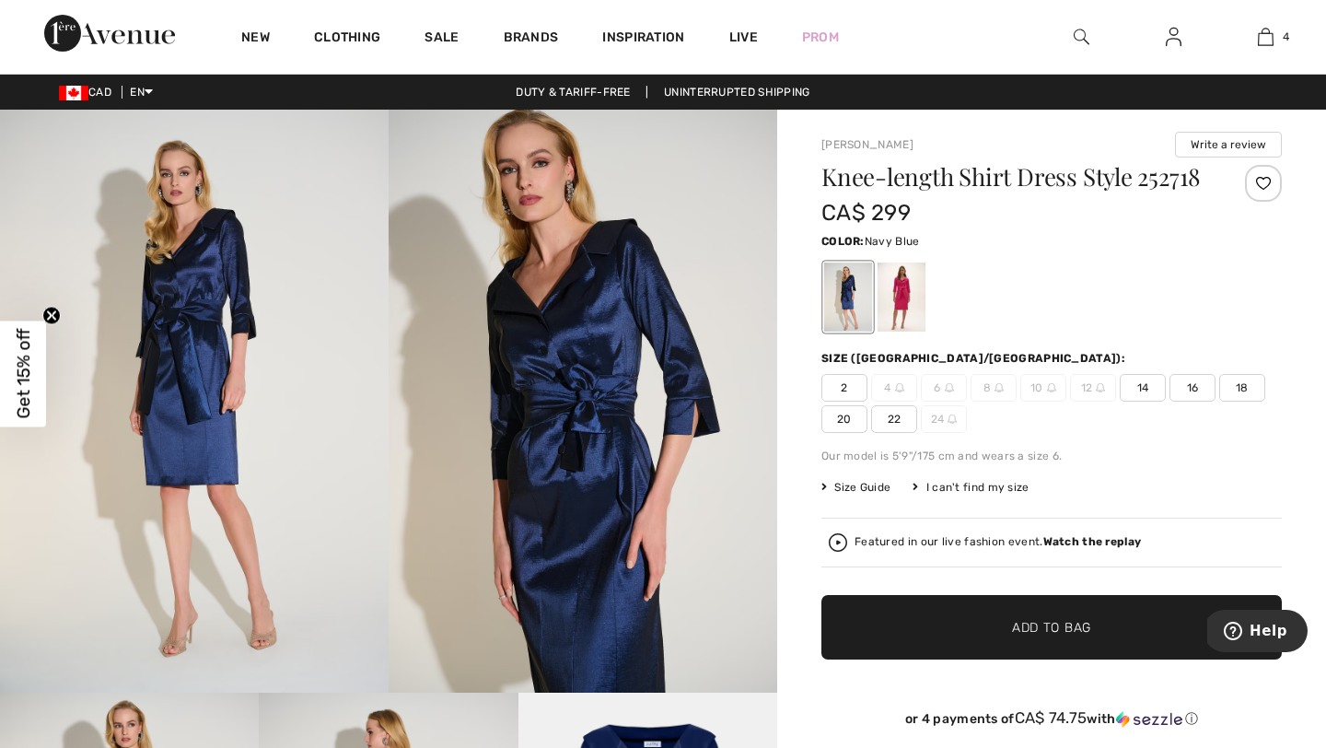
click at [1246, 384] on span "18" at bounding box center [1242, 388] width 46 height 28
click at [1118, 626] on span "✔ Added to Bag Add to Bag" at bounding box center [1051, 627] width 460 height 64
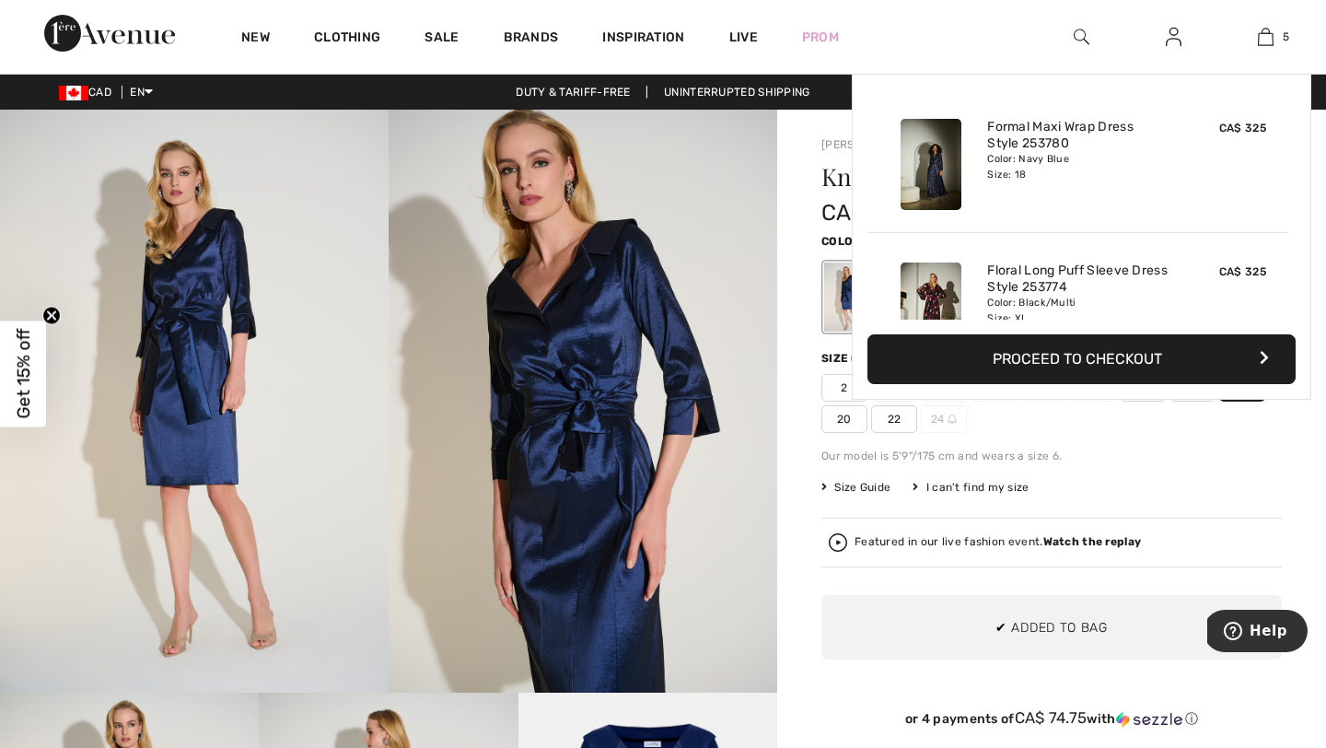
scroll to position [488, 0]
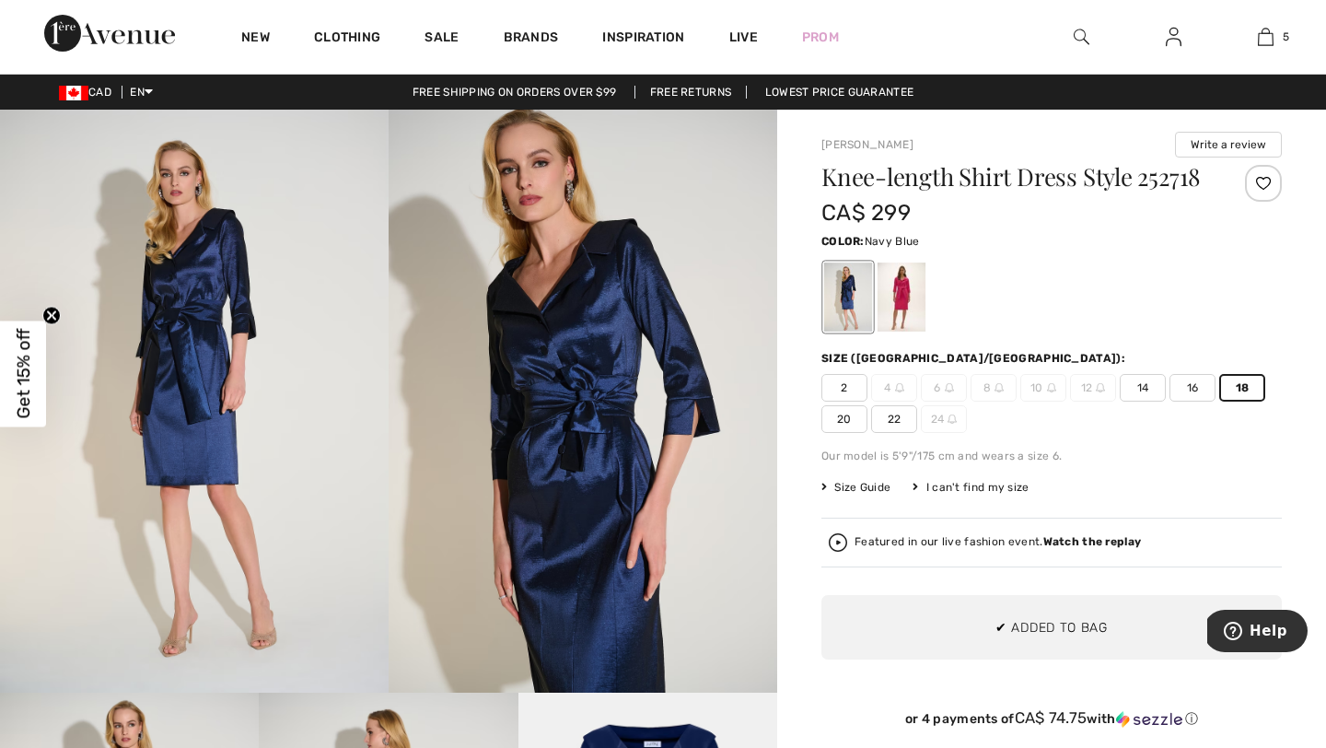
click at [839, 420] on span "20" at bounding box center [844, 419] width 46 height 28
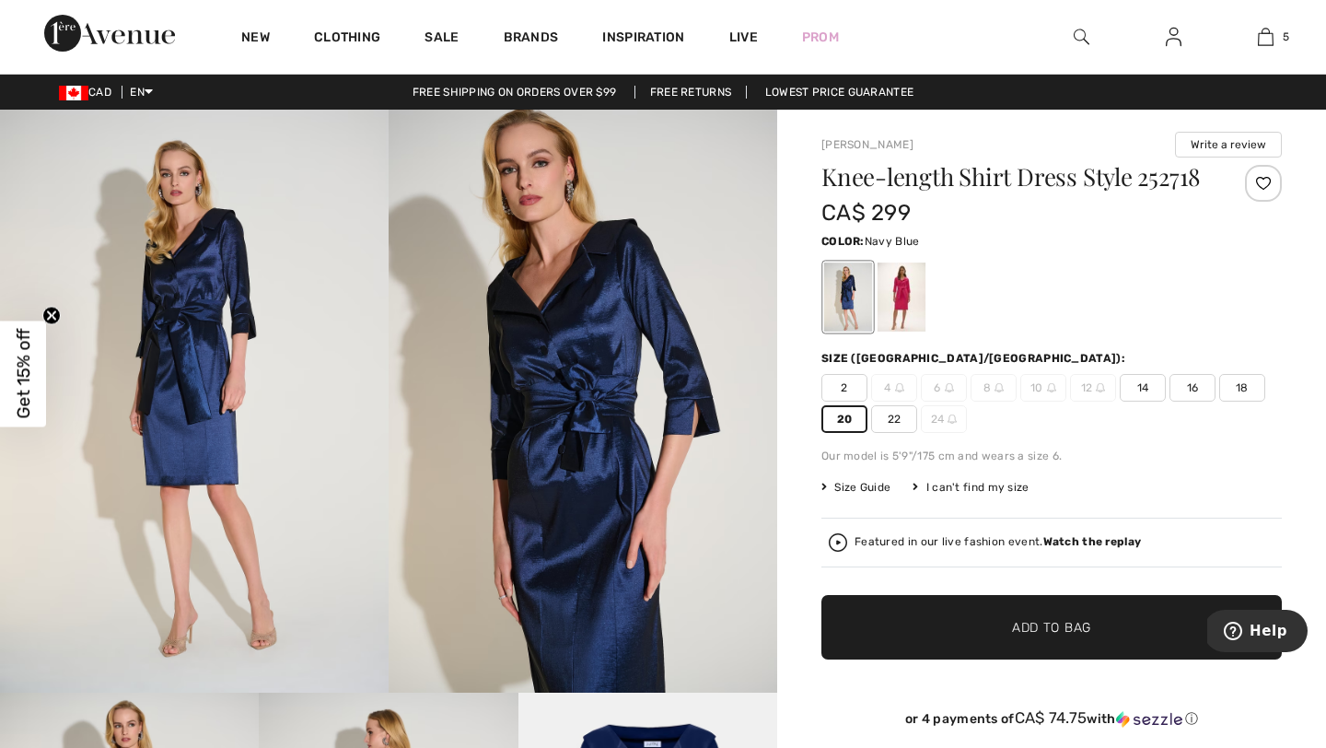
click at [1012, 620] on span "Add to Bag" at bounding box center [1051, 627] width 79 height 19
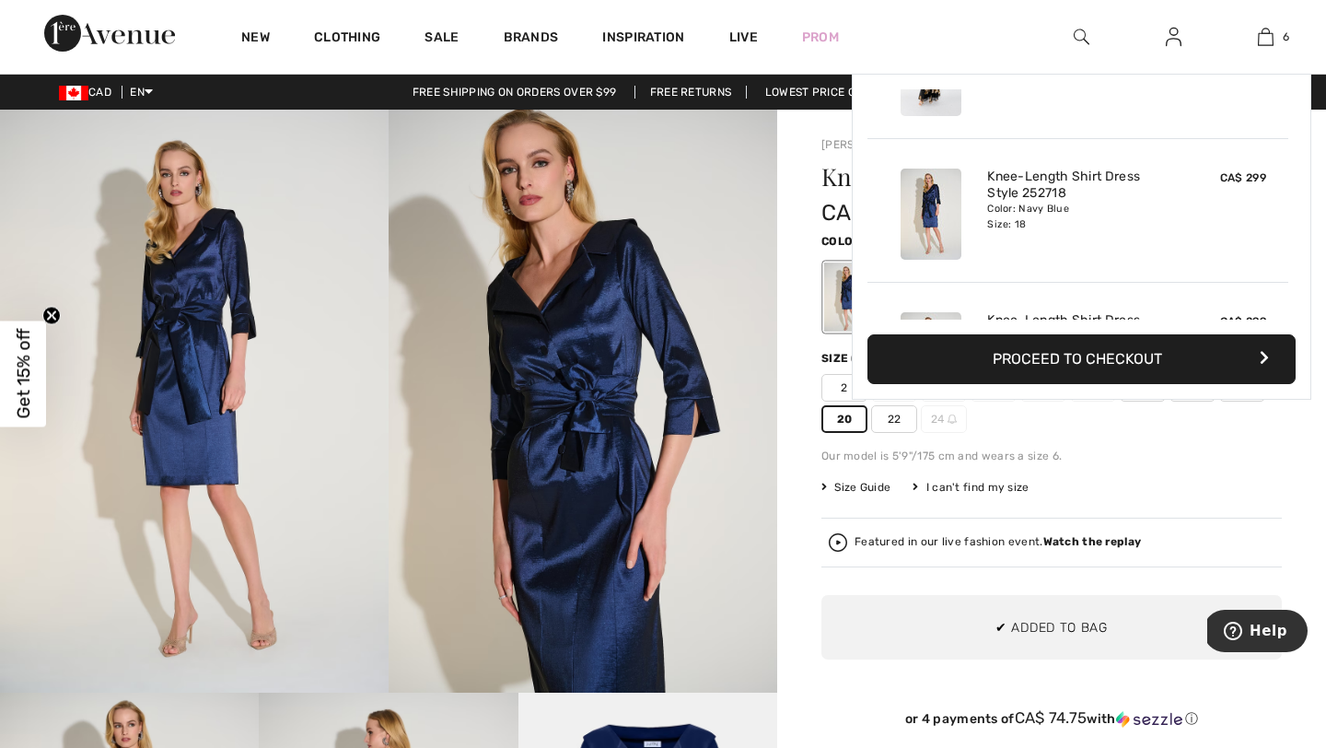
scroll to position [632, 0]
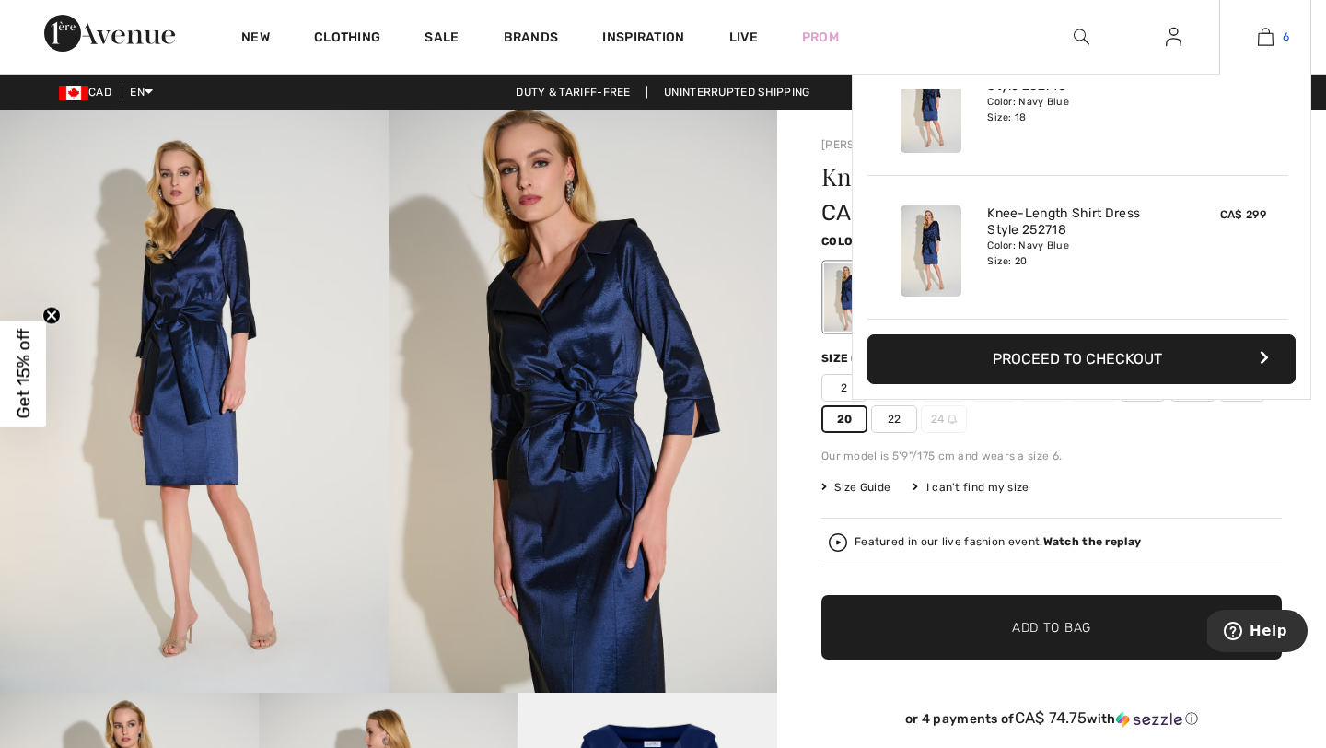
click at [1275, 39] on link "6" at bounding box center [1265, 37] width 90 height 22
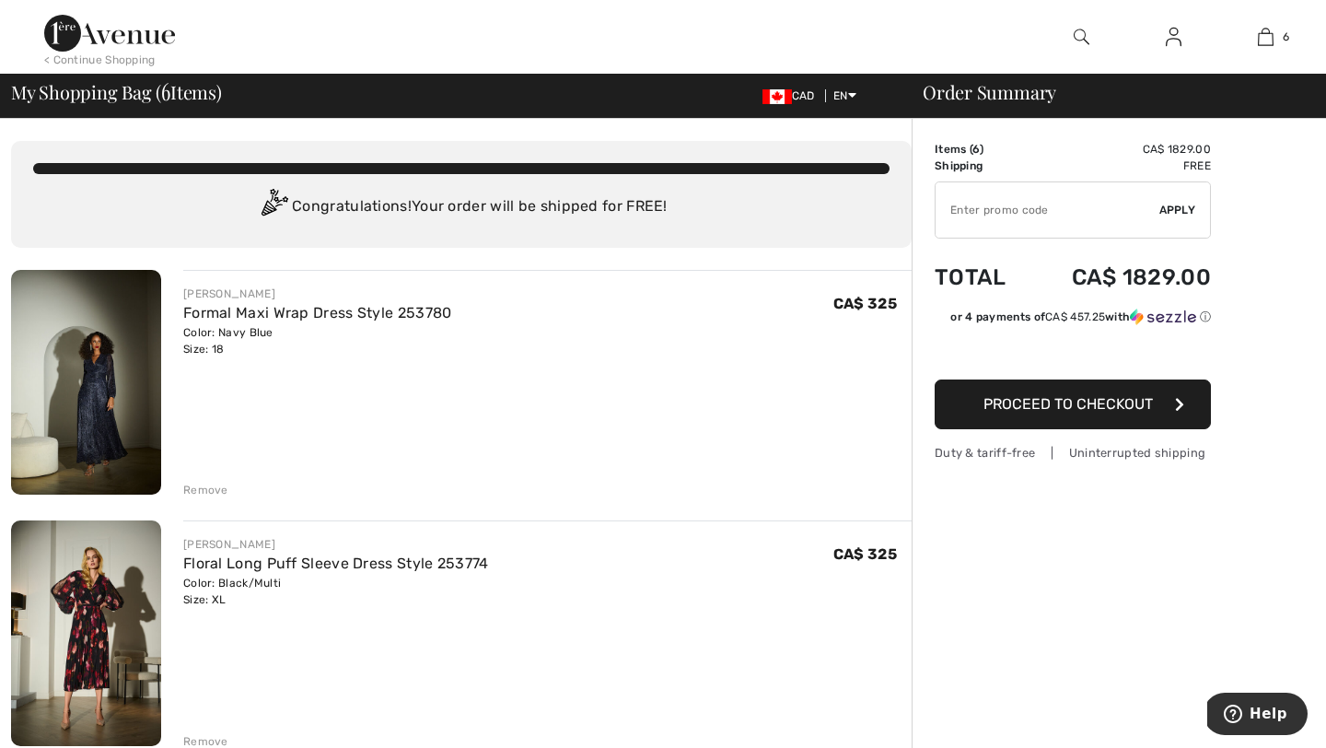
click at [1091, 397] on span "Proceed to Checkout" at bounding box center [1067, 403] width 169 height 17
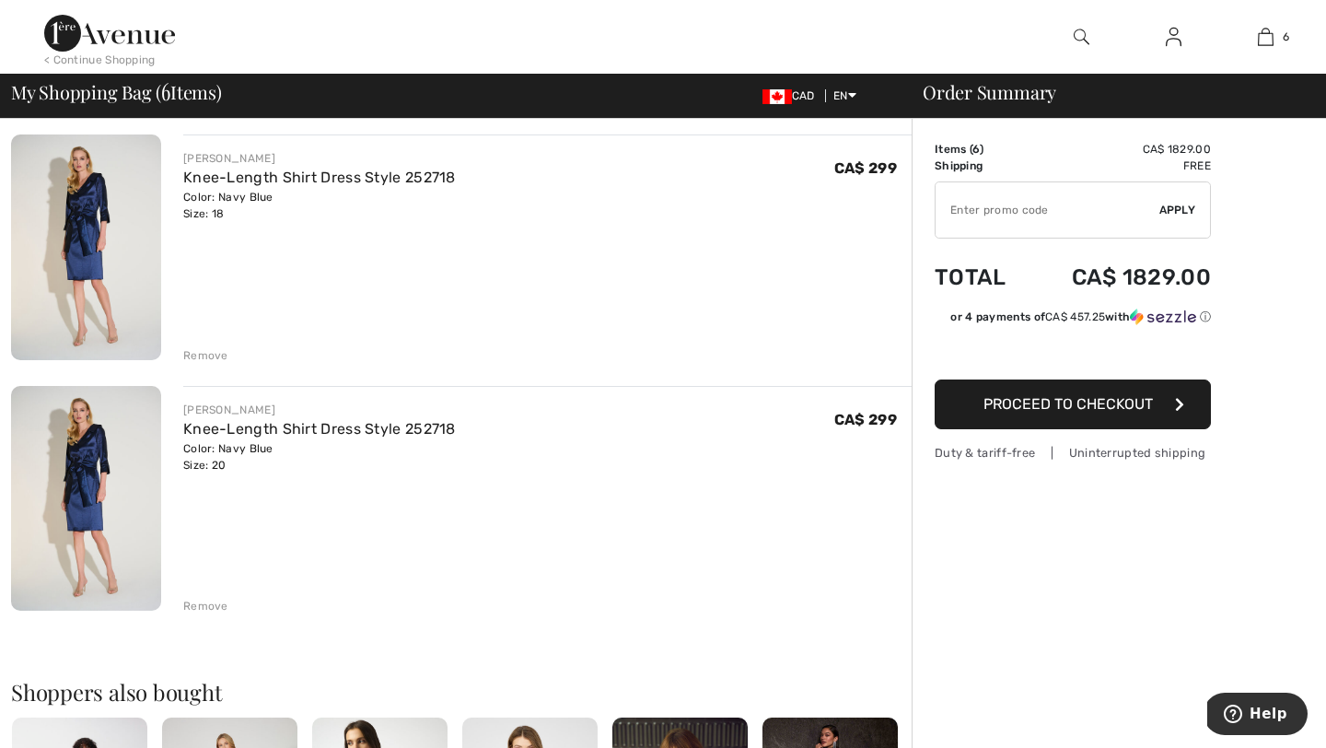
scroll to position [1759, 0]
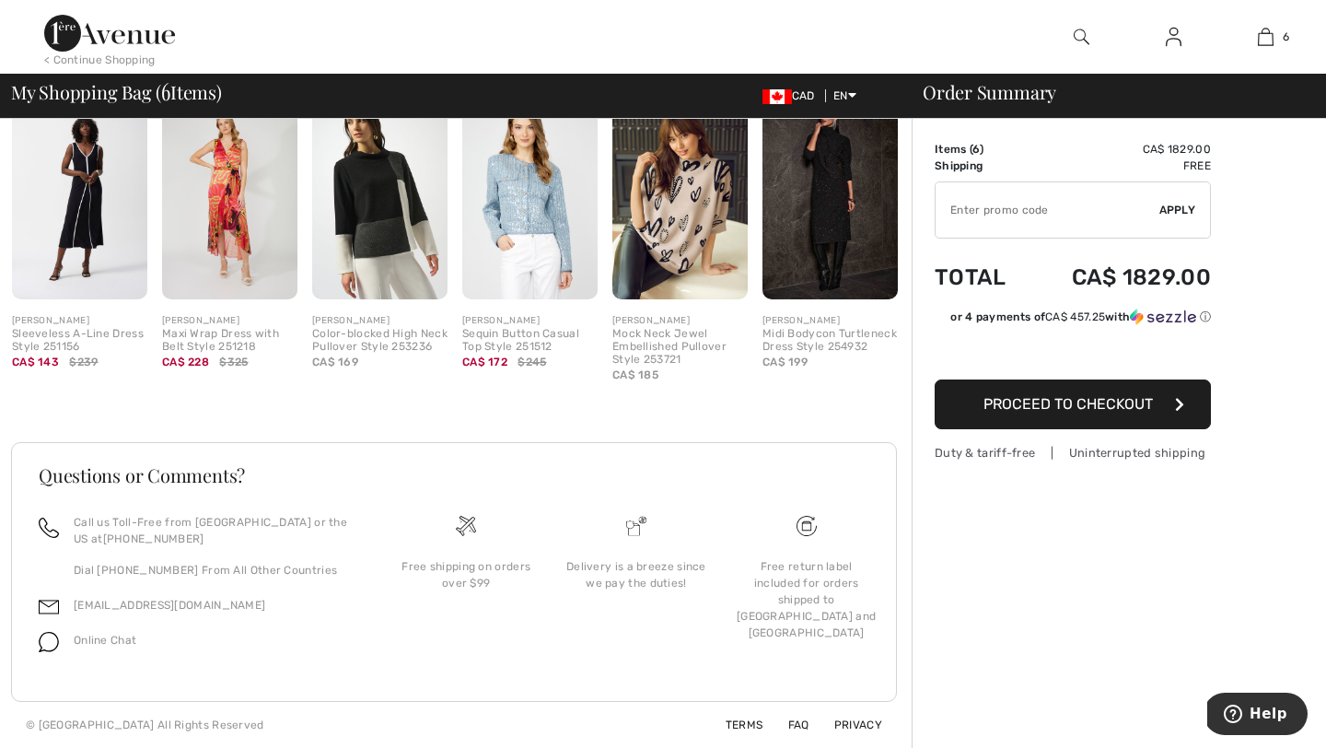
click at [461, 533] on img at bounding box center [466, 526] width 20 height 20
click at [742, 723] on link "Terms" at bounding box center [733, 724] width 60 height 13
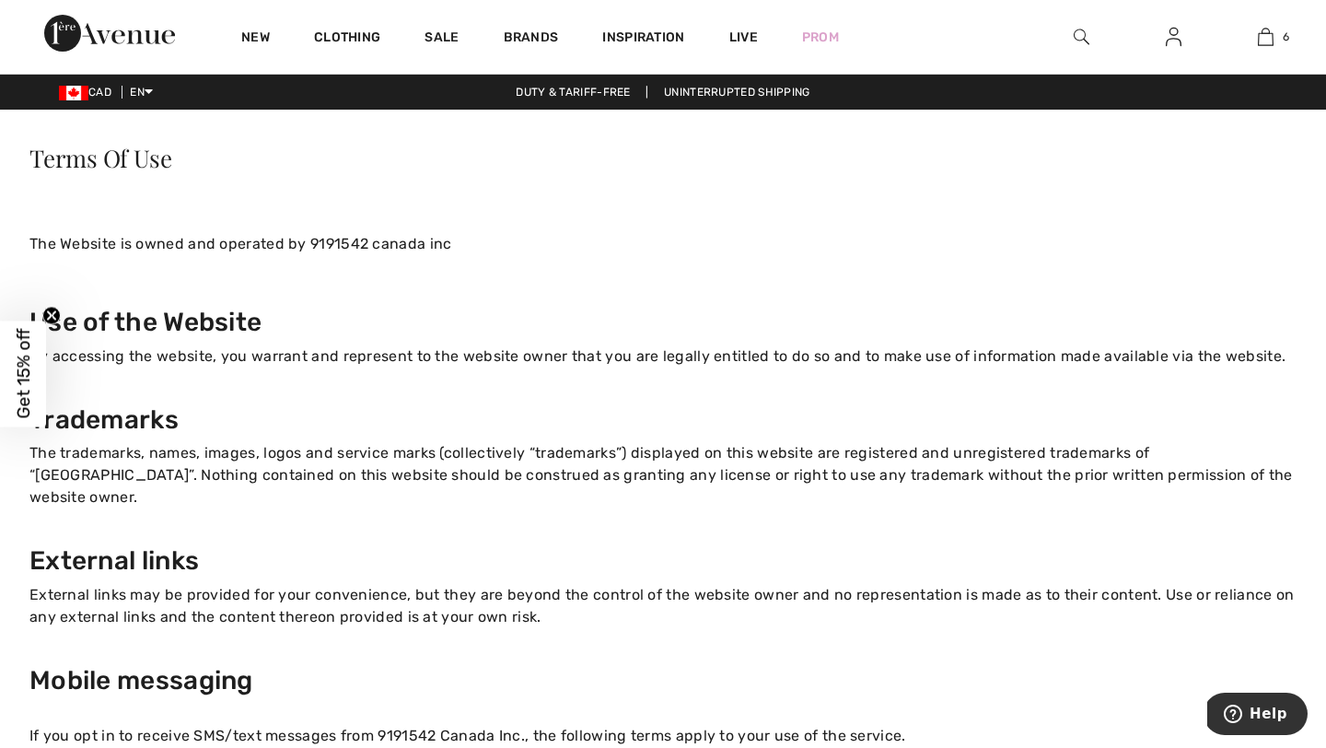
click at [603, 92] on div "Duty & tariff-free | Uninterrupted shipping" at bounding box center [663, 92] width 1326 height 17
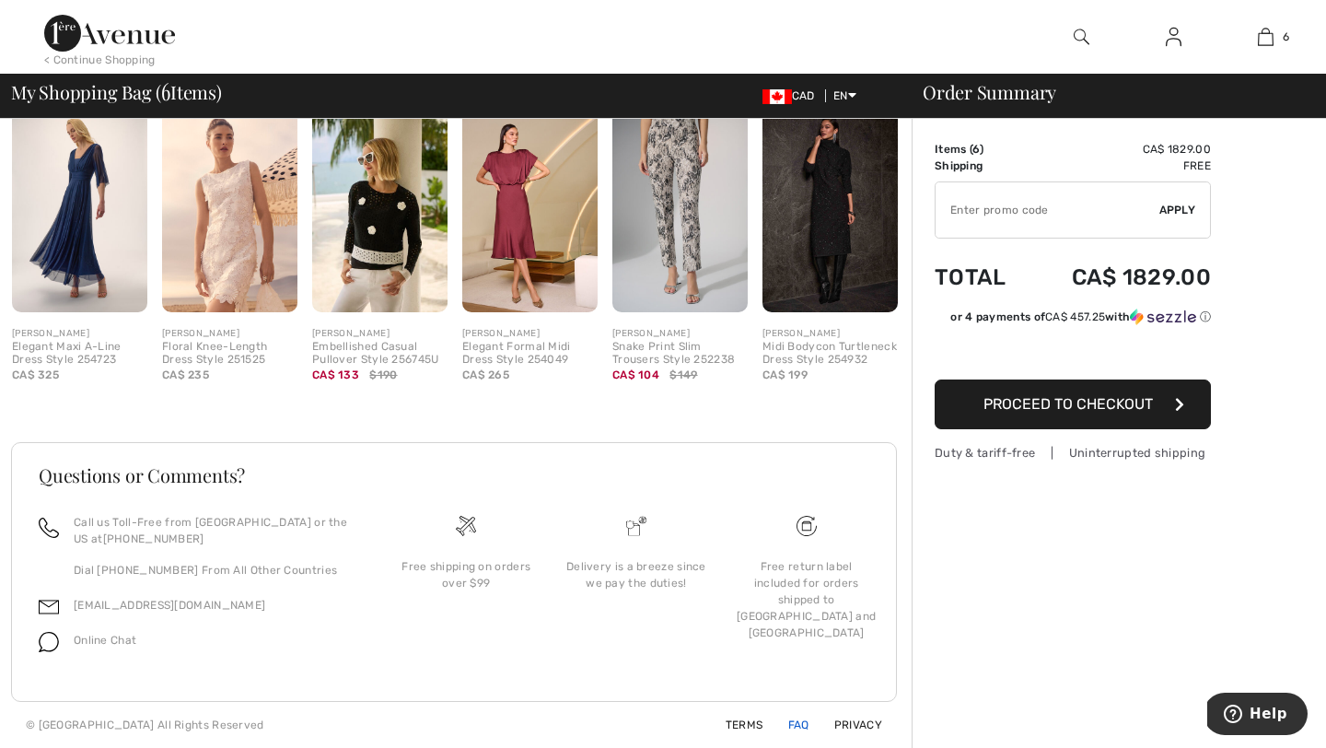
click at [800, 721] on link "FAQ" at bounding box center [787, 724] width 43 height 13
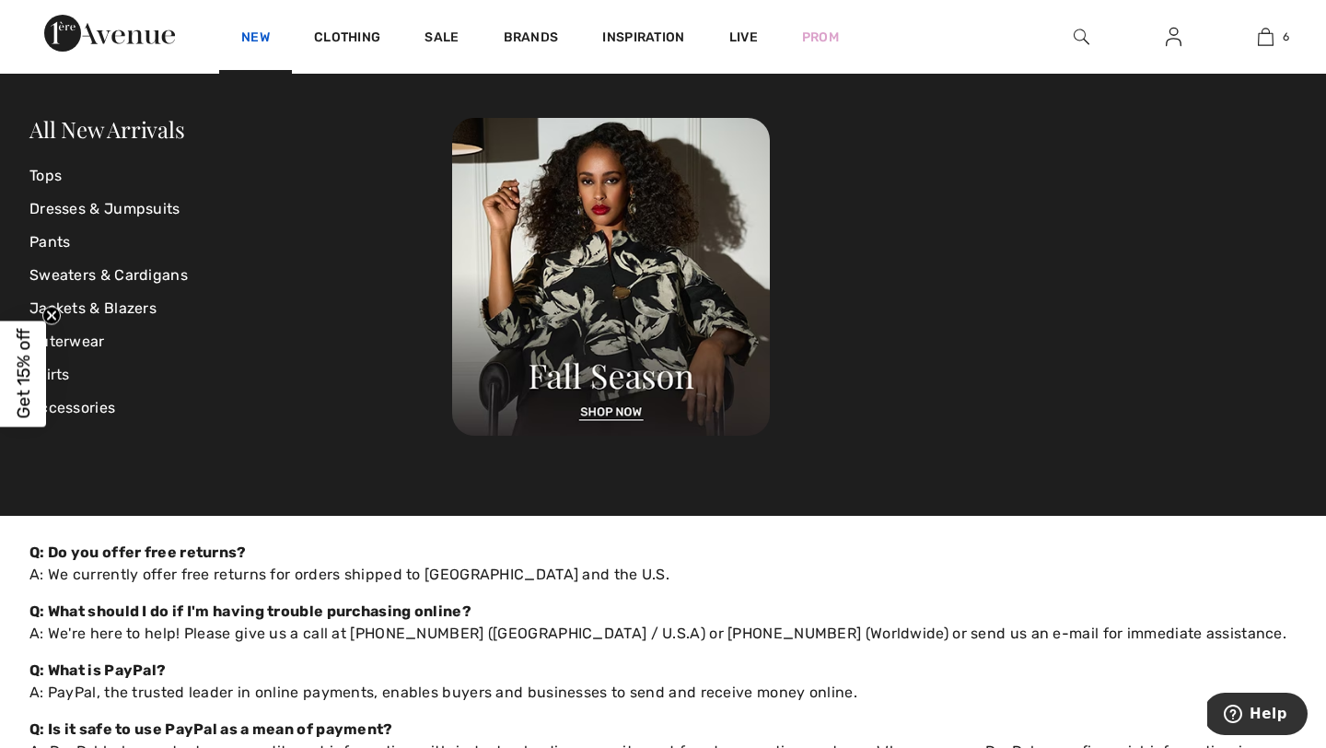
click at [257, 39] on link "New" at bounding box center [255, 38] width 29 height 19
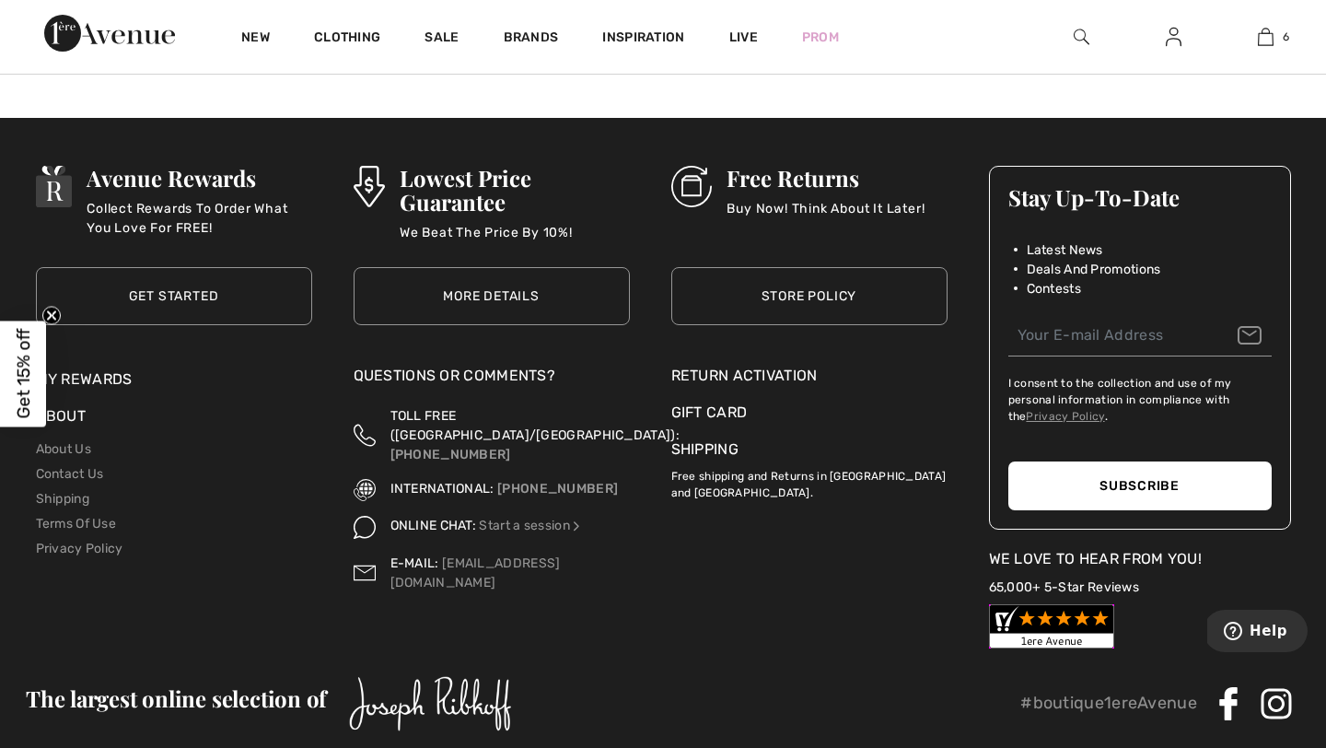
scroll to position [8658, 0]
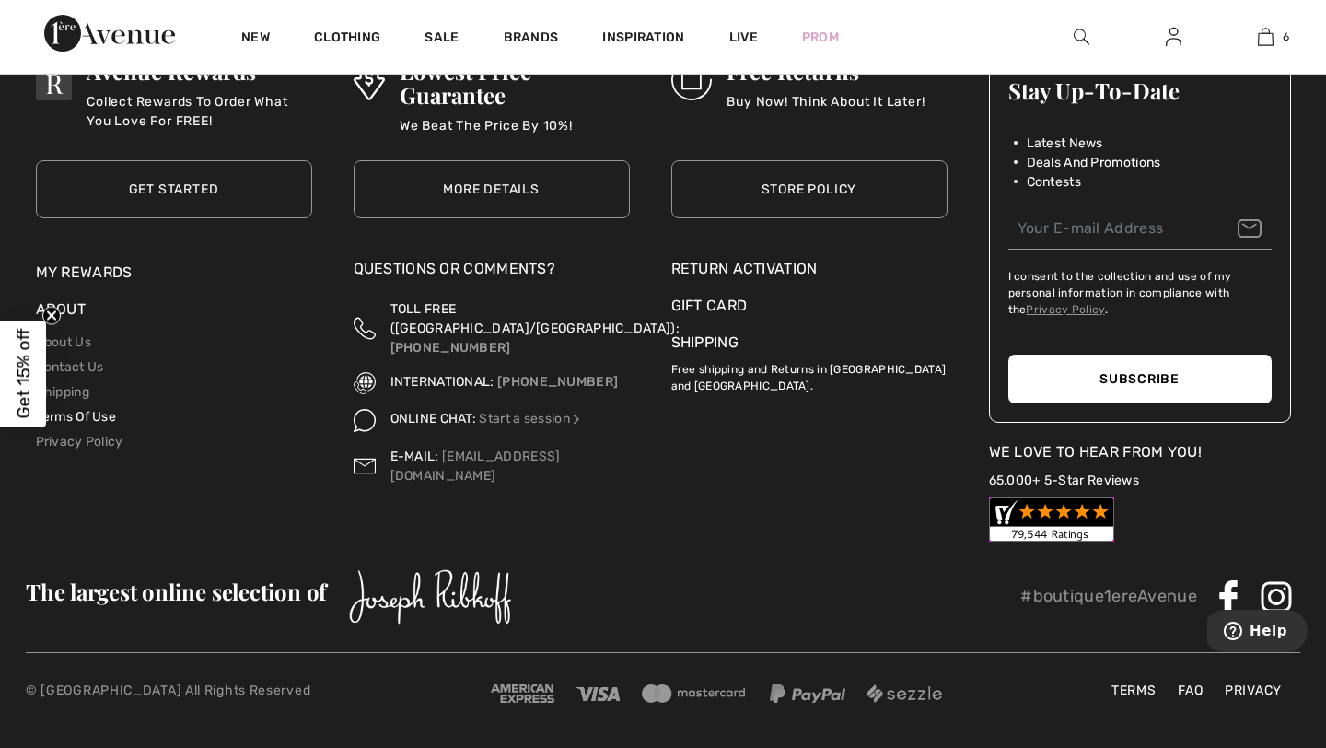
click at [75, 411] on link "Terms Of Use" at bounding box center [76, 417] width 81 height 16
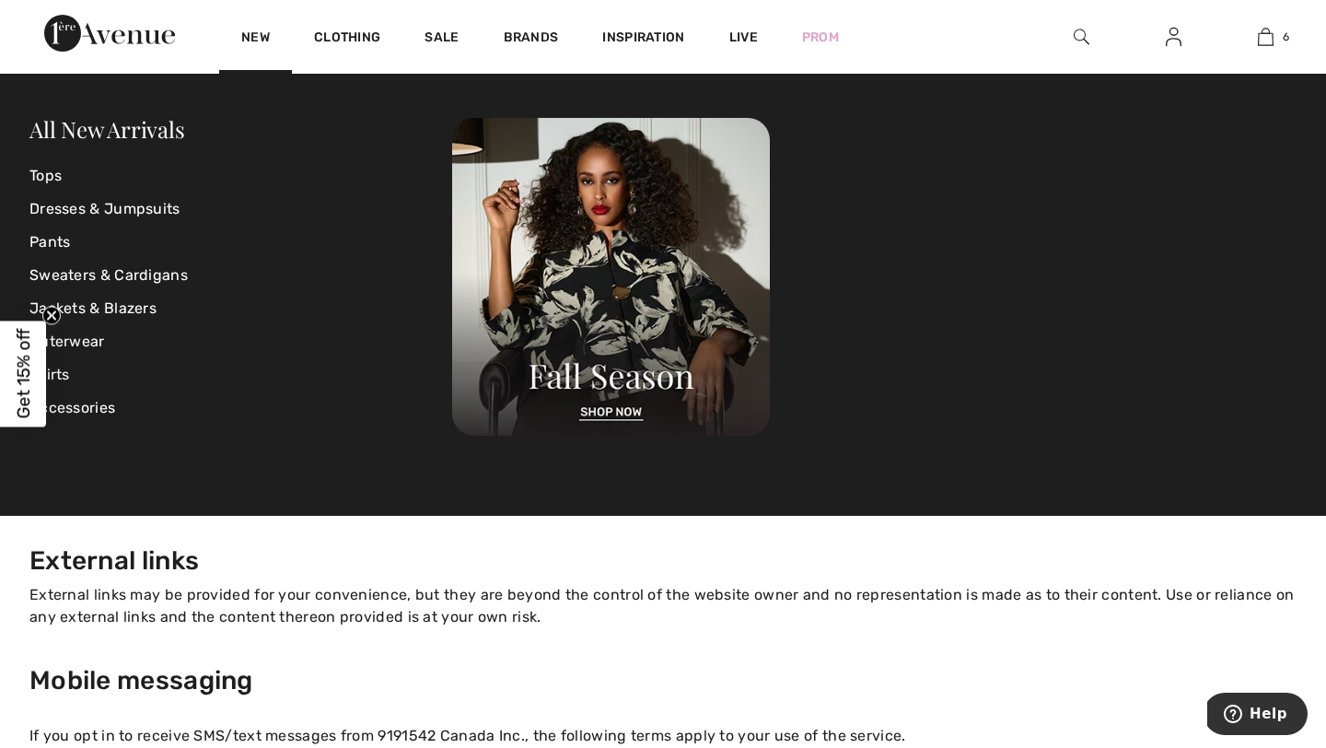
click at [224, 625] on p "External links may be provided for your convenience, but they are beyond the co…" at bounding box center [662, 617] width 1267 height 66
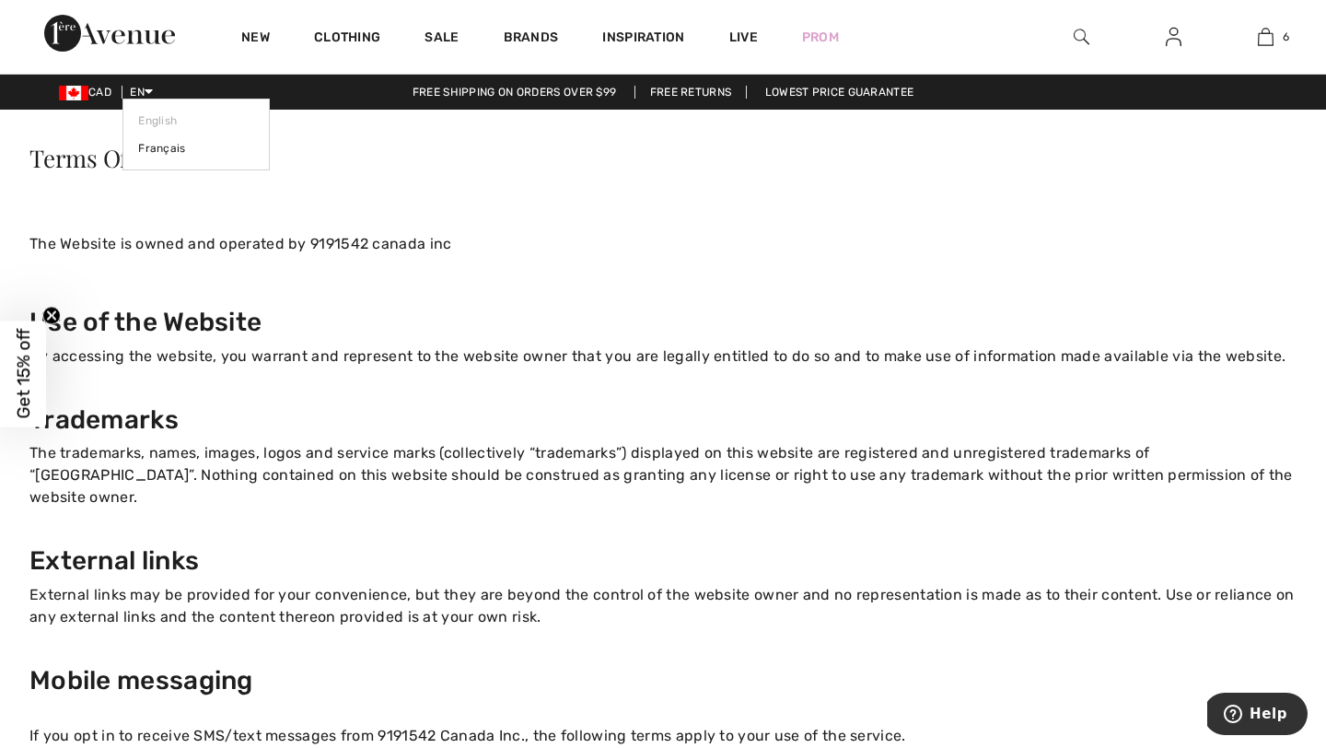
click at [153, 89] on icon at bounding box center [149, 91] width 8 height 13
click at [158, 142] on link "Français" at bounding box center [196, 148] width 116 height 28
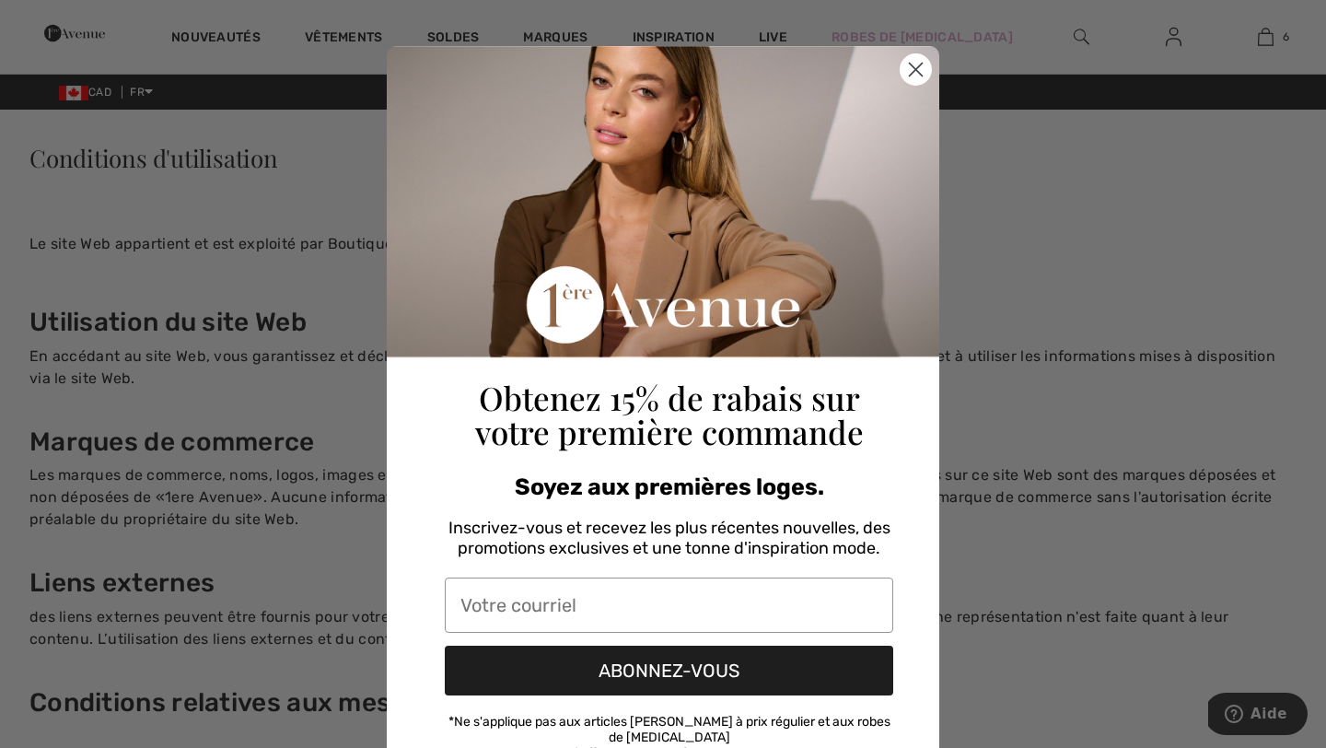
click at [930, 64] on circle "Close dialog" at bounding box center [915, 69] width 30 height 30
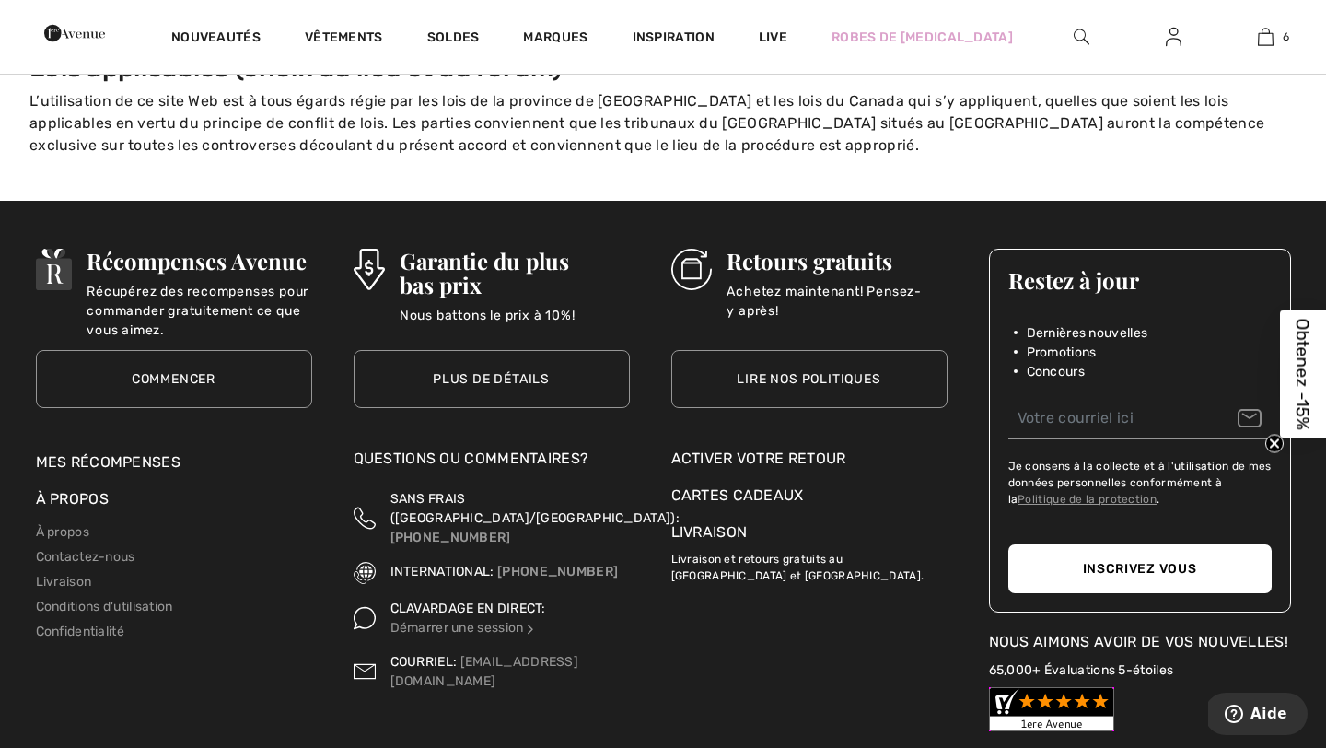
scroll to position [2696, 0]
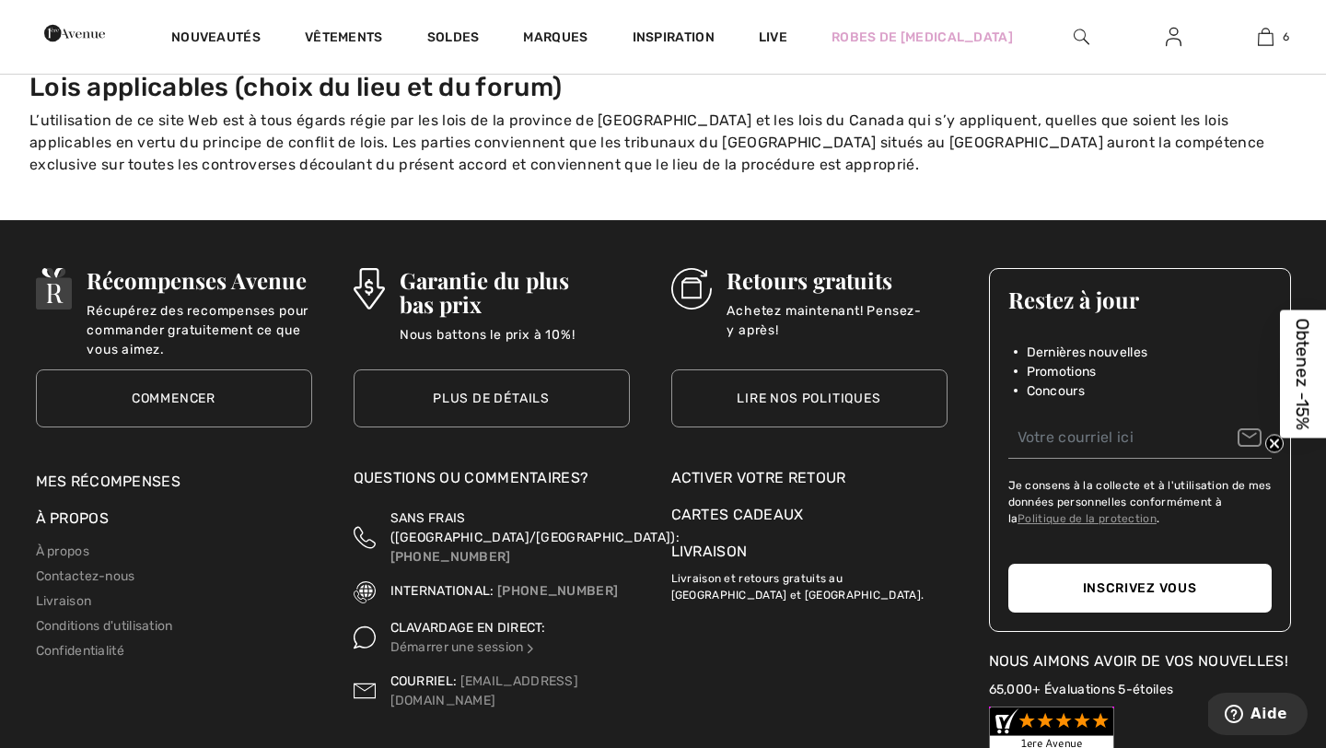
click at [751, 268] on h3 "Retours gratuits" at bounding box center [836, 280] width 220 height 24
click at [792, 369] on link "Lire nos politiques" at bounding box center [809, 398] width 276 height 58
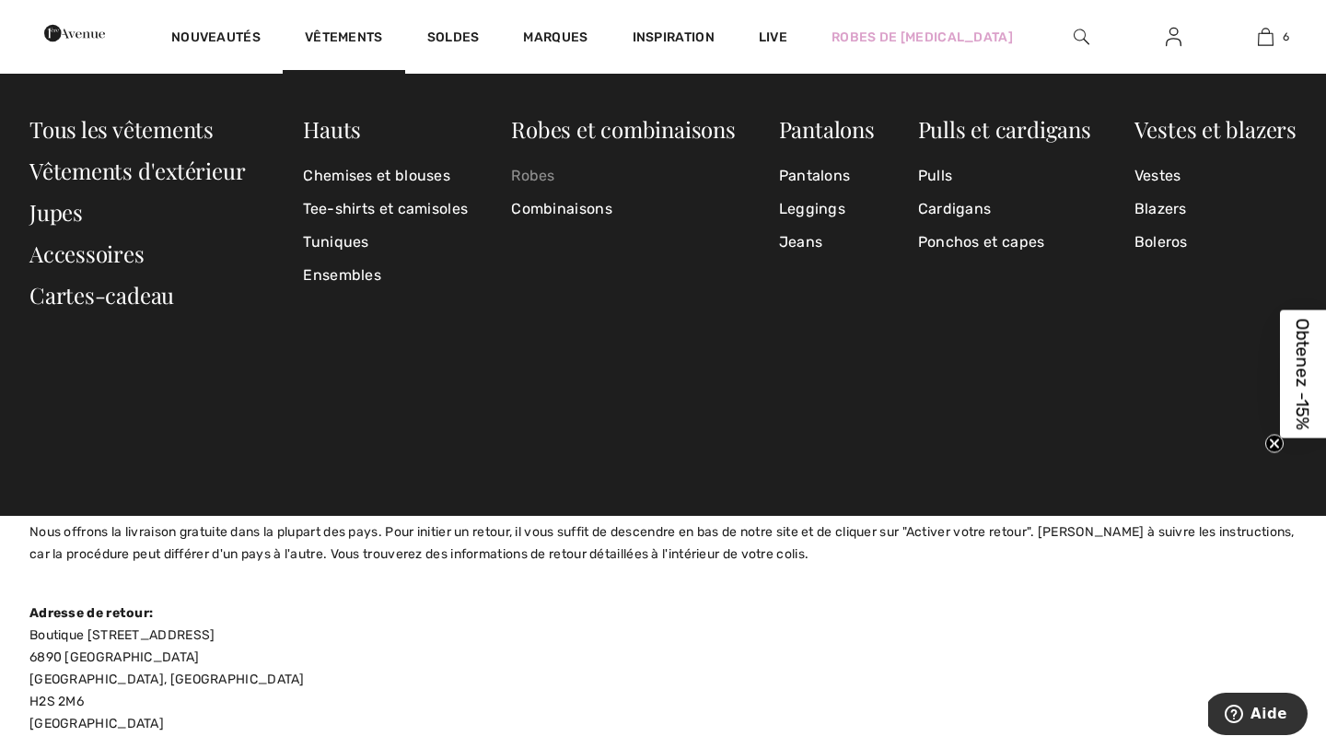
click at [522, 171] on link "Robes" at bounding box center [623, 175] width 224 height 33
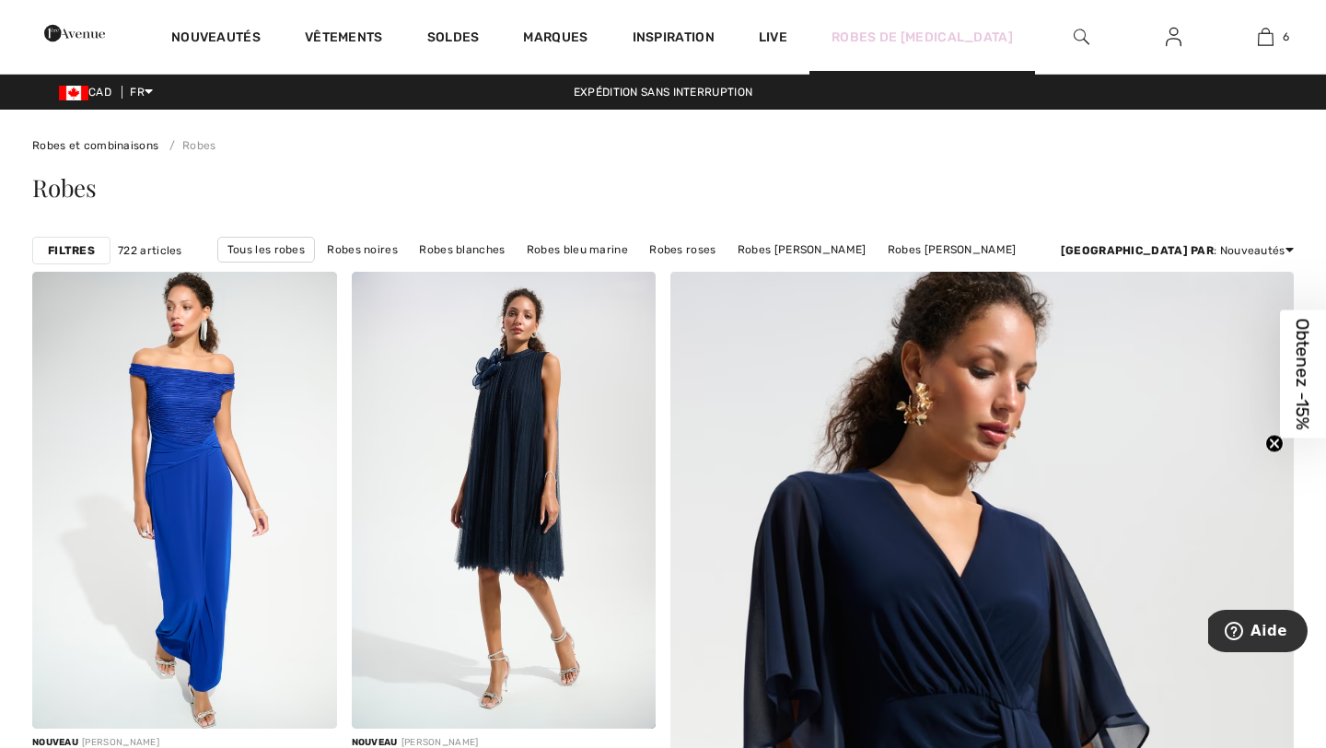
click at [965, 41] on link "Robes de [MEDICAL_DATA]" at bounding box center [921, 37] width 181 height 19
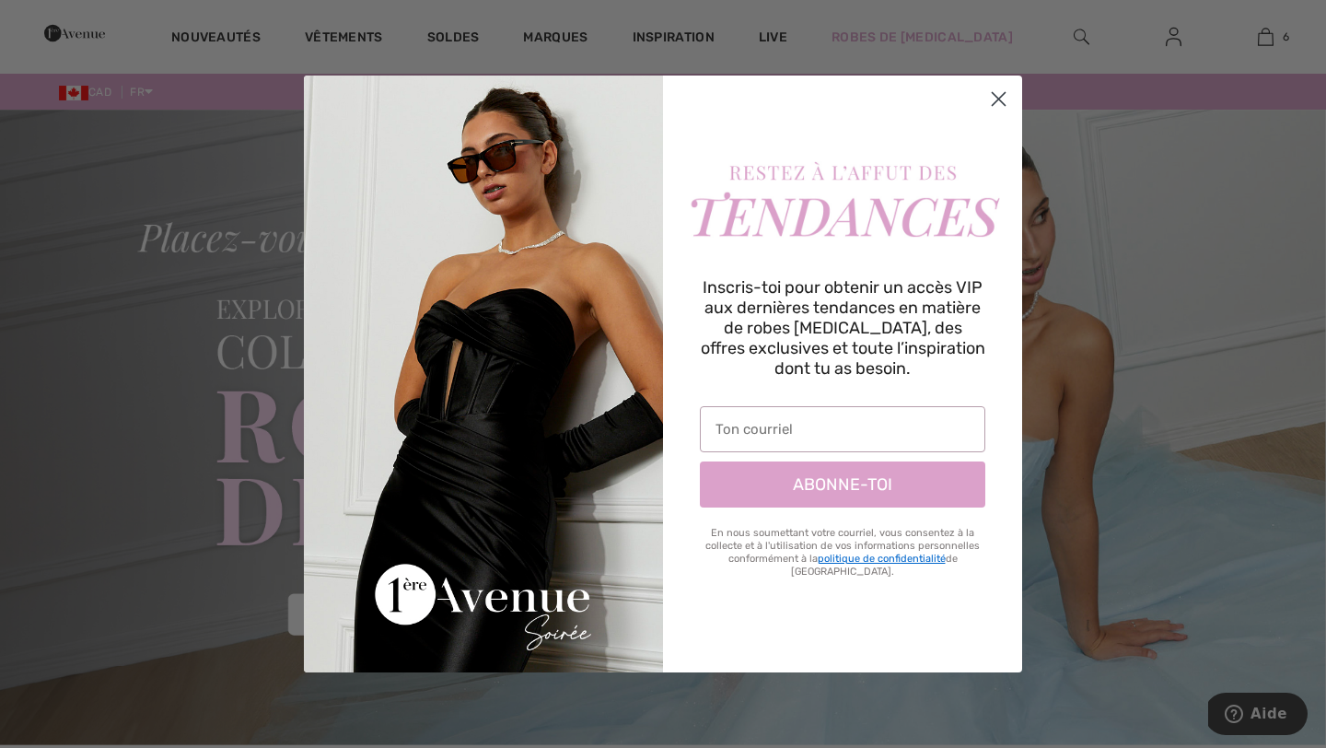
click at [1005, 97] on circle "Close dialog" at bounding box center [998, 99] width 30 height 30
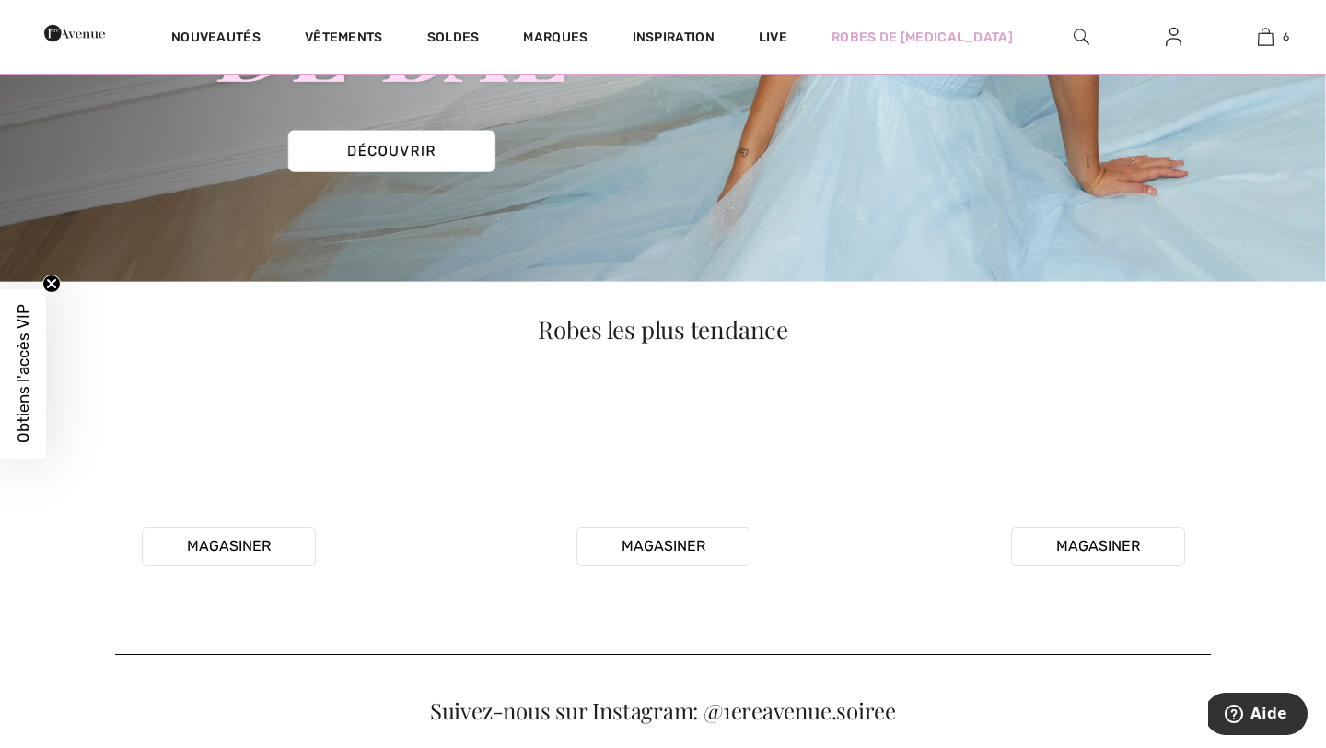
scroll to position [320, 0]
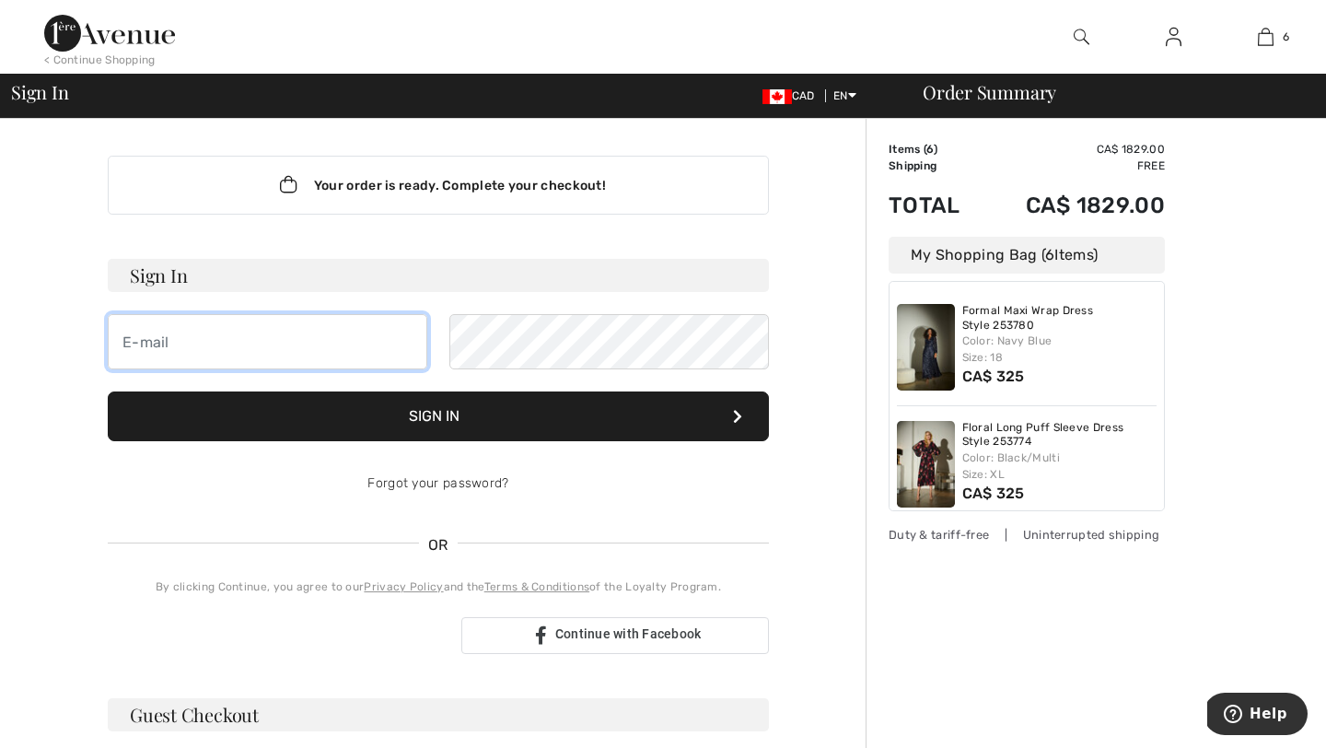
click at [278, 334] on input "email" at bounding box center [267, 341] width 319 height 55
type input "i"
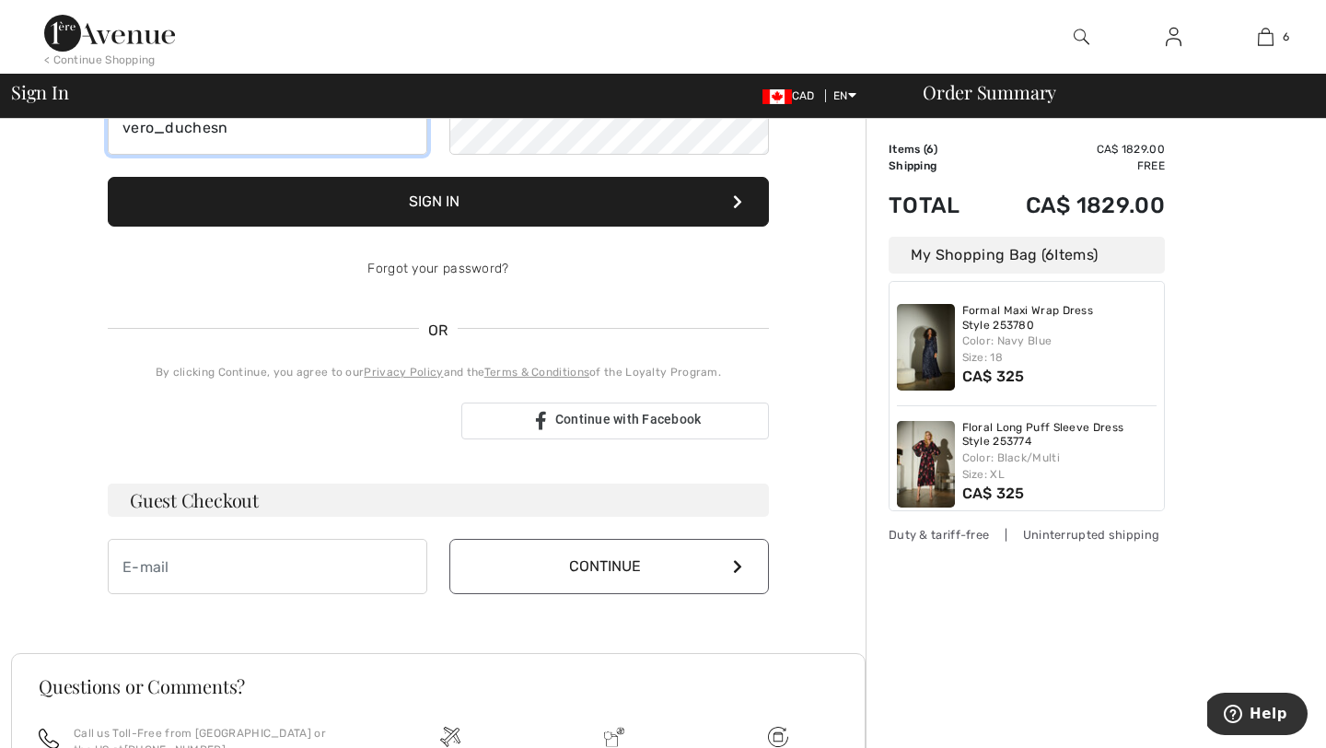
scroll to position [217, 0]
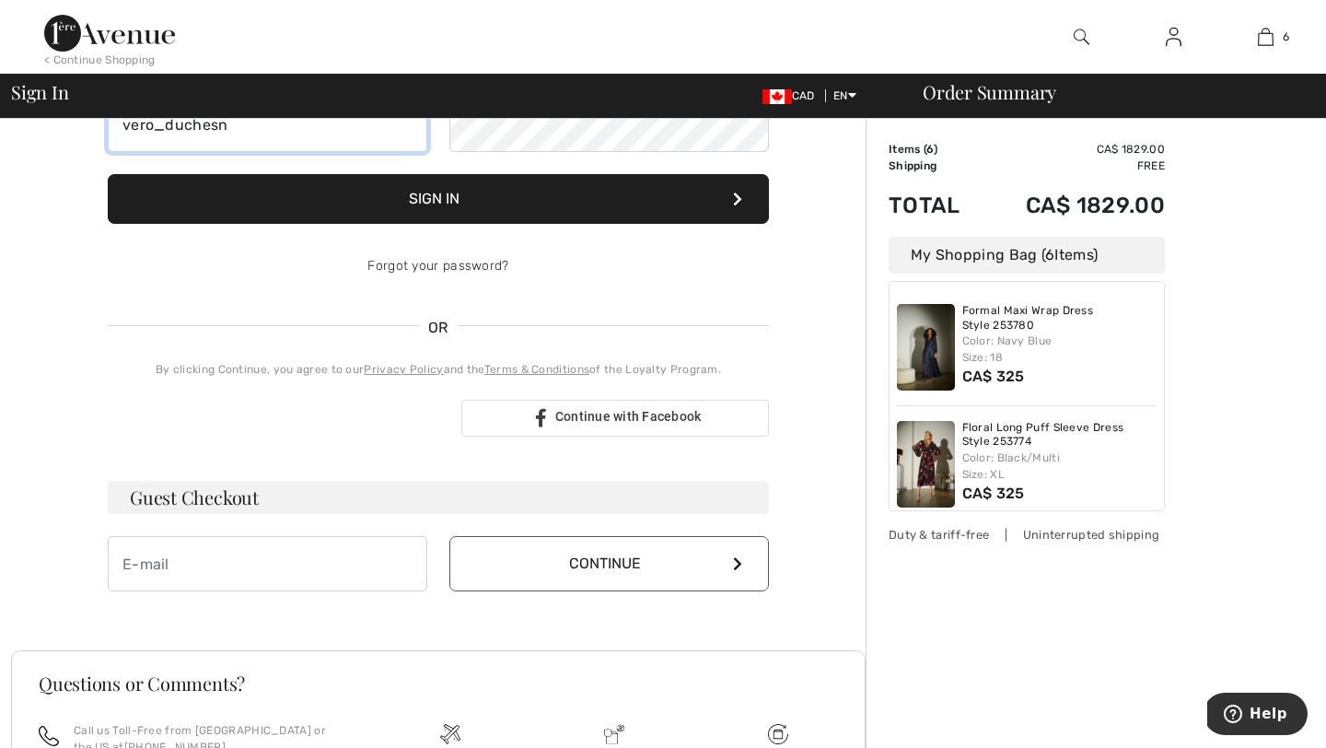
type input "vero_duchesn"
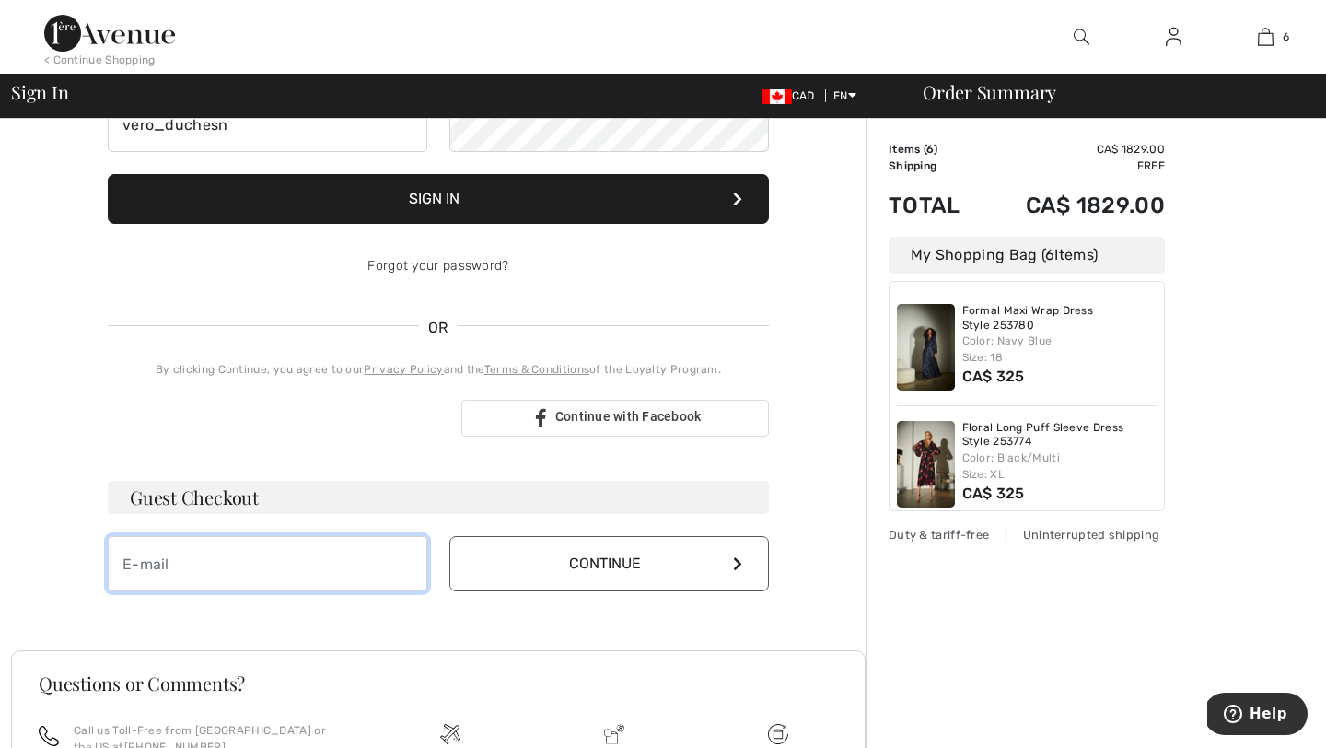
click at [261, 563] on input "email" at bounding box center [267, 563] width 319 height 55
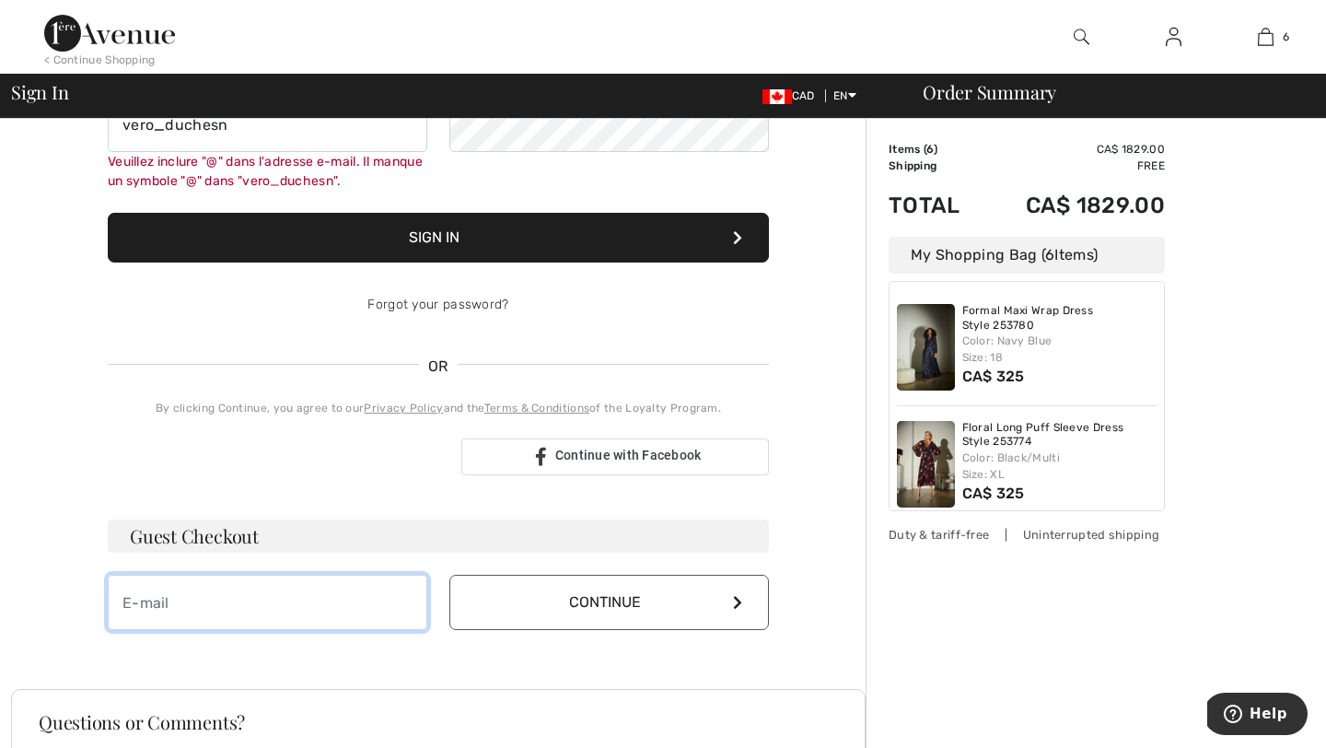
click at [237, 613] on input "email" at bounding box center [267, 601] width 319 height 55
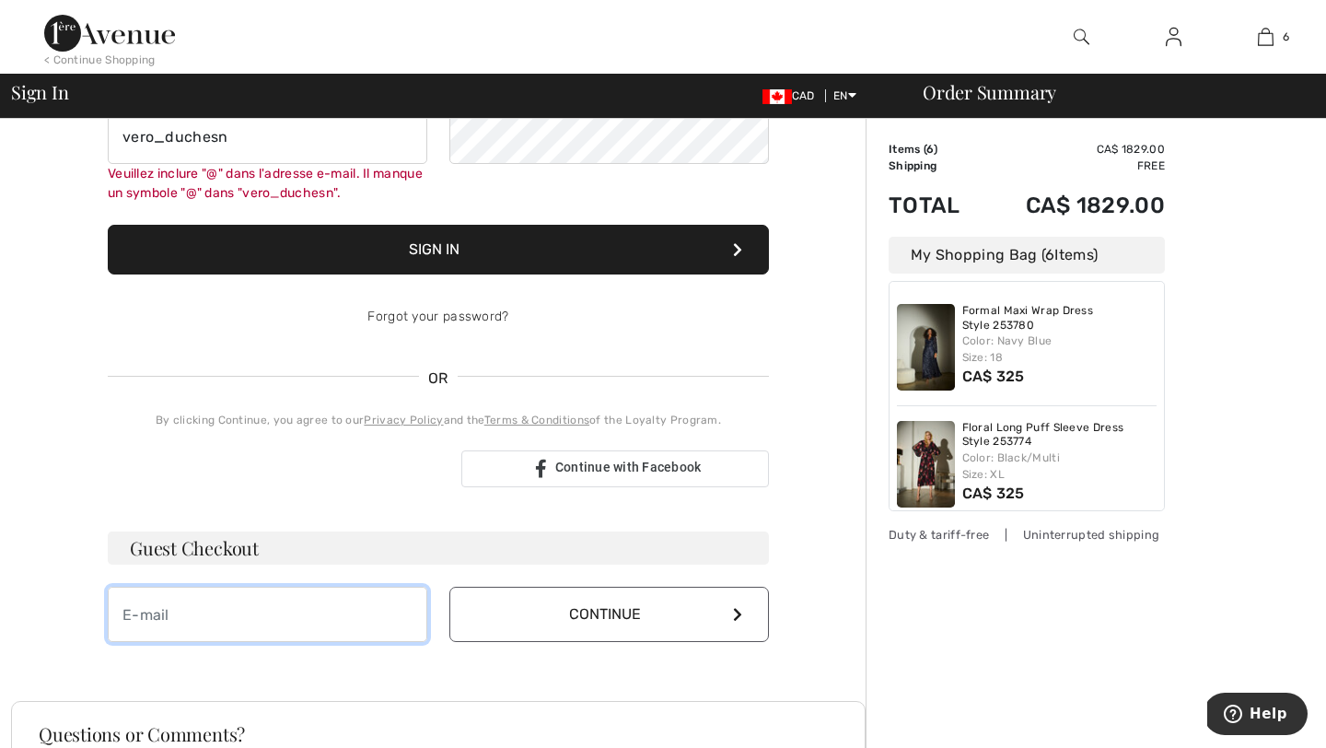
scroll to position [208, 0]
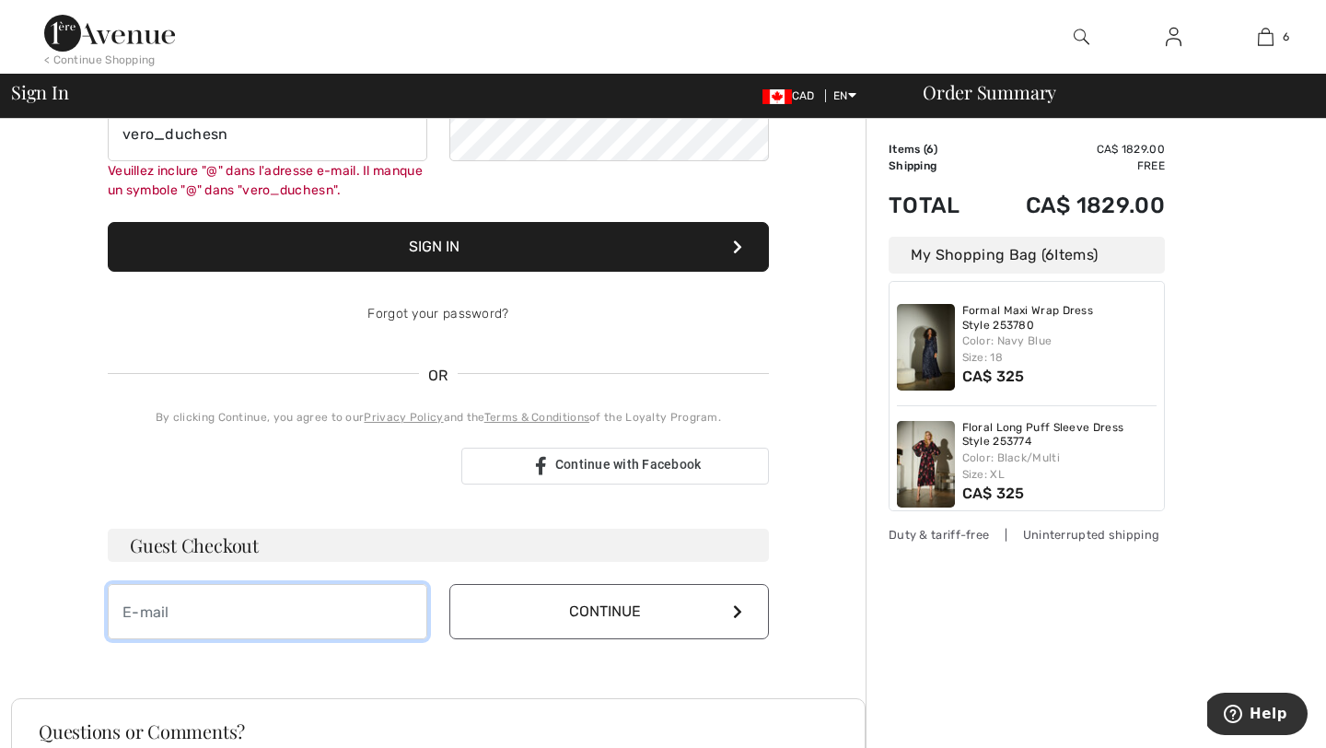
click at [241, 606] on input "email" at bounding box center [267, 611] width 319 height 55
type input "[EMAIL_ADDRESS][DOMAIN_NAME]"
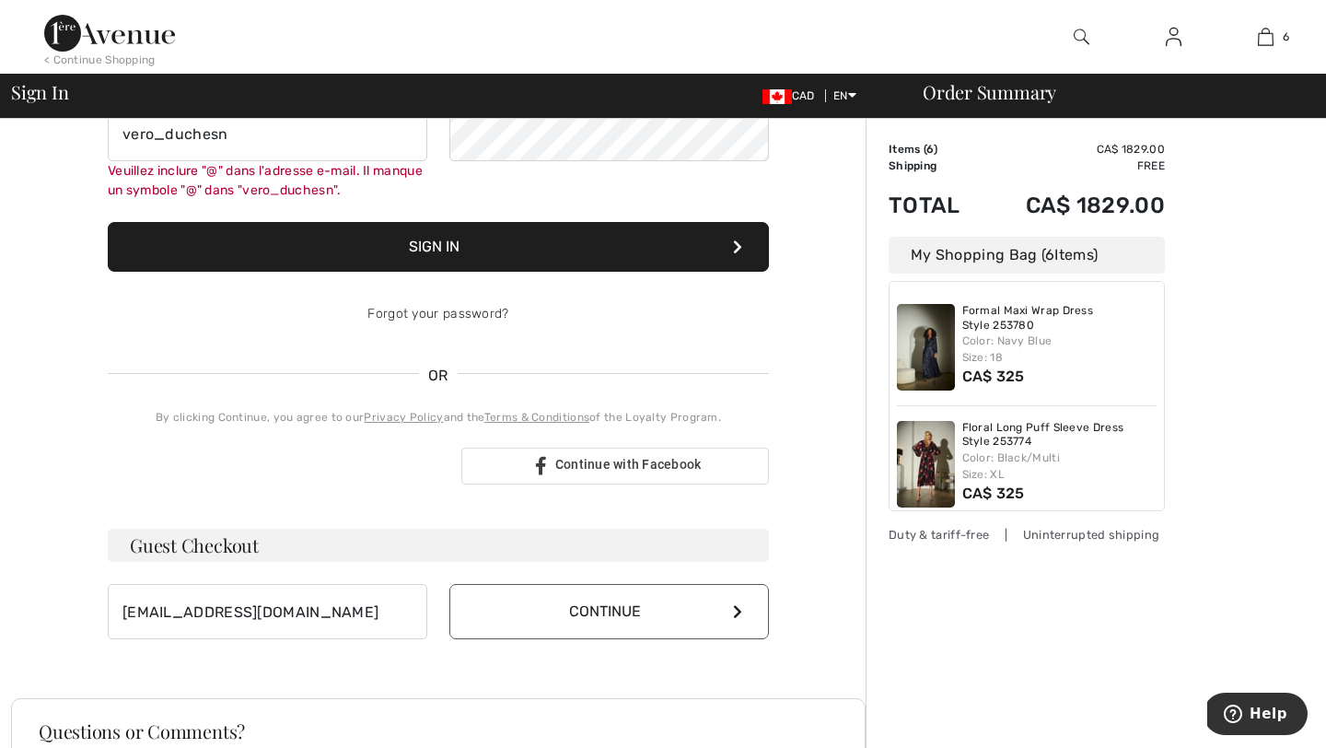
click at [618, 608] on button "Continue" at bounding box center [608, 611] width 319 height 55
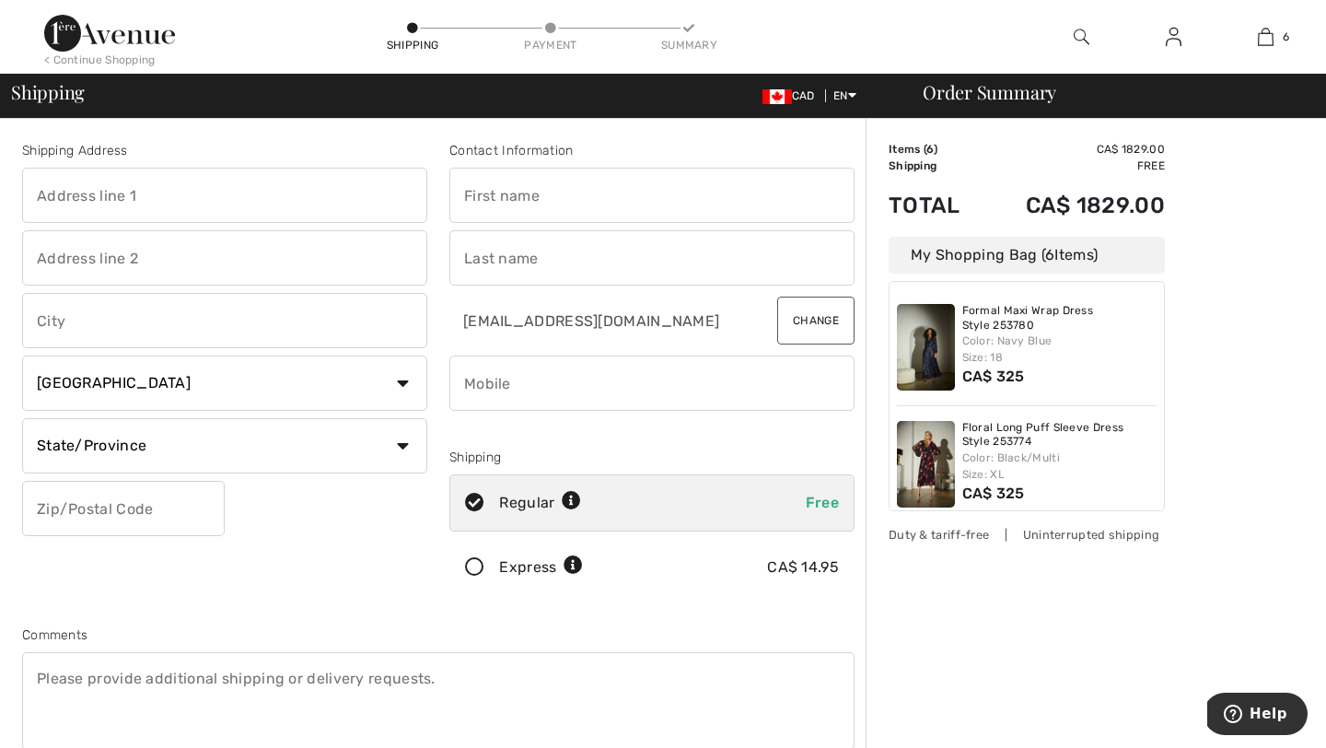
click at [121, 189] on input "text" at bounding box center [224, 195] width 405 height 55
type input "1616 des bassins"
click at [73, 323] on input "text" at bounding box center [224, 320] width 405 height 55
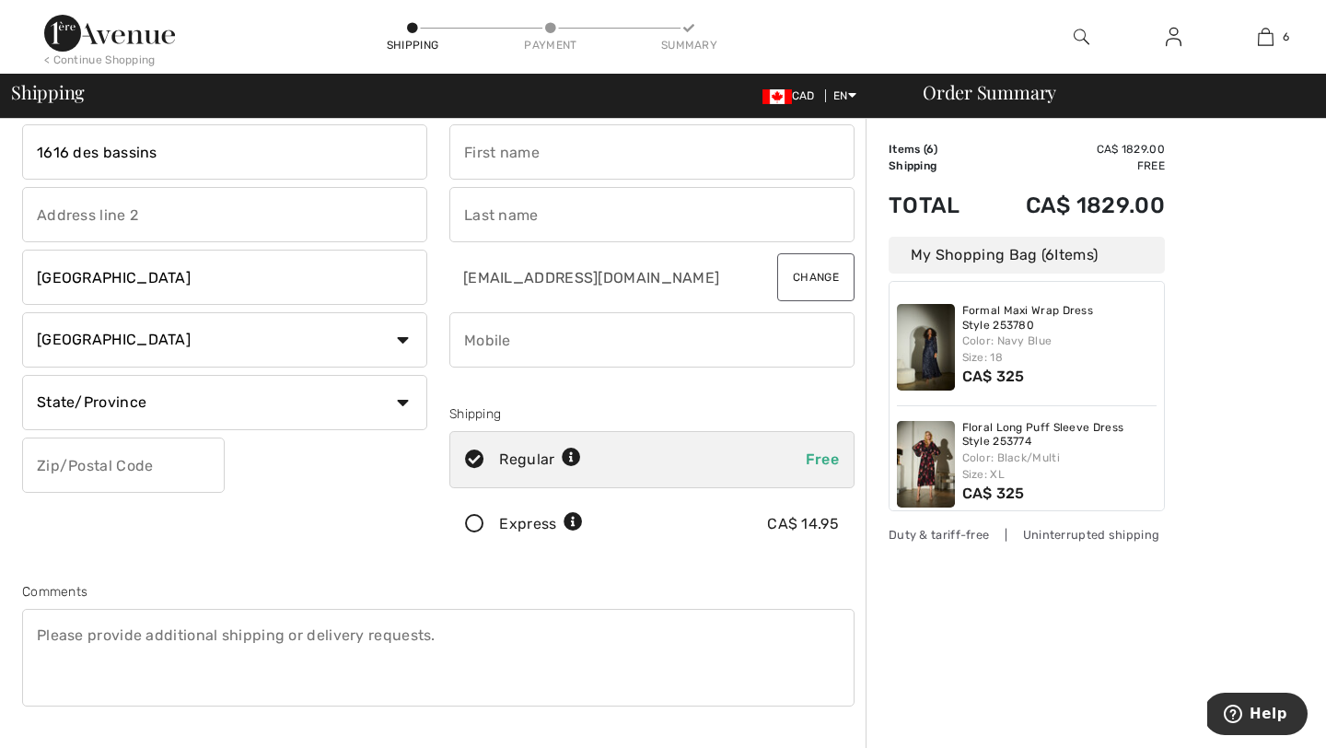
scroll to position [103, 0]
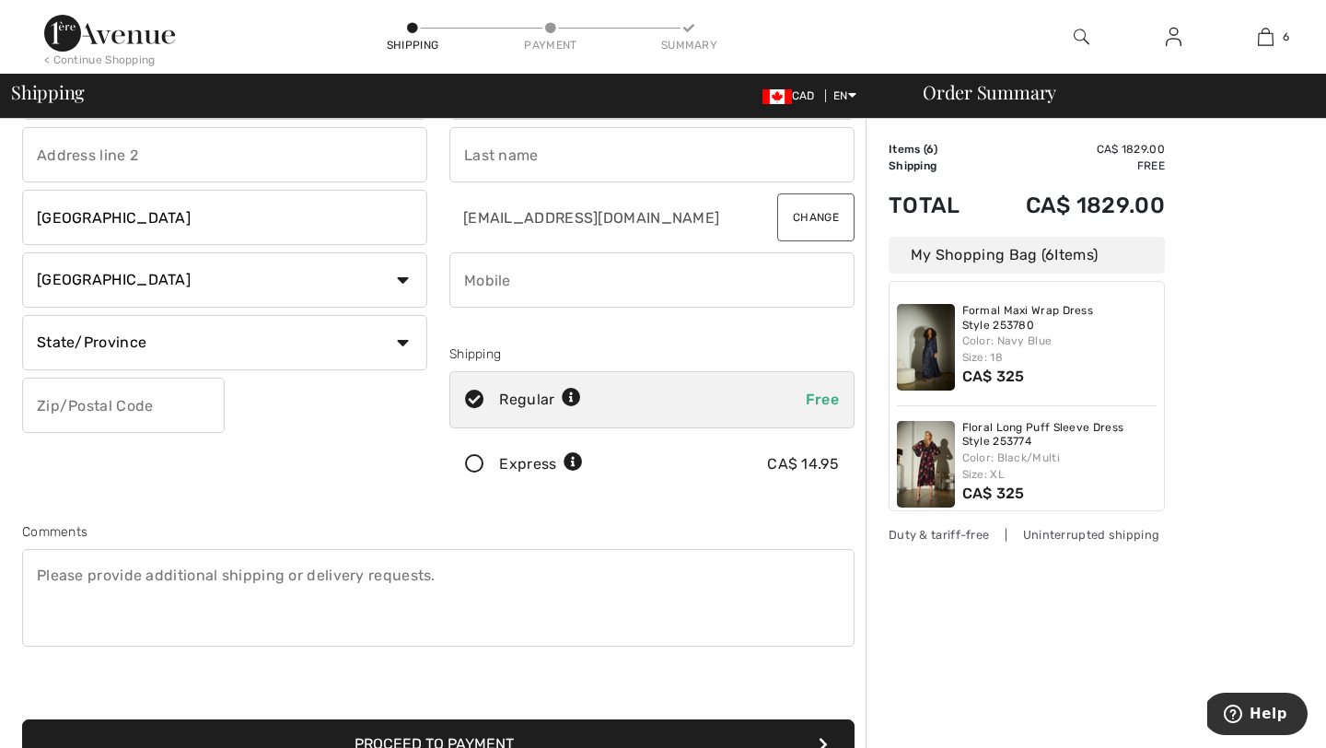
type input "Montréal"
click at [120, 349] on select "State/Province Alberta British Columbia Manitoba New Brunswick Newfoundland and…" at bounding box center [224, 342] width 405 height 55
select select "QC"
click at [22, 315] on select "State/Province Alberta British Columbia Manitoba New Brunswick Newfoundland and…" at bounding box center [224, 342] width 405 height 55
click at [115, 404] on input "text" at bounding box center [123, 404] width 203 height 55
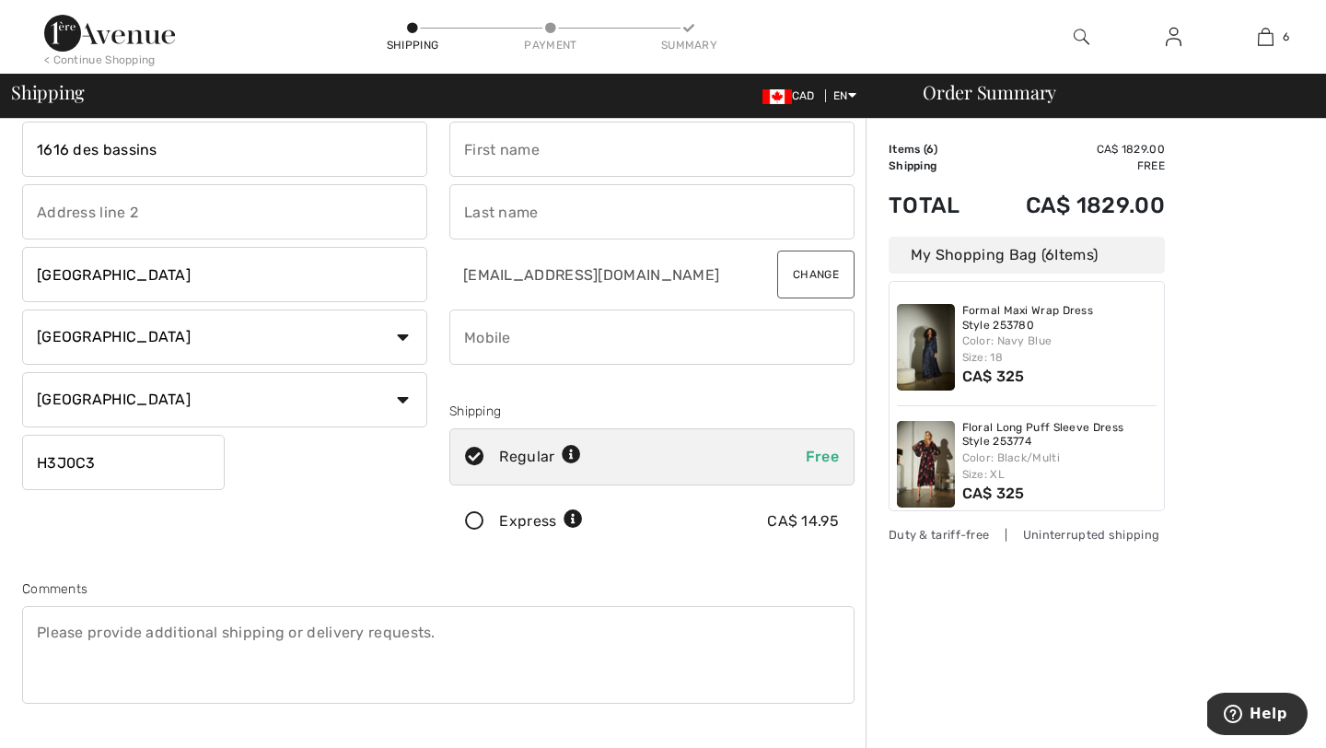
scroll to position [0, 0]
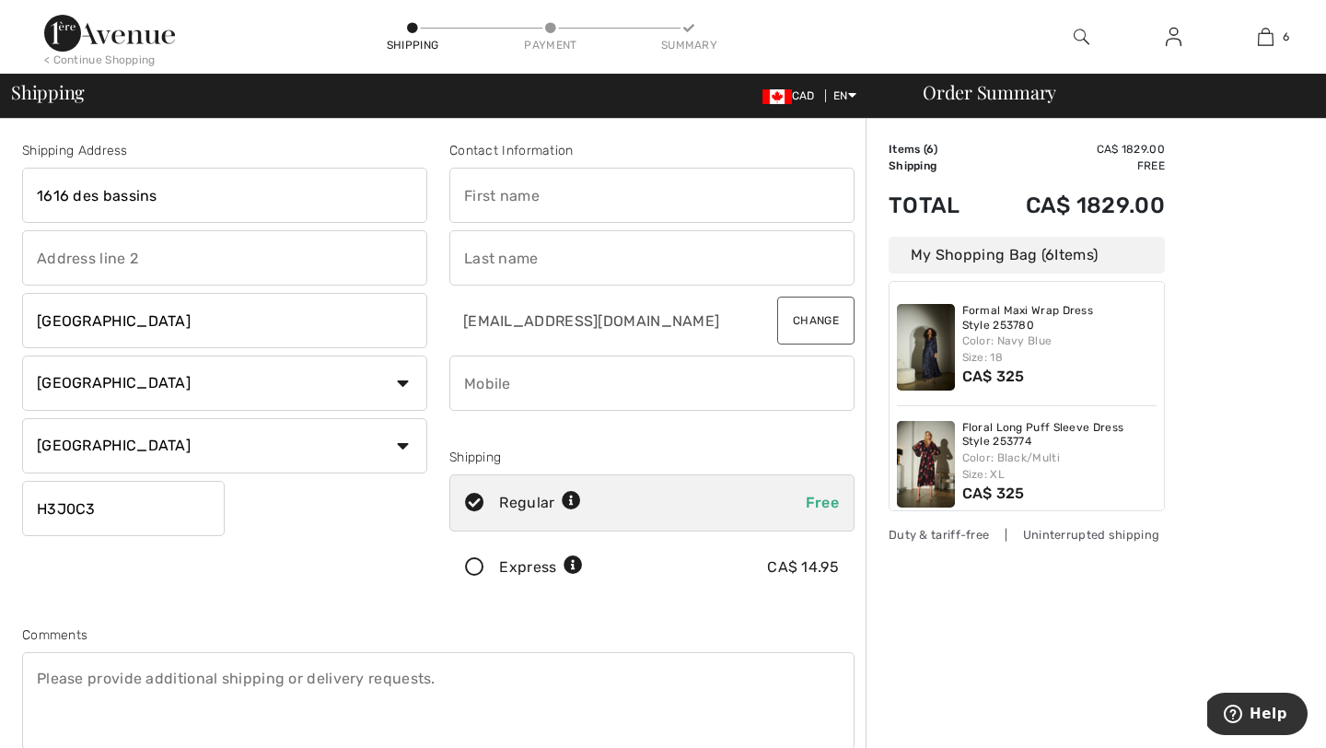
type input "H3J0C3"
click at [180, 210] on input "1616 des bassins" at bounding box center [224, 195] width 405 height 55
click at [29, 191] on input "1616 des bassins" at bounding box center [224, 195] width 405 height 55
click at [141, 193] on input "824-1616 des bassins" at bounding box center [224, 195] width 405 height 55
type input "824-1616 des Bassins"
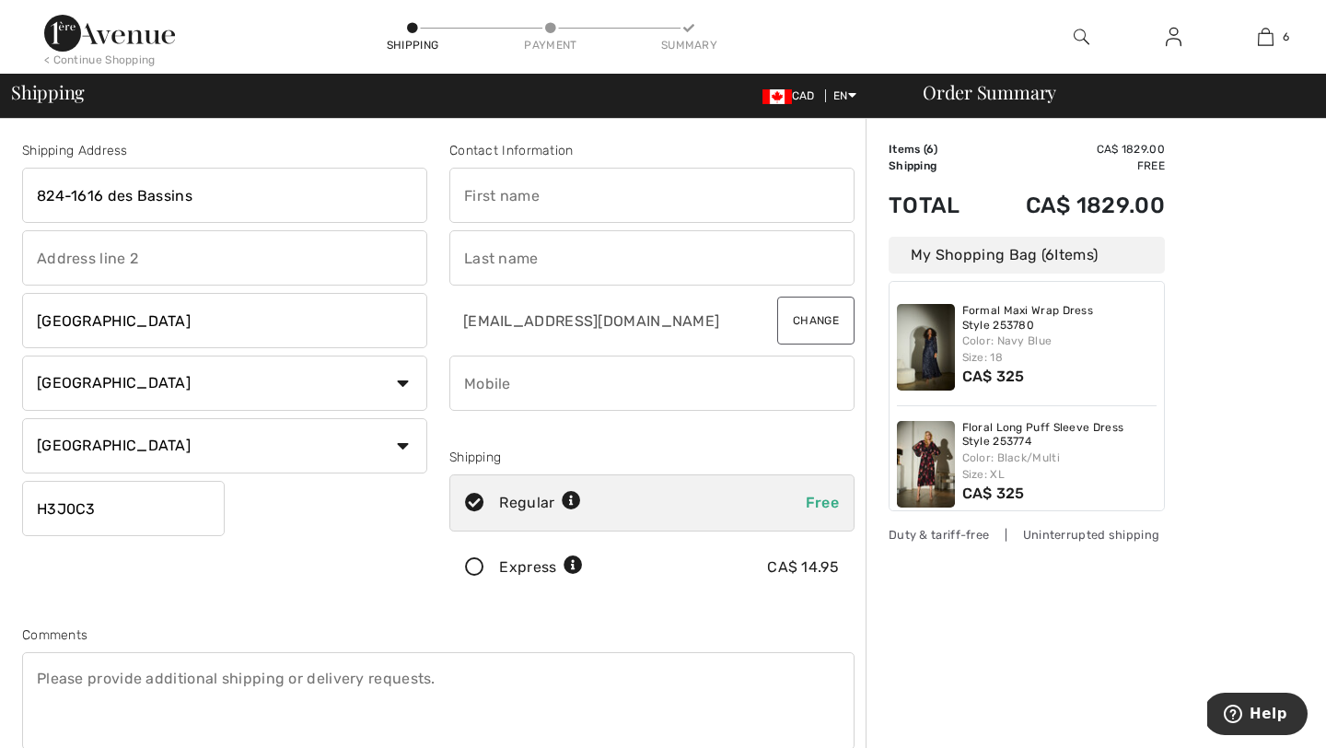
click at [624, 207] on input "text" at bounding box center [651, 195] width 405 height 55
type input "Veronique"
click at [627, 245] on input "text" at bounding box center [651, 257] width 405 height 55
type input "Duchesne"
click at [716, 363] on input "phone" at bounding box center [651, 382] width 405 height 55
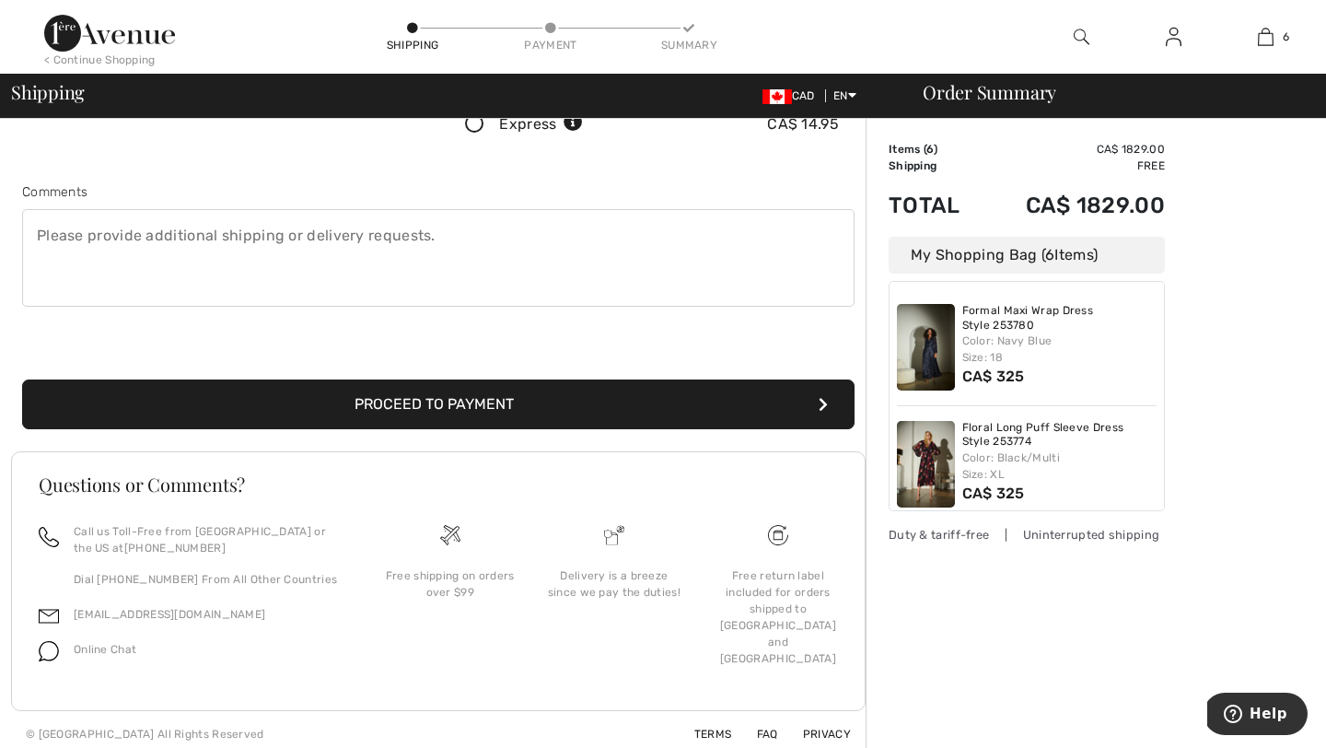
scroll to position [451, 0]
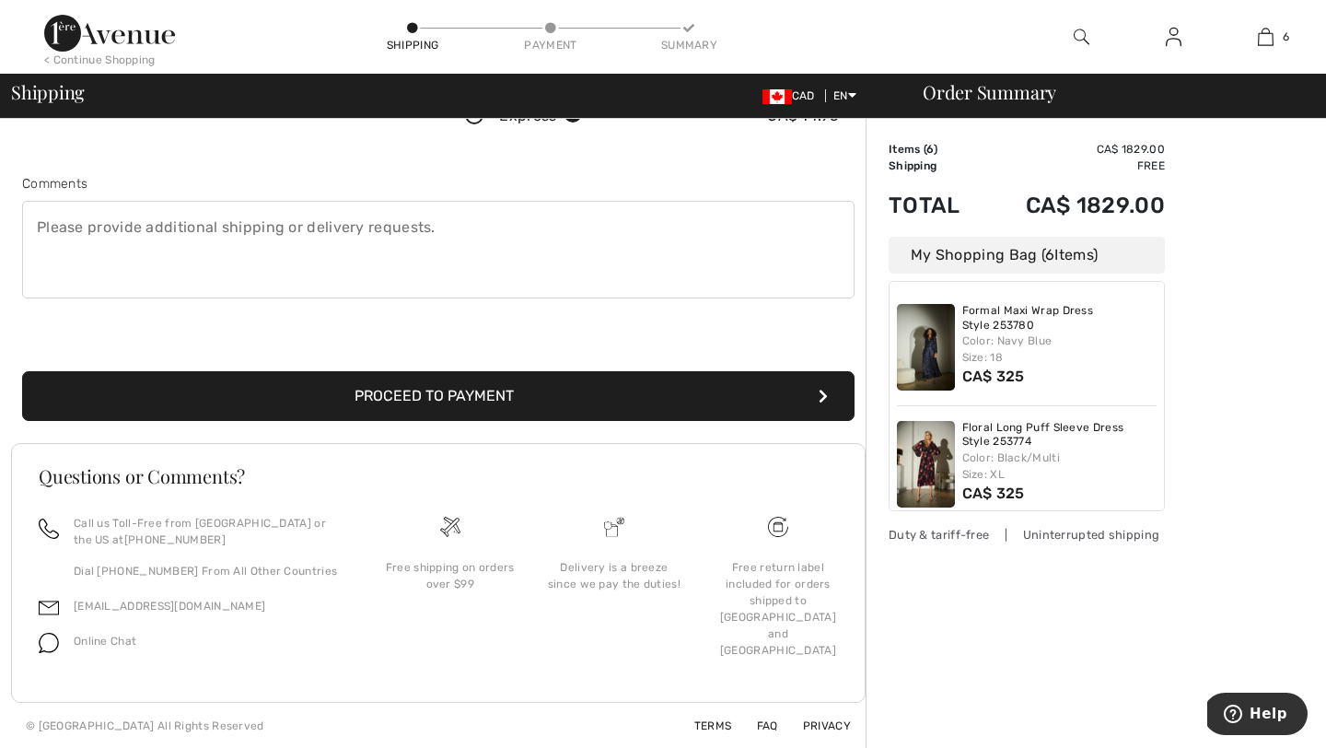
type input "5147253367"
click at [461, 398] on button "Proceed to Payment" at bounding box center [438, 396] width 832 height 50
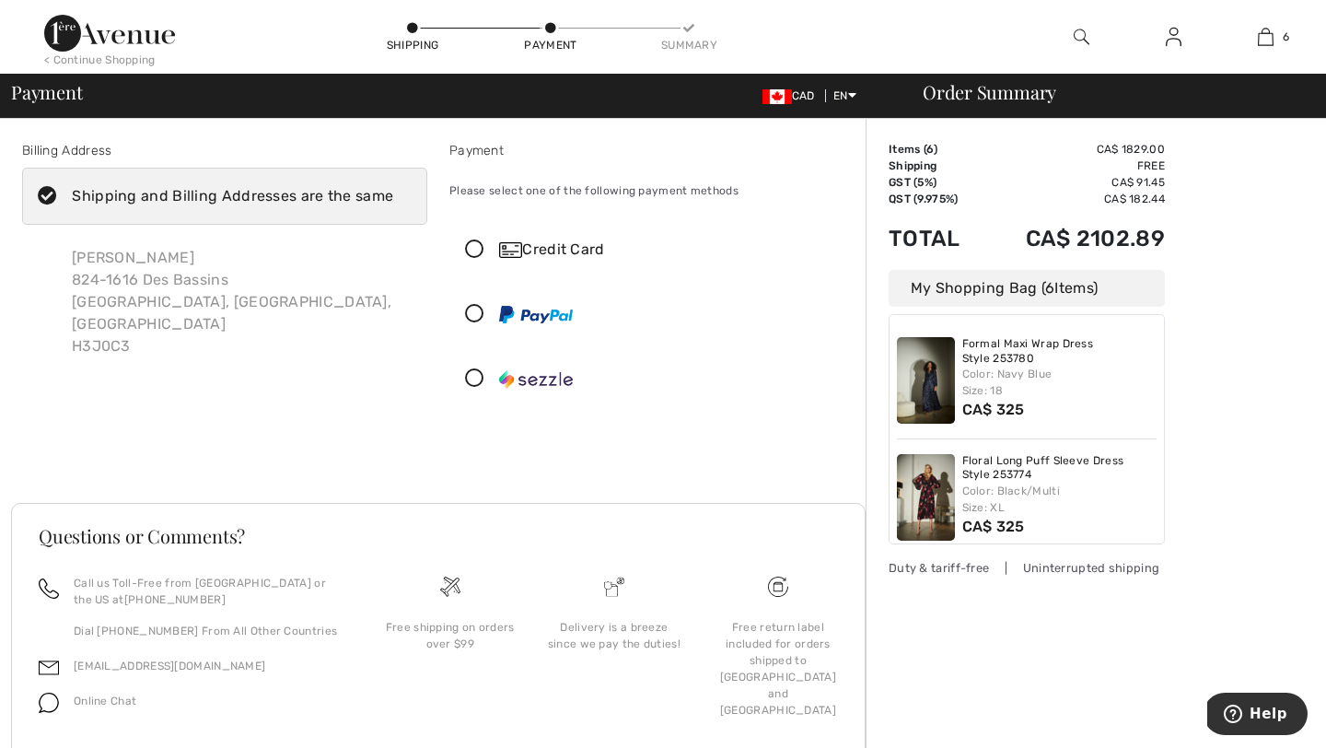
click at [292, 206] on div "Shipping and Billing Addresses are the same" at bounding box center [232, 196] width 321 height 22
click at [393, 206] on input "Shipping and Billing Addresses are the same" at bounding box center [399, 195] width 12 height 55
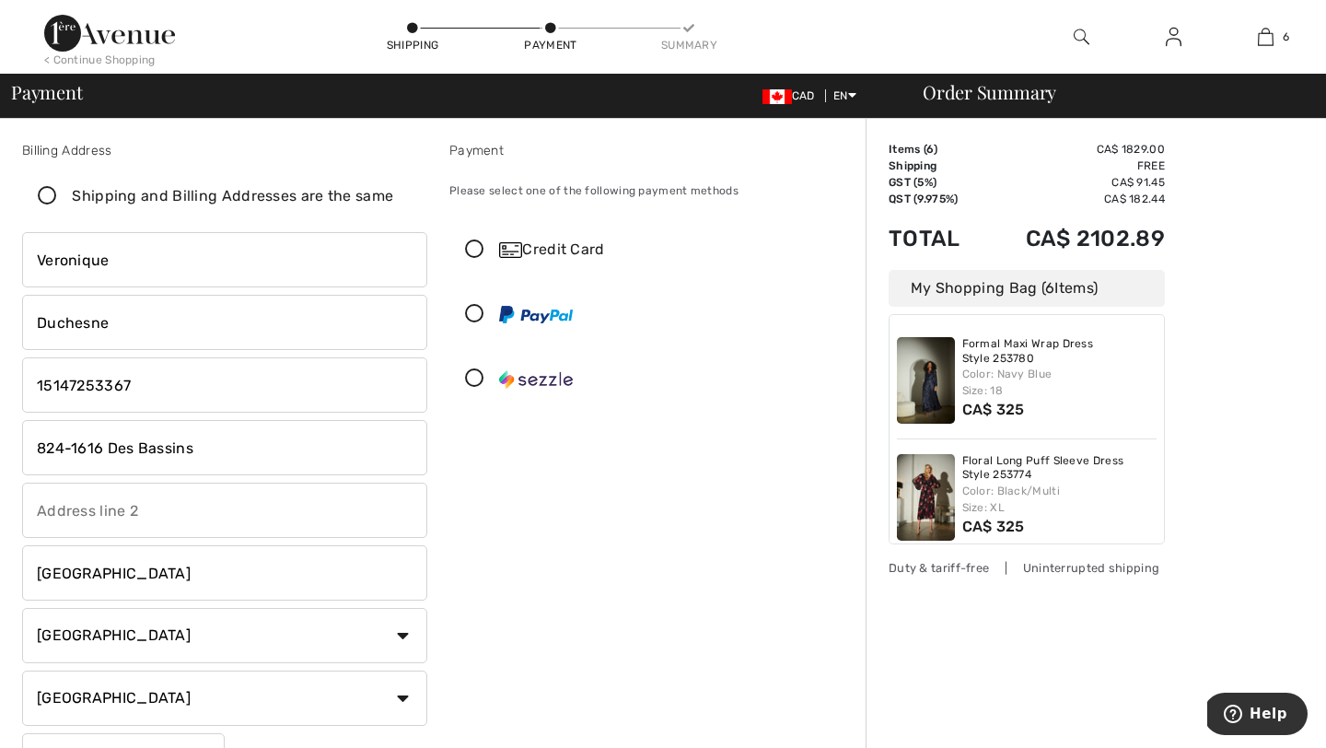
click at [143, 439] on input "824-1616 Des Bassins" at bounding box center [224, 447] width 405 height 55
checkbox input "false"
click at [143, 439] on input "824-1616 Des Bassins" at bounding box center [224, 447] width 405 height 55
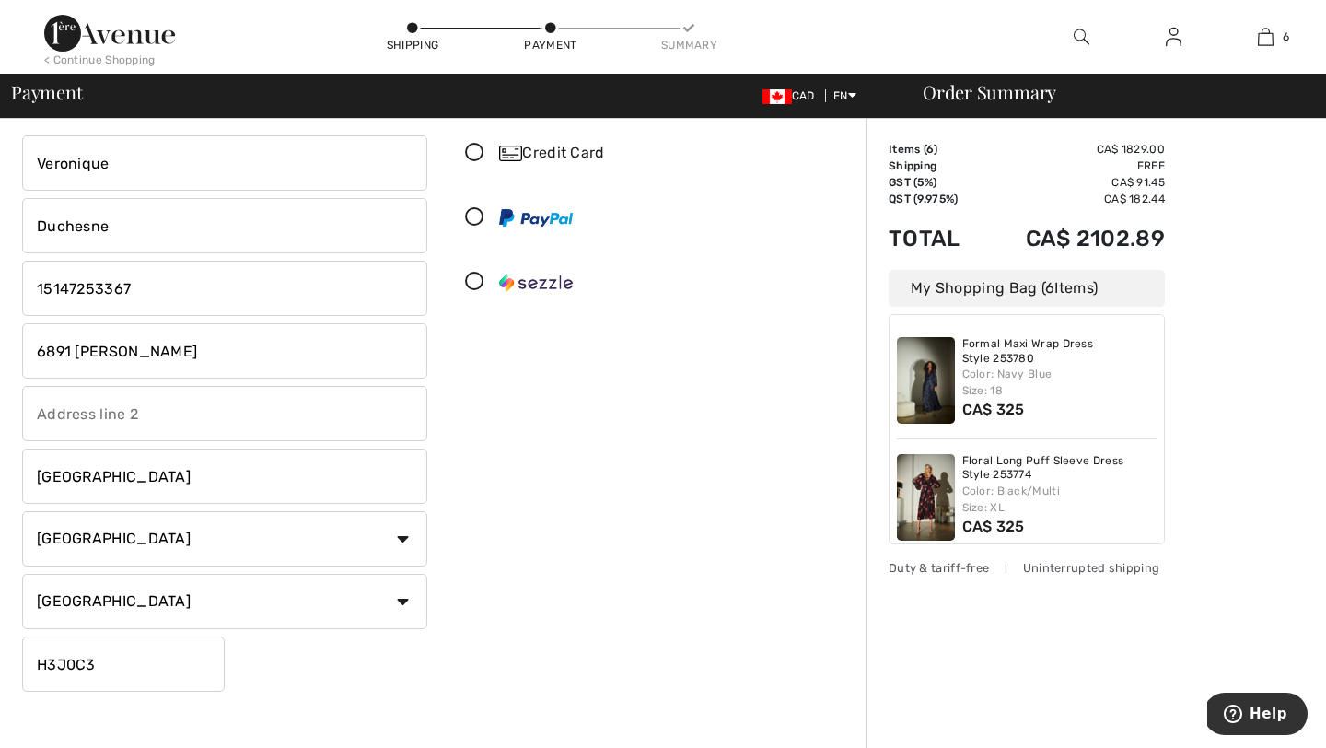
scroll to position [174, 0]
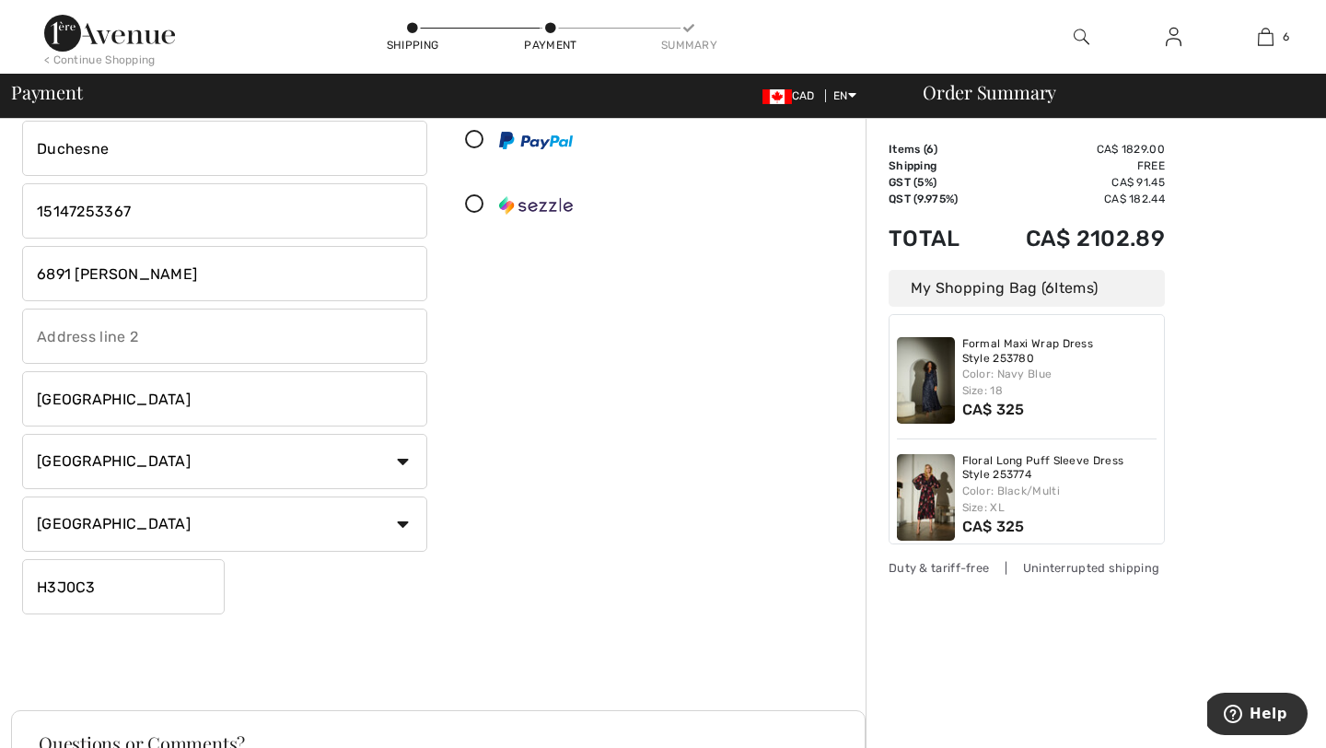
type input "6891 [PERSON_NAME]"
click at [112, 583] on input "H3J0C3" at bounding box center [123, 586] width 203 height 55
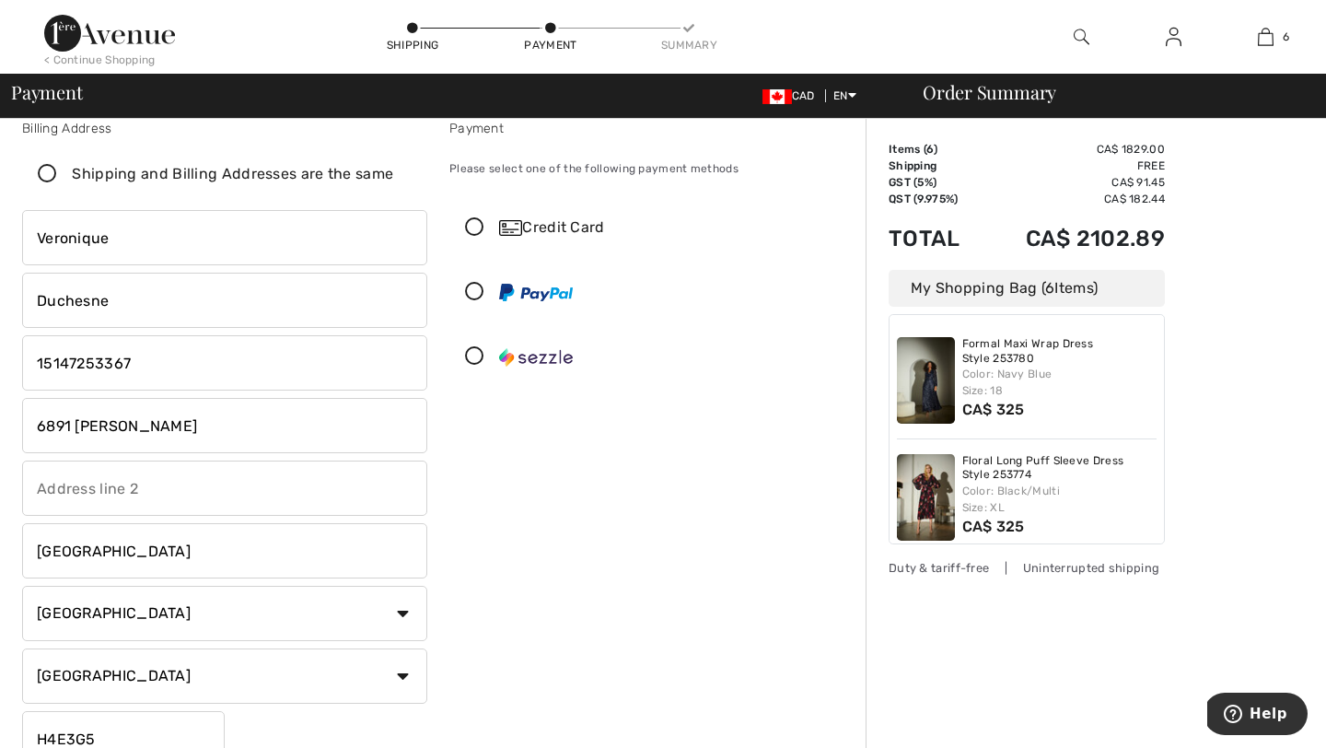
scroll to position [0, 0]
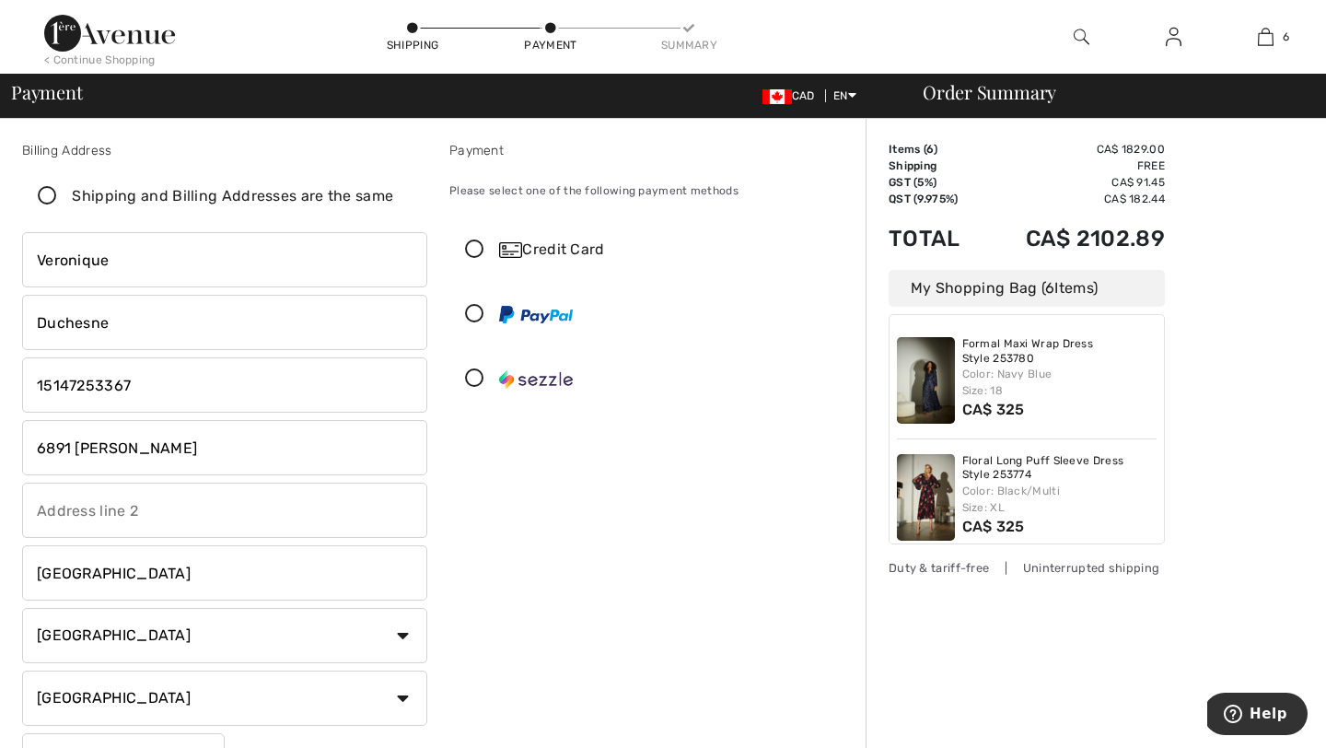
type input "H4E3G5"
click at [475, 246] on icon at bounding box center [474, 249] width 49 height 19
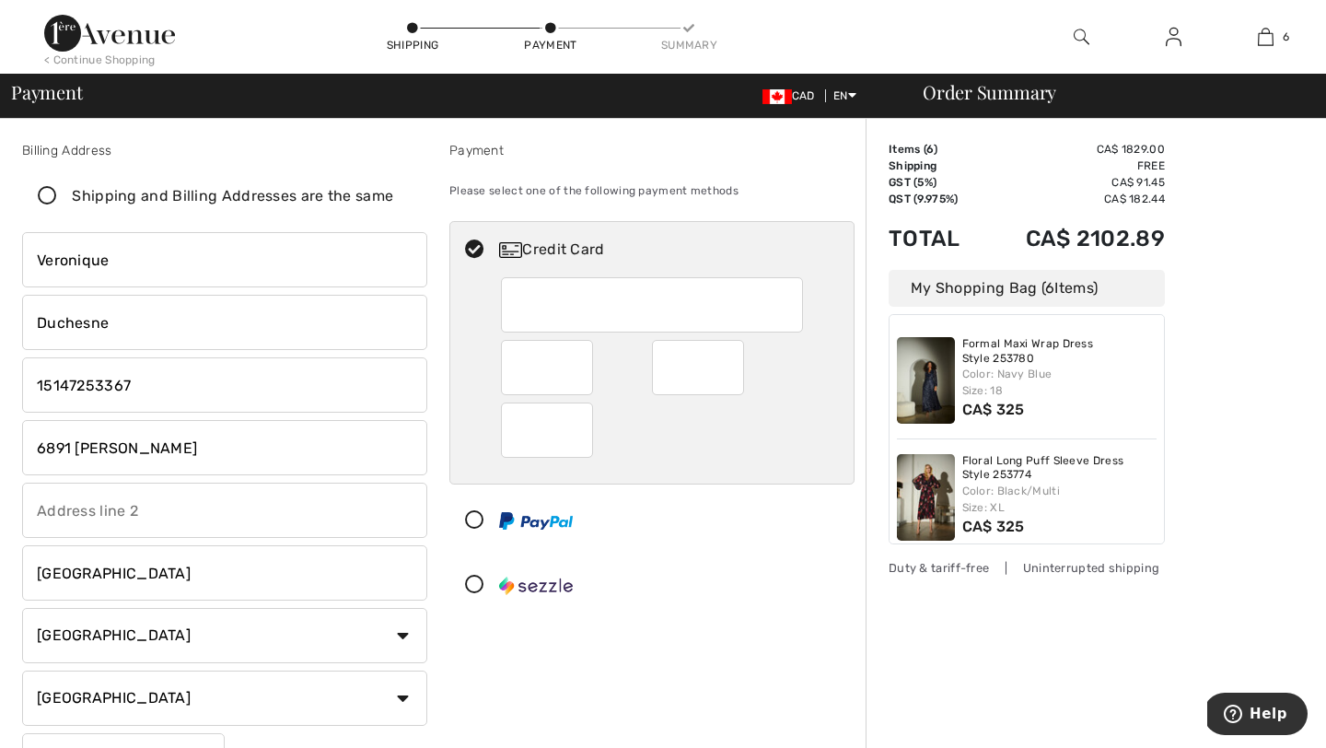
click at [755, 377] on div at bounding box center [727, 367] width 151 height 55
click at [646, 444] on div at bounding box center [652, 429] width 303 height 55
click at [662, 574] on div at bounding box center [644, 584] width 388 height 55
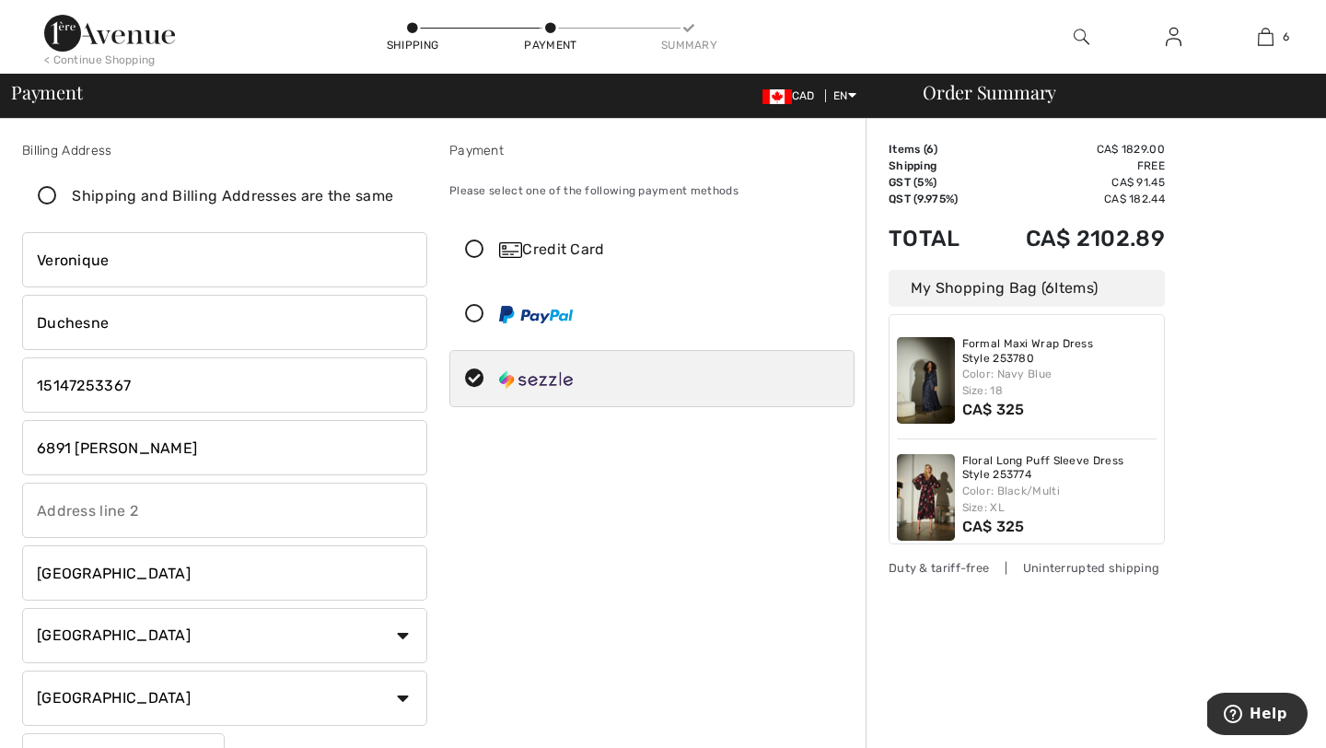
click at [605, 249] on div "Credit Card" at bounding box center [670, 249] width 342 height 22
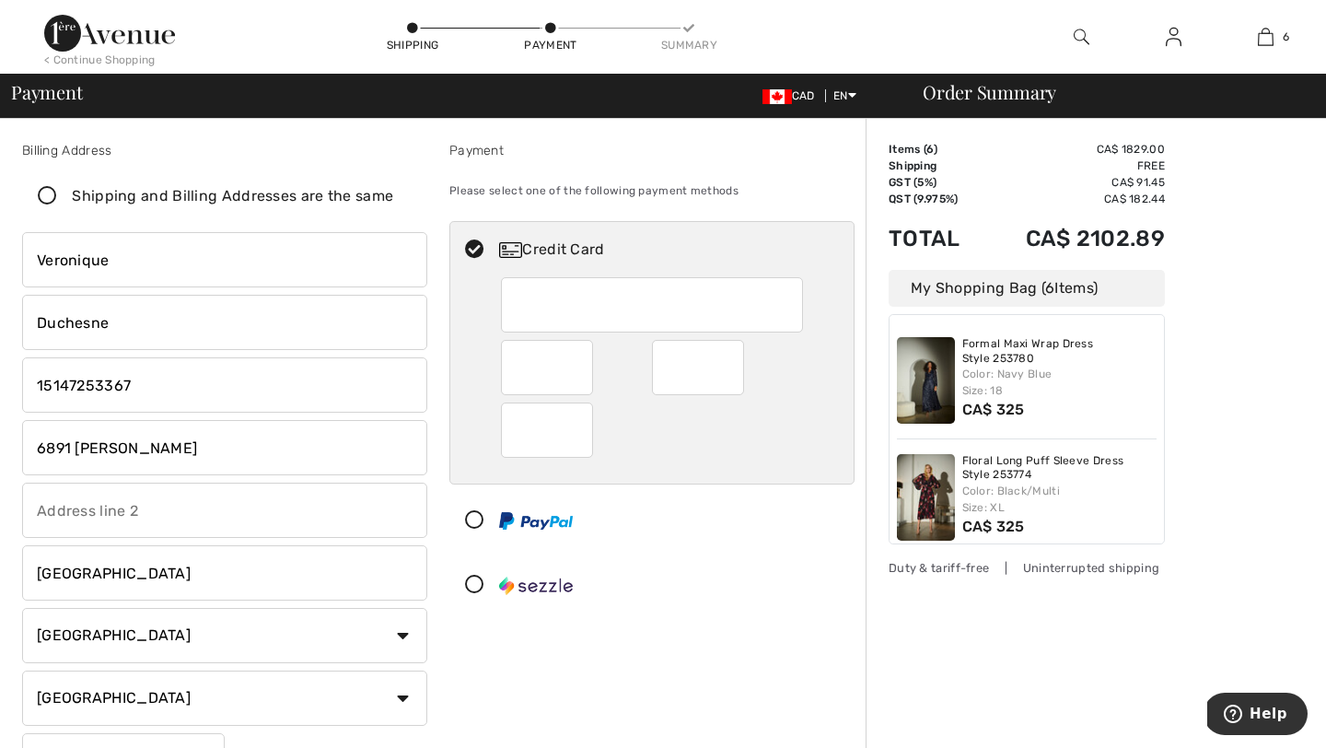
click at [664, 536] on div at bounding box center [644, 520] width 388 height 55
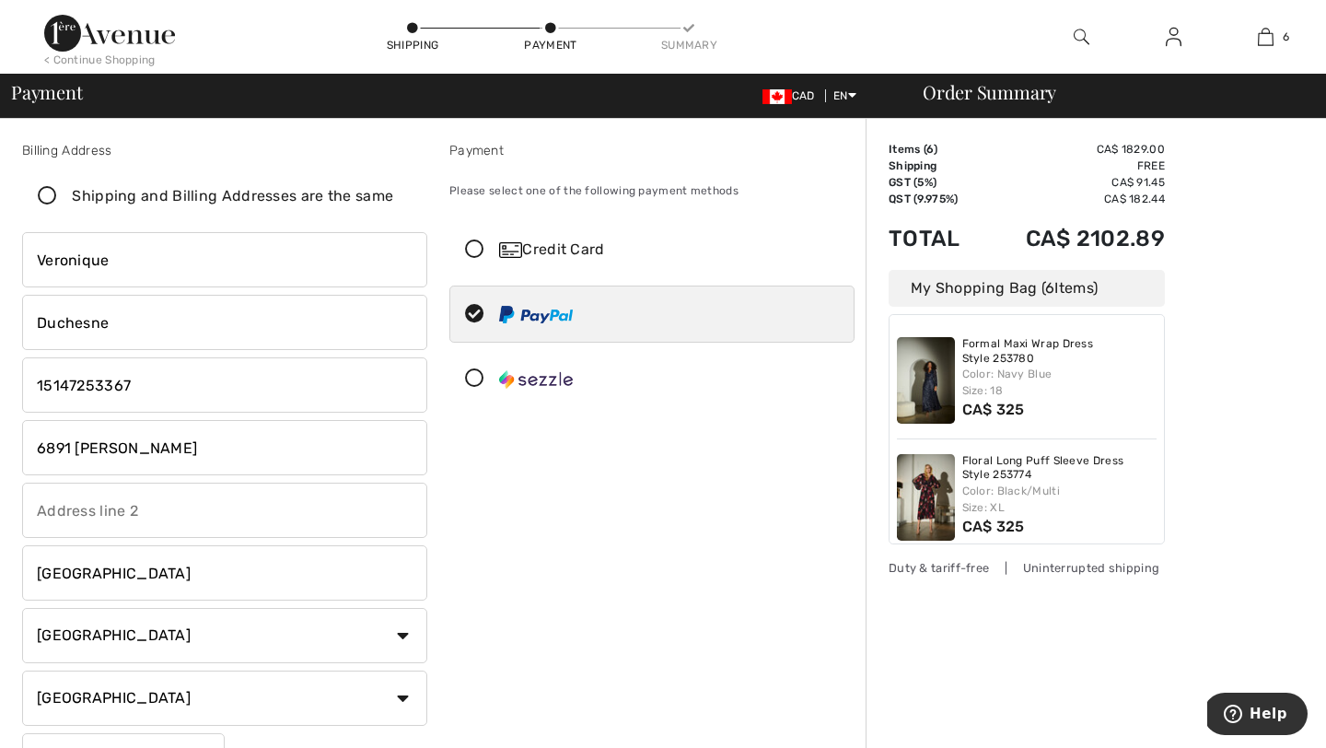
click at [476, 242] on icon at bounding box center [474, 249] width 49 height 19
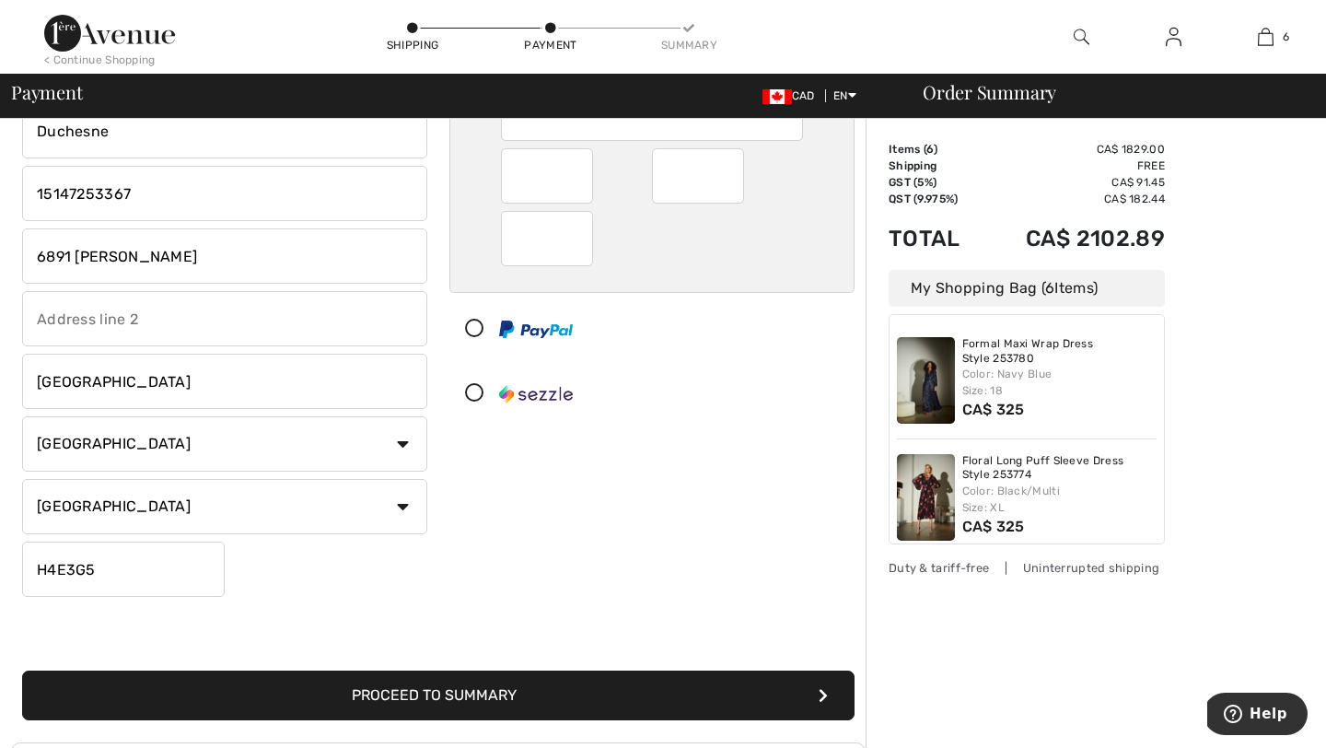
scroll to position [492, 0]
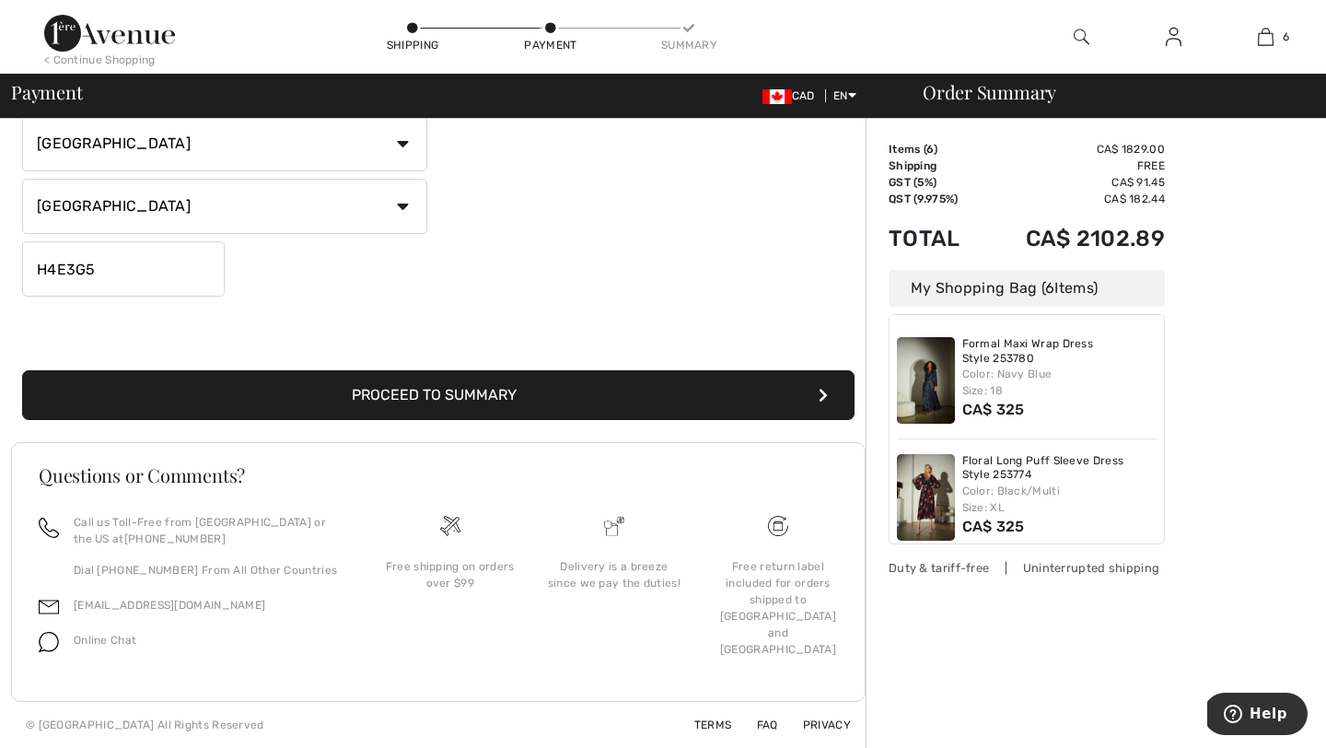
click at [391, 400] on button "Proceed to Summary" at bounding box center [438, 395] width 832 height 50
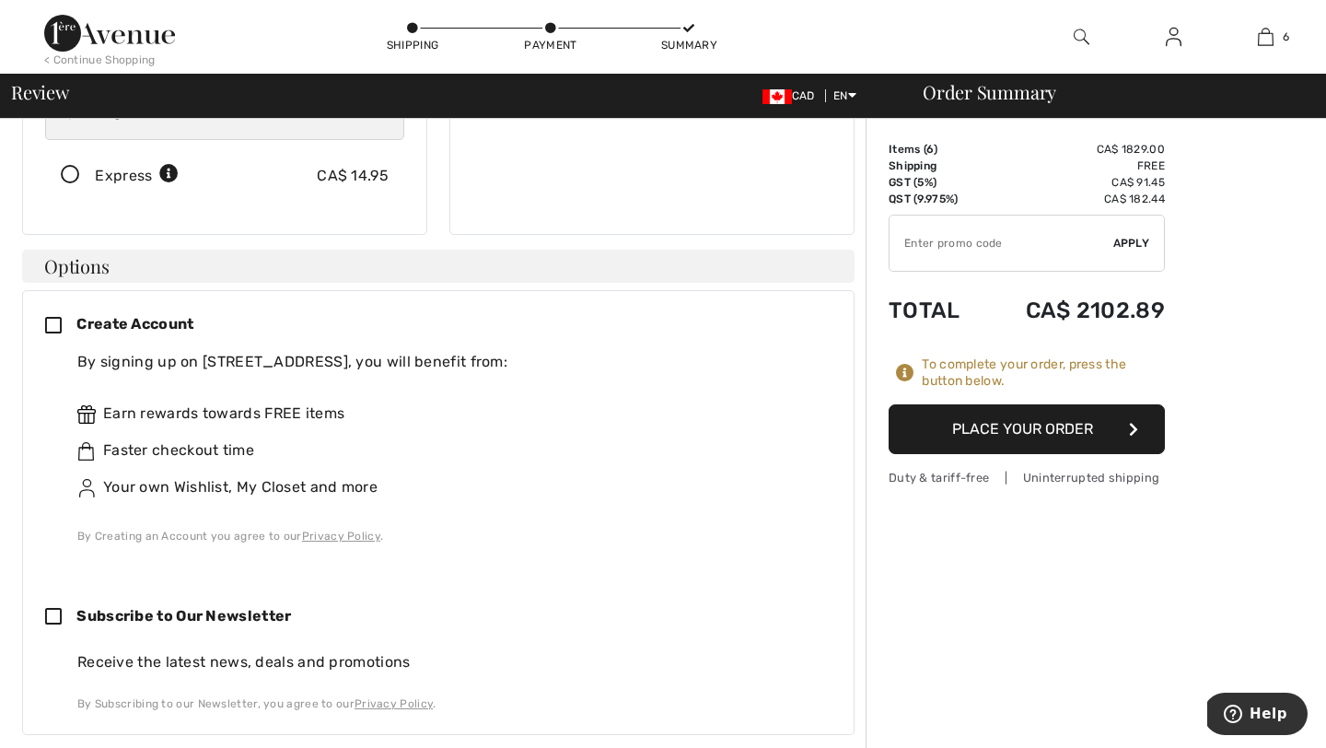
scroll to position [365, 0]
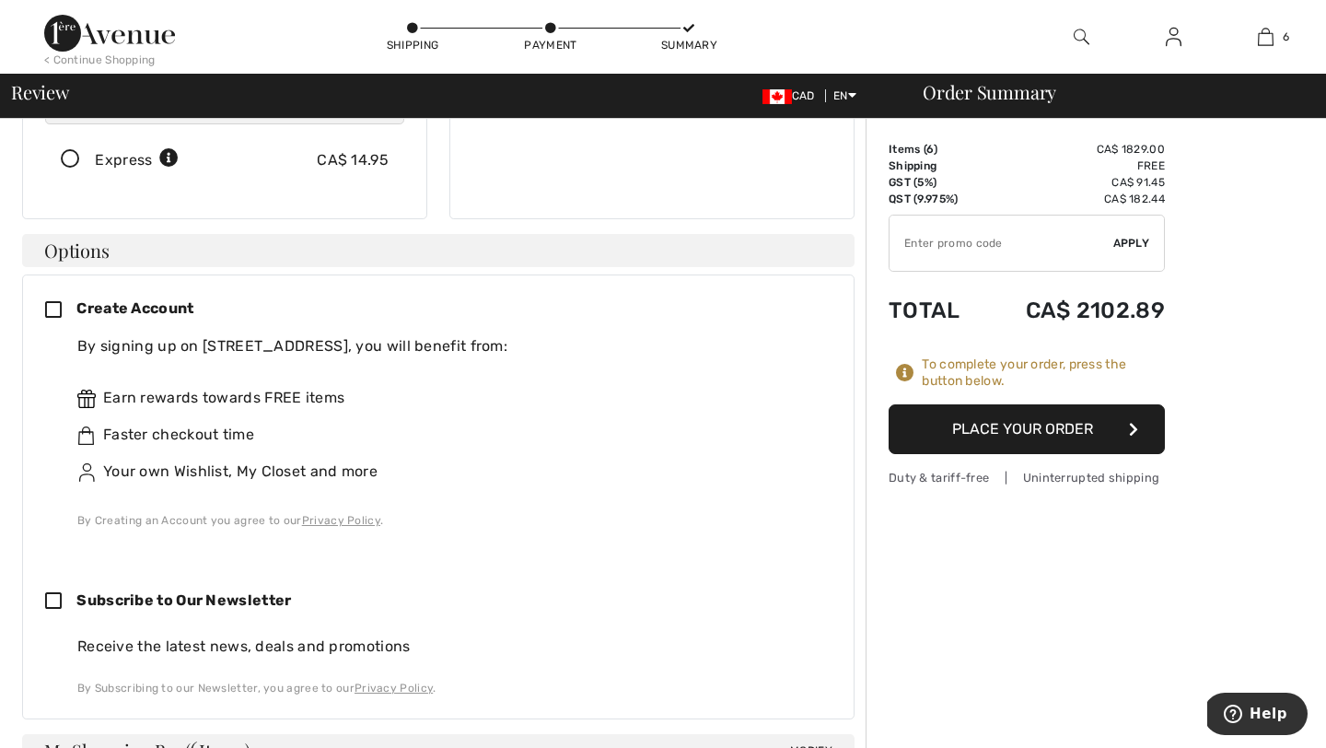
click at [59, 301] on icon at bounding box center [60, 310] width 31 height 19
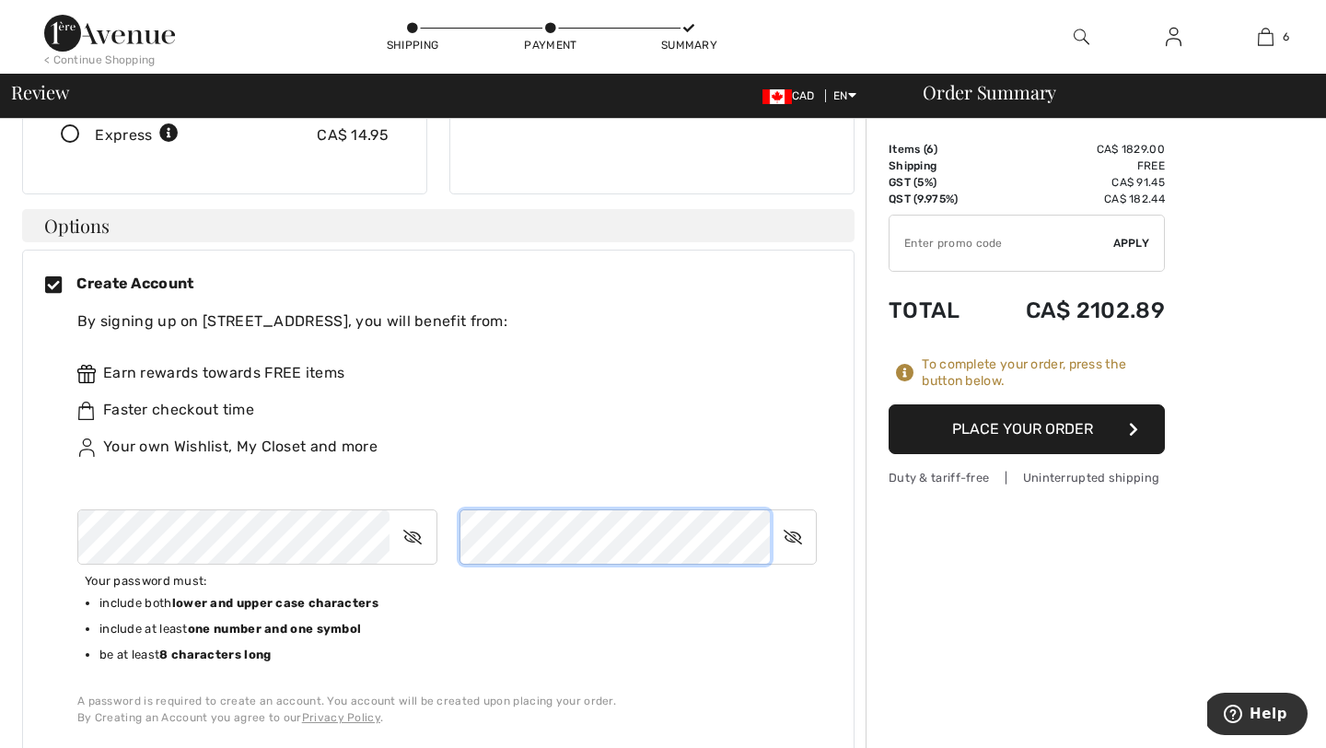
scroll to position [387, 0]
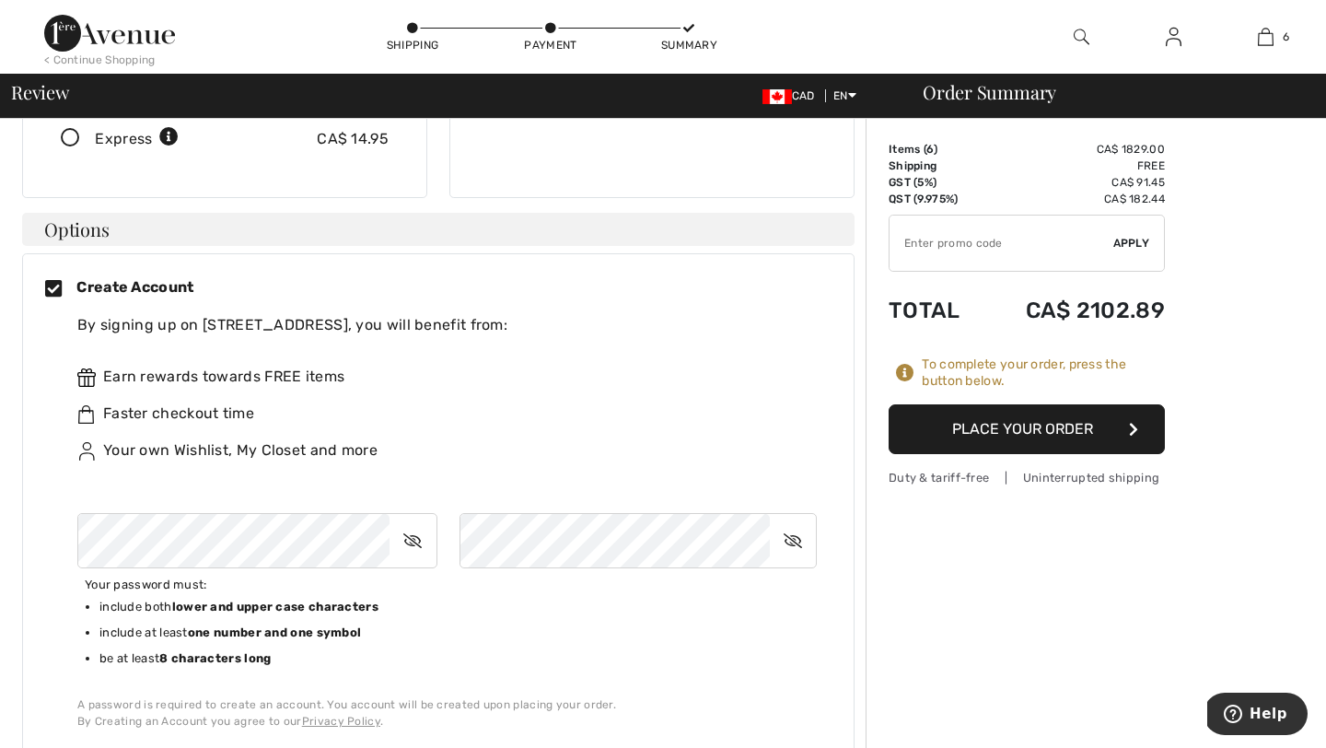
click at [1010, 436] on button "Place Your Order" at bounding box center [1026, 429] width 276 height 50
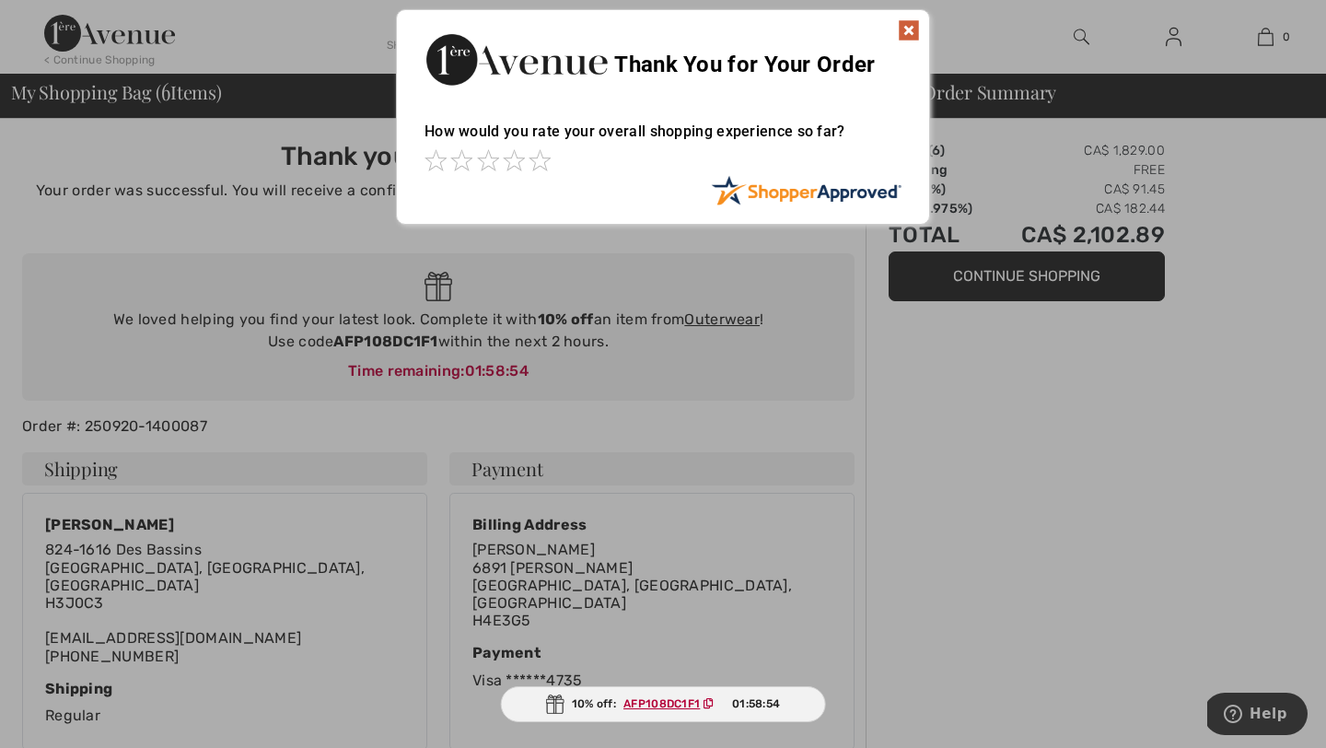
click at [911, 31] on img at bounding box center [909, 30] width 22 height 22
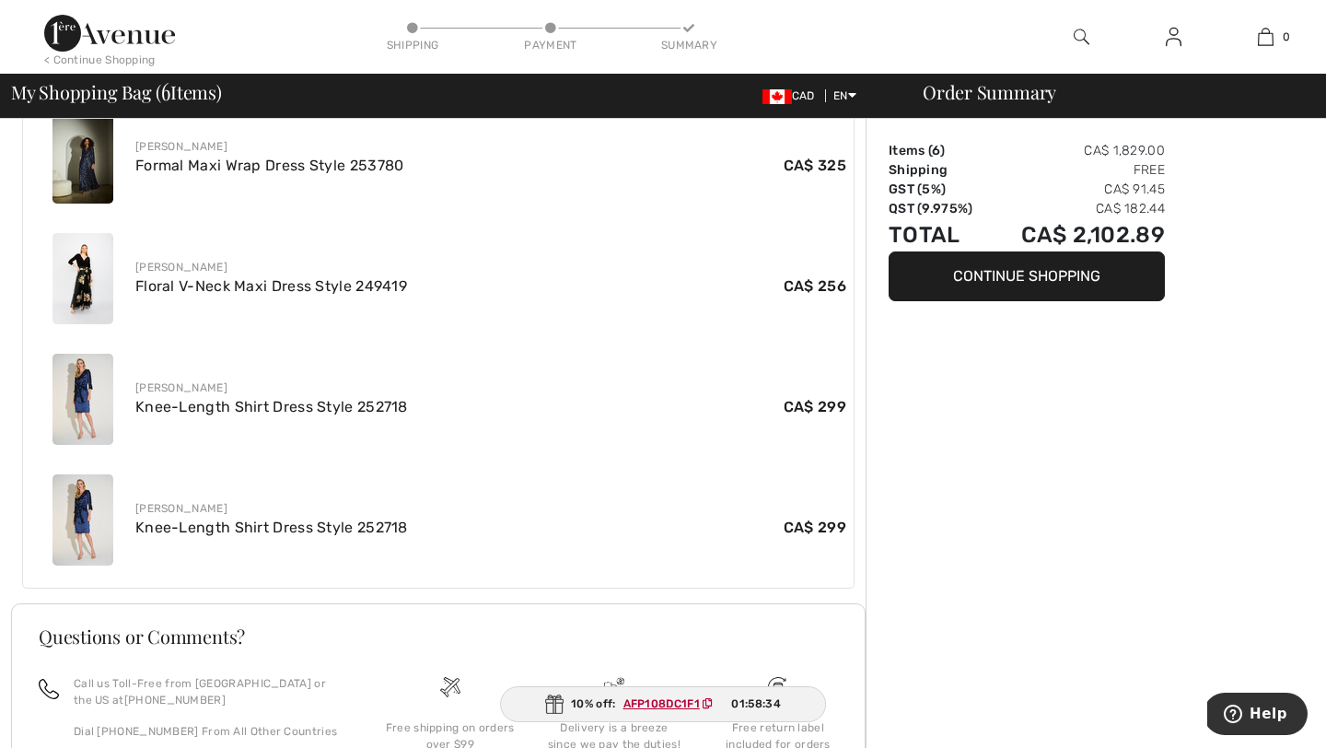
scroll to position [945, 0]
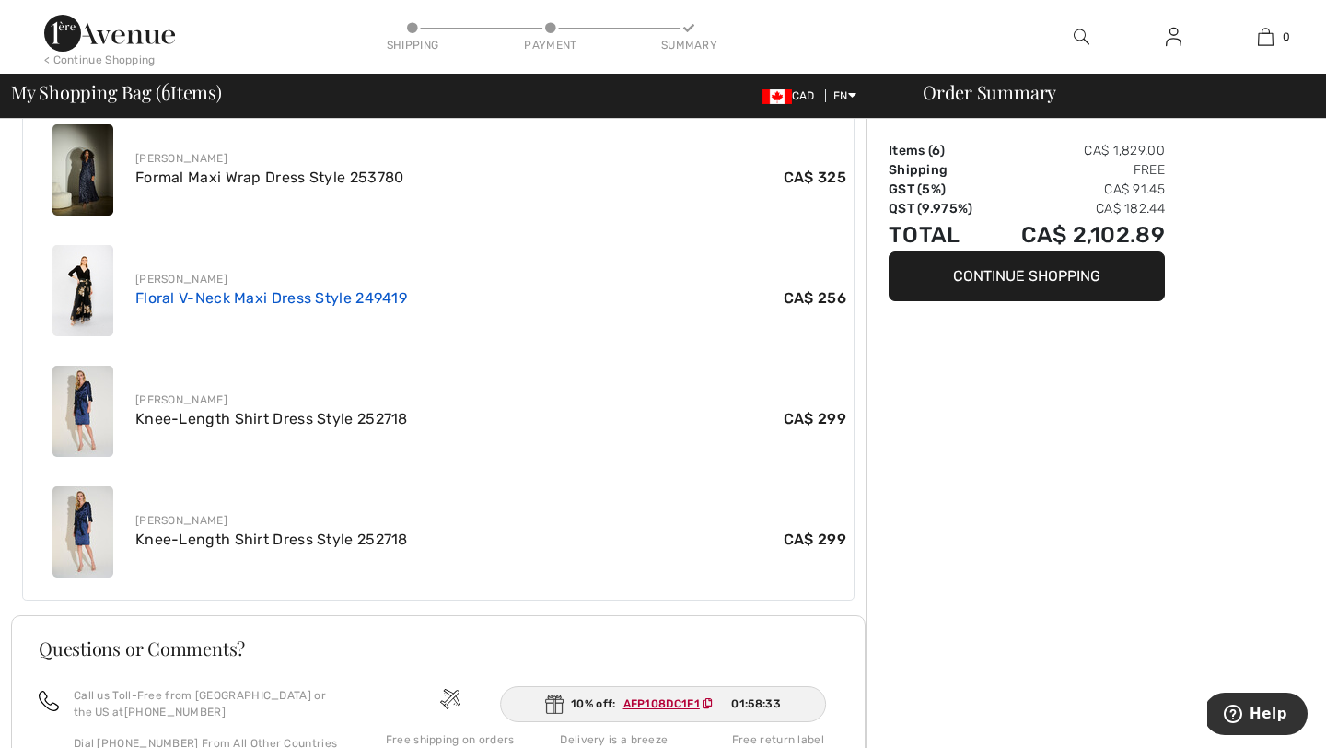
click at [355, 289] on link "Floral V-Neck Maxi Dress Style 249419" at bounding box center [271, 297] width 272 height 17
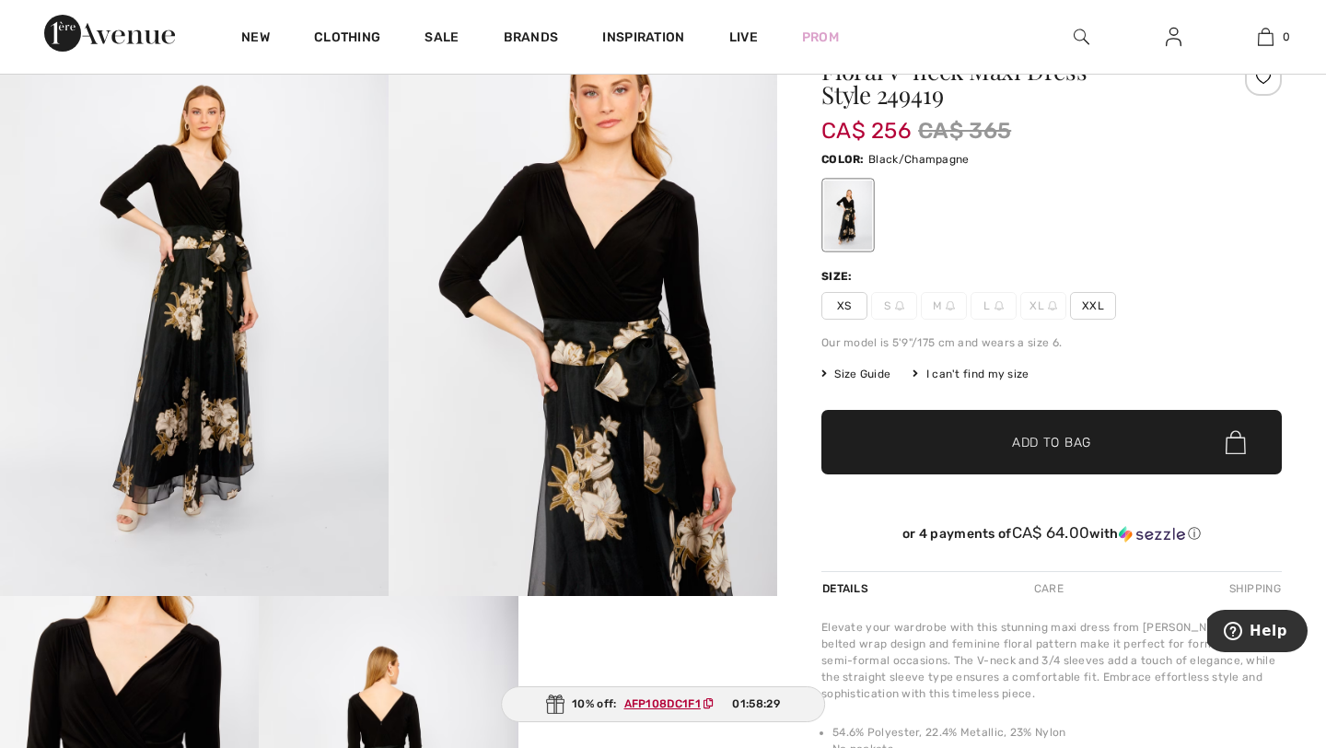
scroll to position [98, 0]
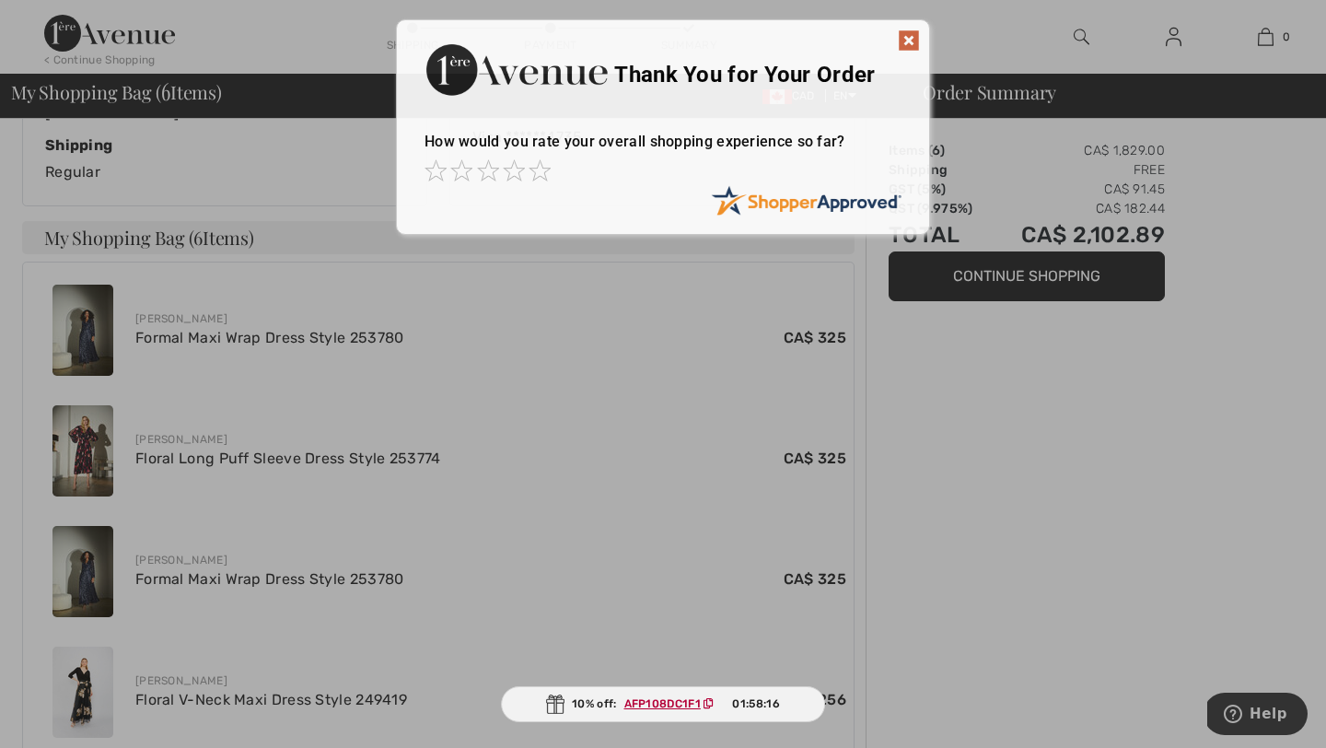
scroll to position [542, 0]
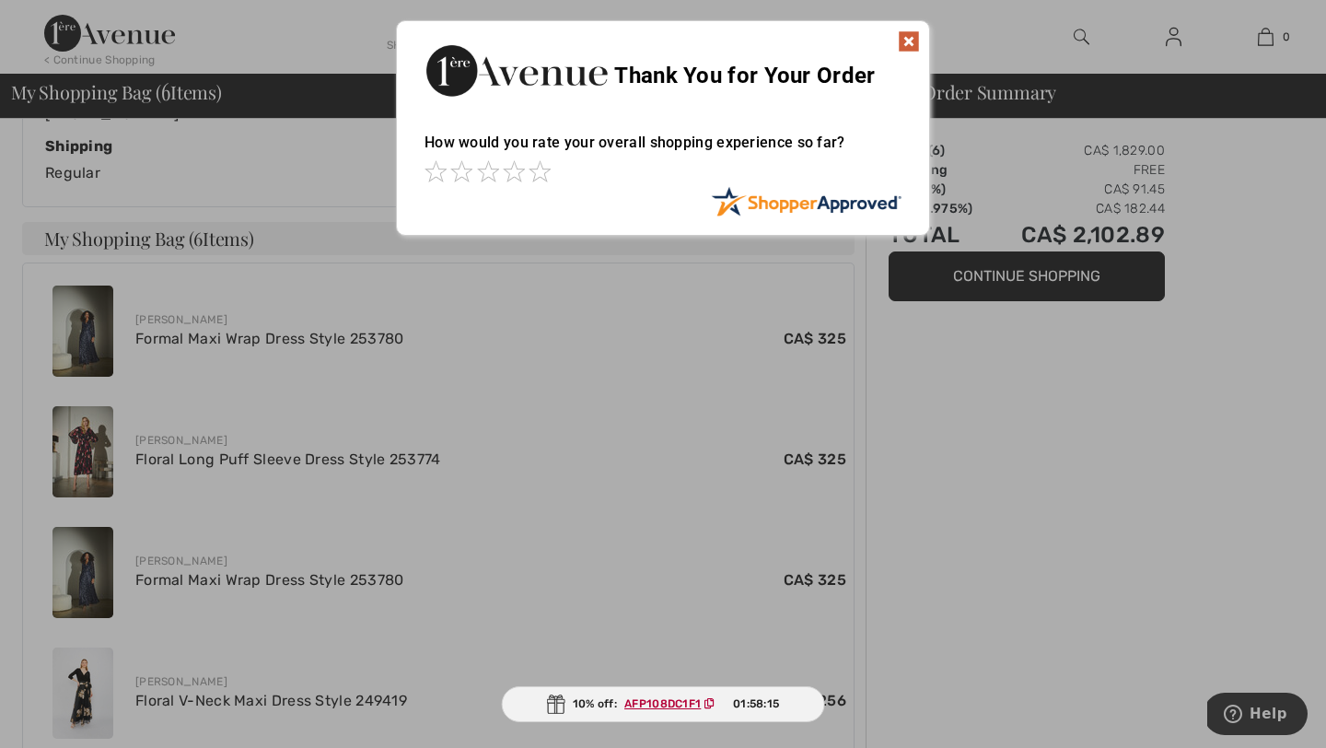
click at [908, 41] on img at bounding box center [909, 41] width 22 height 22
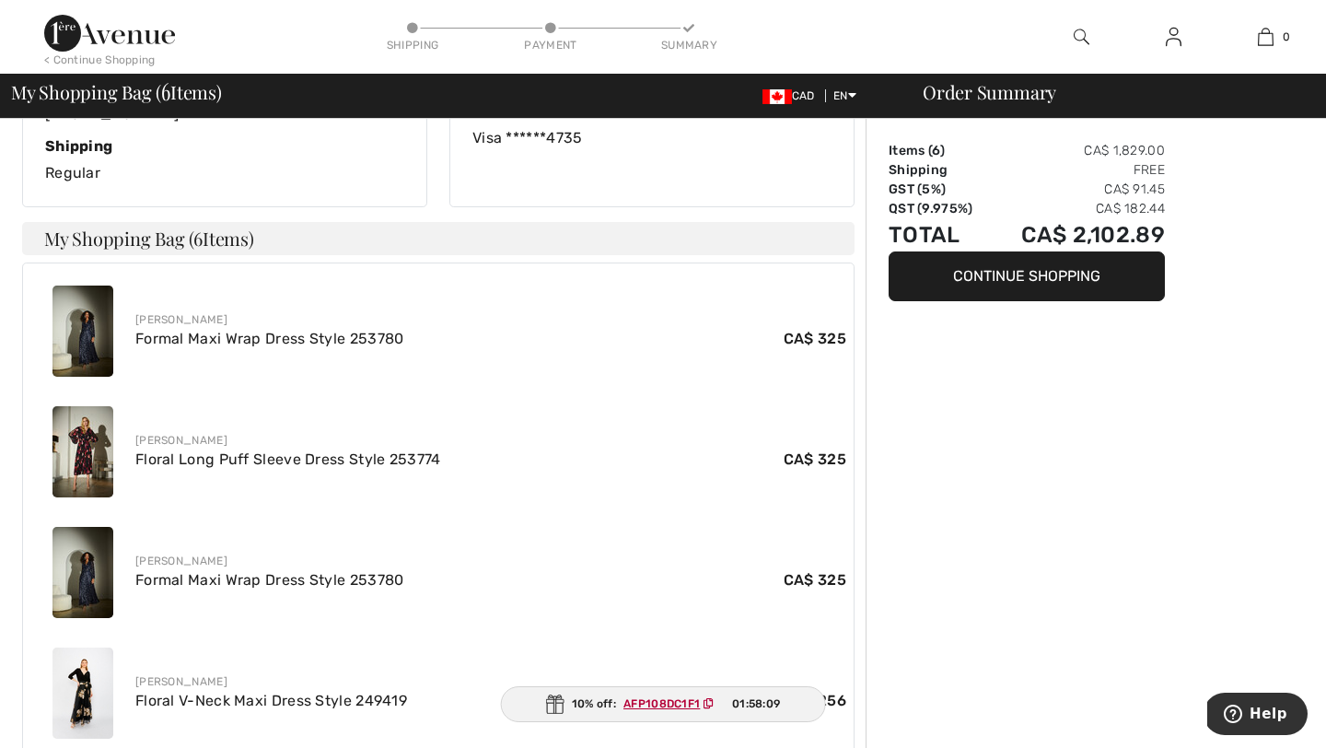
click at [1269, 240] on div "Order Summary Items ( 6 ) CA$ 1,829.00 Shipping Free GST (5%) CA$ 91.45 QST (9.…" at bounding box center [1095, 450] width 460 height 1746
click at [171, 330] on link "Formal Maxi Wrap Dress Style 253780" at bounding box center [269, 338] width 269 height 17
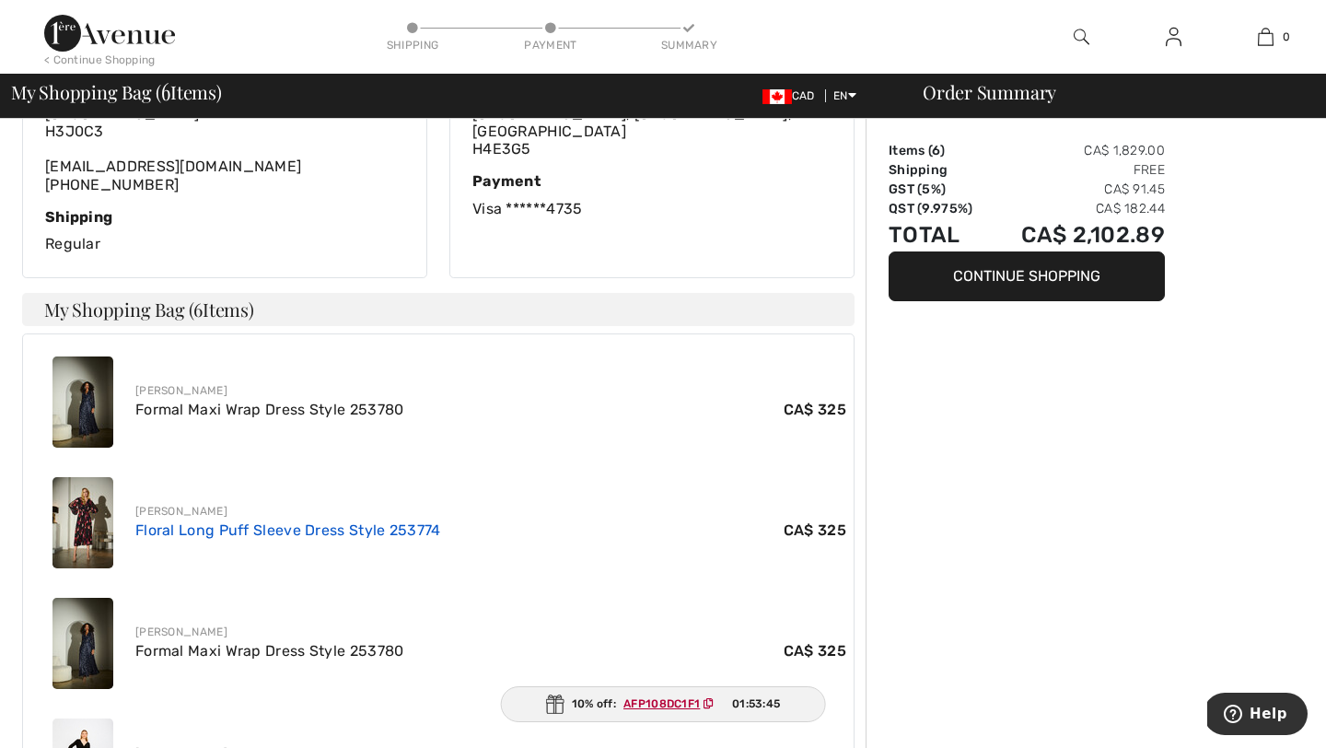
click at [146, 521] on link "Floral Long Puff Sleeve Dress Style 253774" at bounding box center [288, 529] width 306 height 17
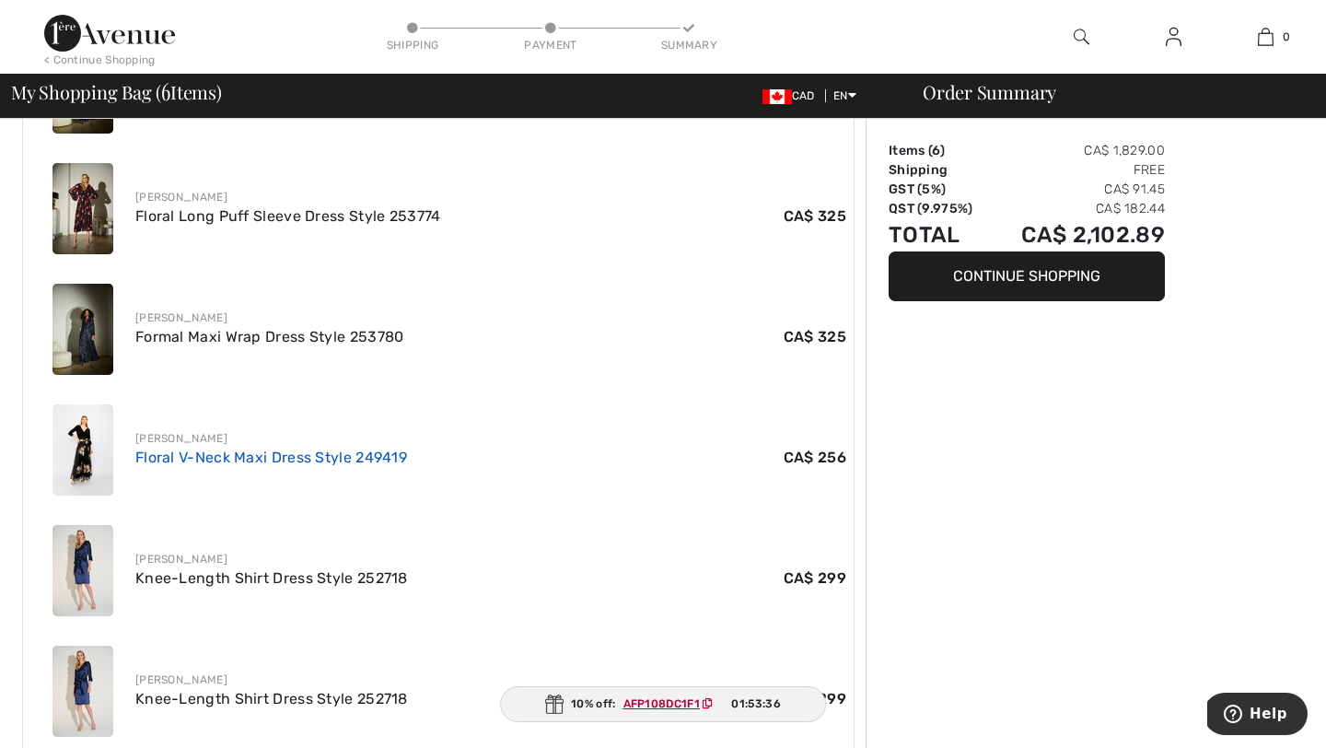
scroll to position [800, 0]
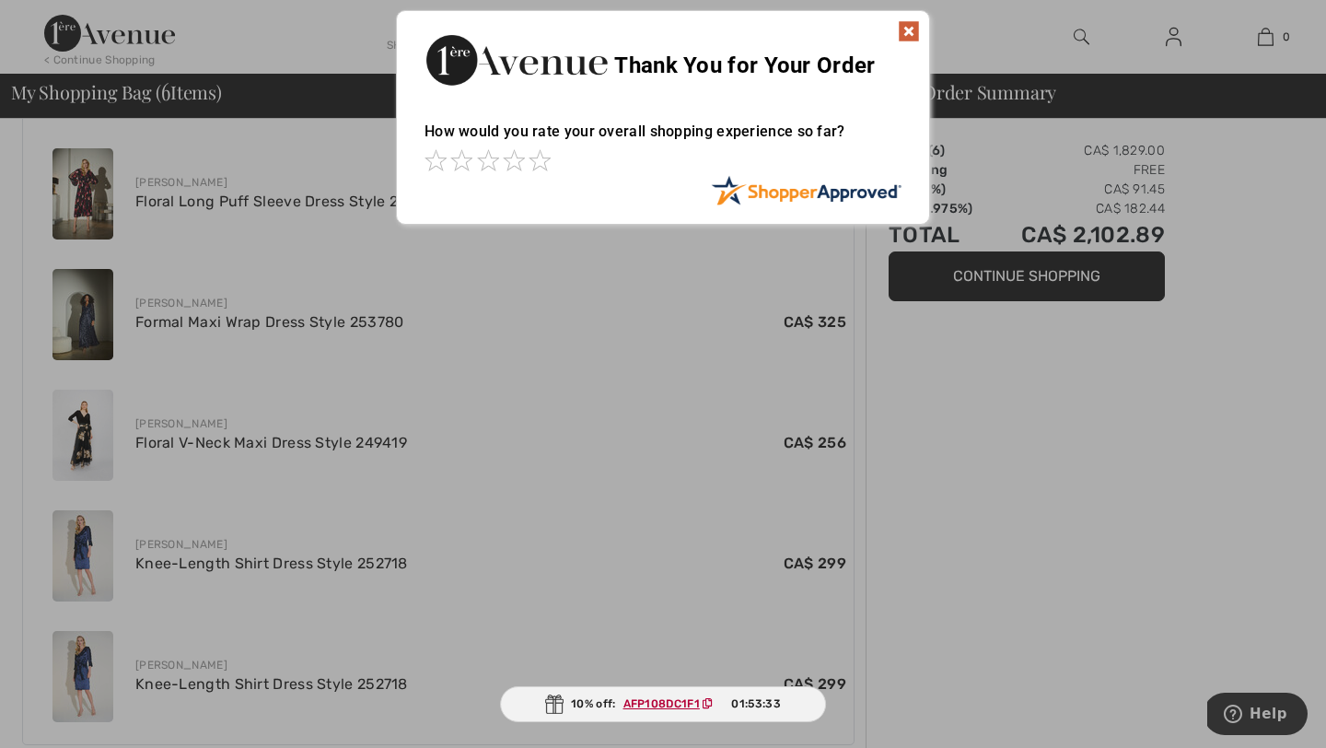
click at [909, 29] on img at bounding box center [909, 31] width 22 height 22
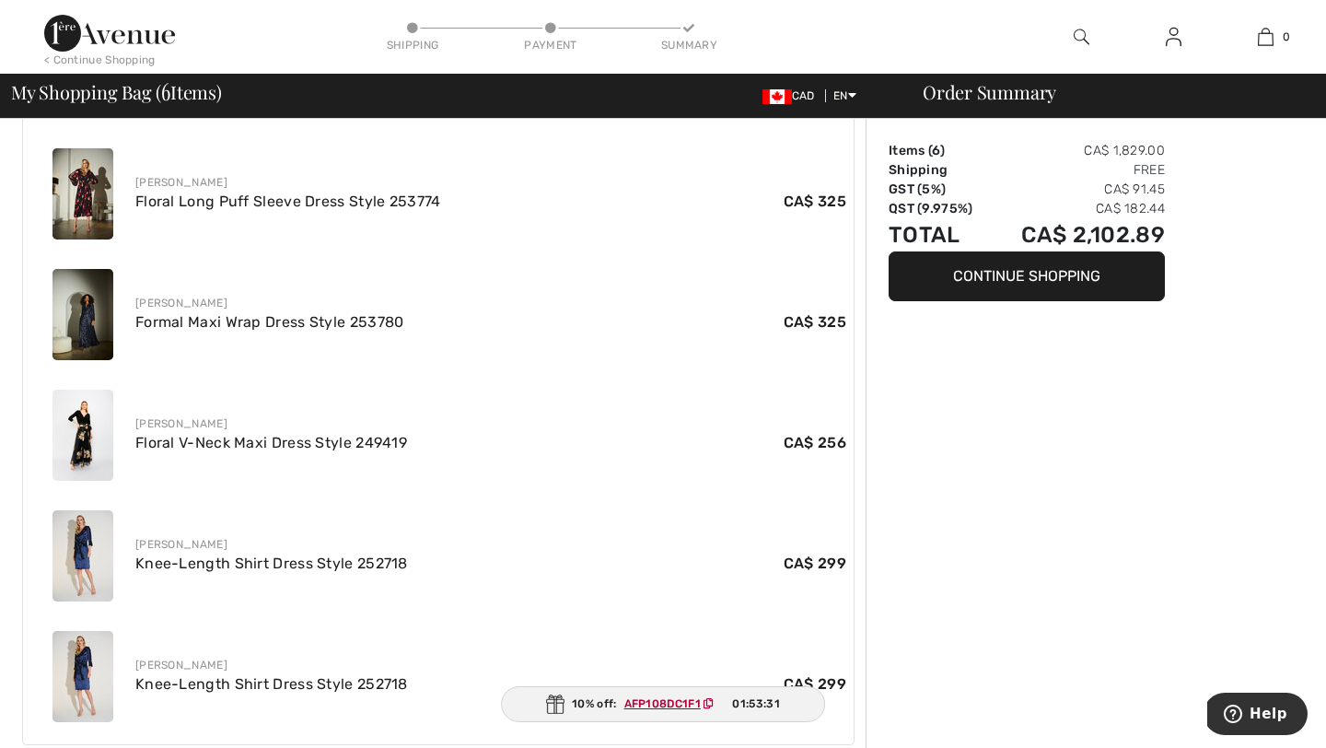
click at [92, 534] on img at bounding box center [82, 555] width 61 height 91
